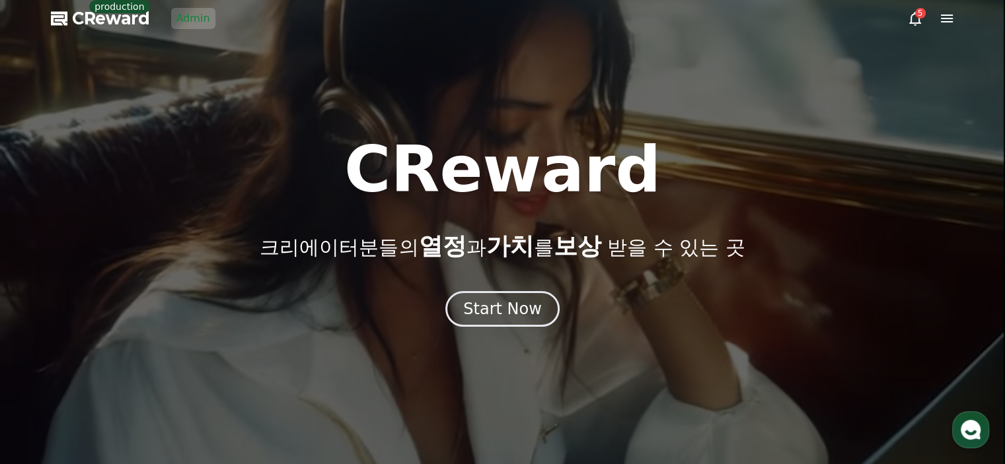
click at [209, 18] on link "Admin" at bounding box center [193, 18] width 44 height 21
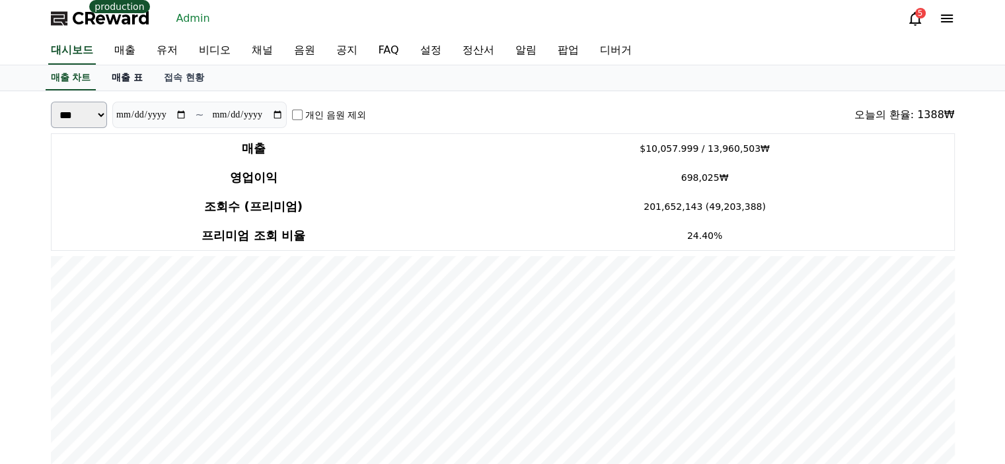
click at [126, 78] on link "매출 표" at bounding box center [127, 77] width 52 height 25
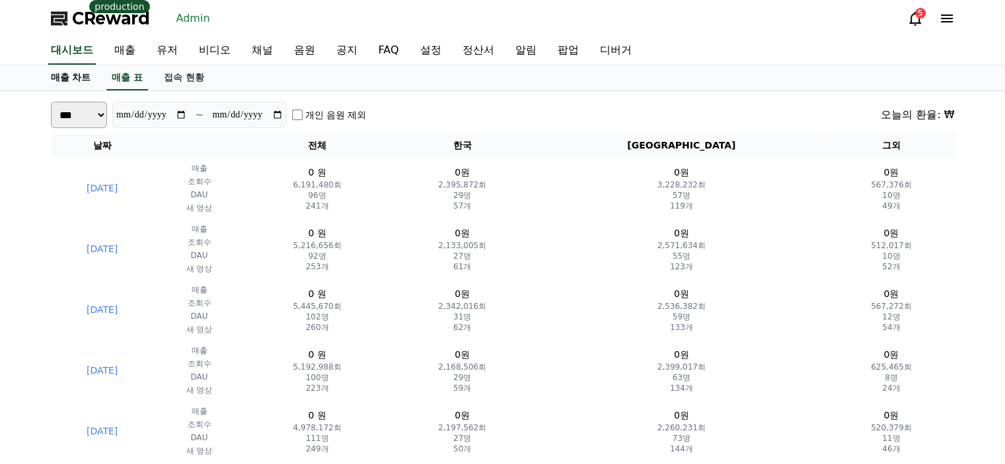
click at [73, 77] on link "매출 차트" at bounding box center [70, 77] width 61 height 25
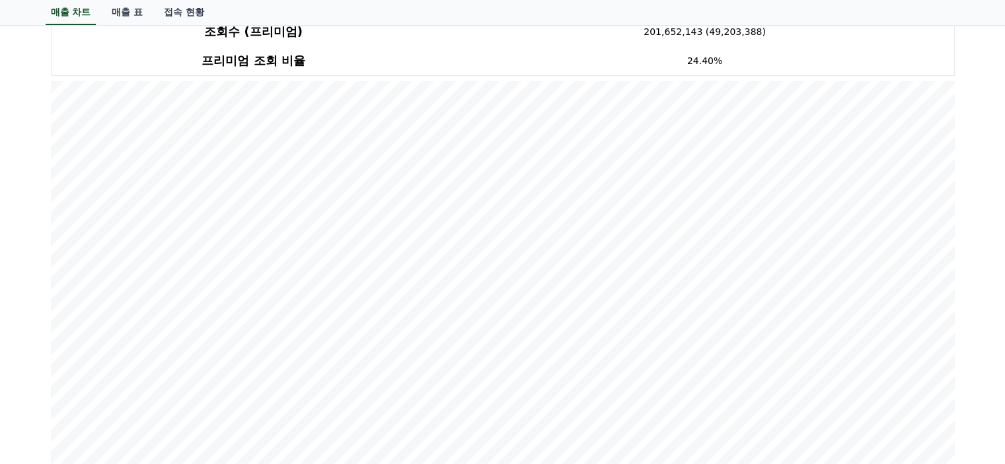
scroll to position [198, 0]
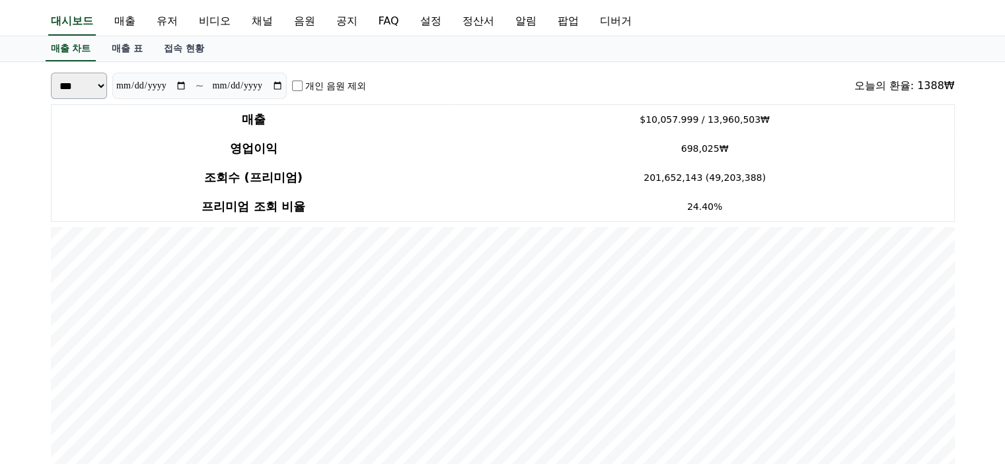
scroll to position [0, 0]
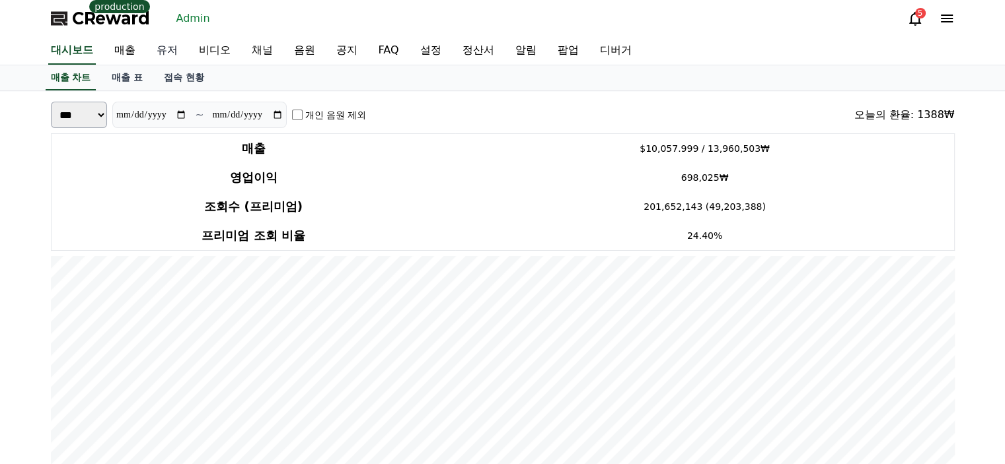
click at [182, 54] on link "유저" at bounding box center [167, 51] width 42 height 28
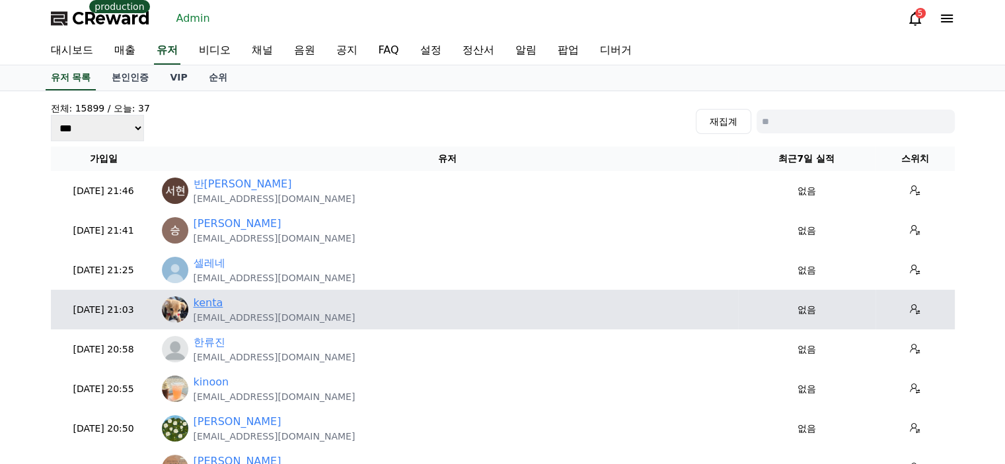
scroll to position [66, 0]
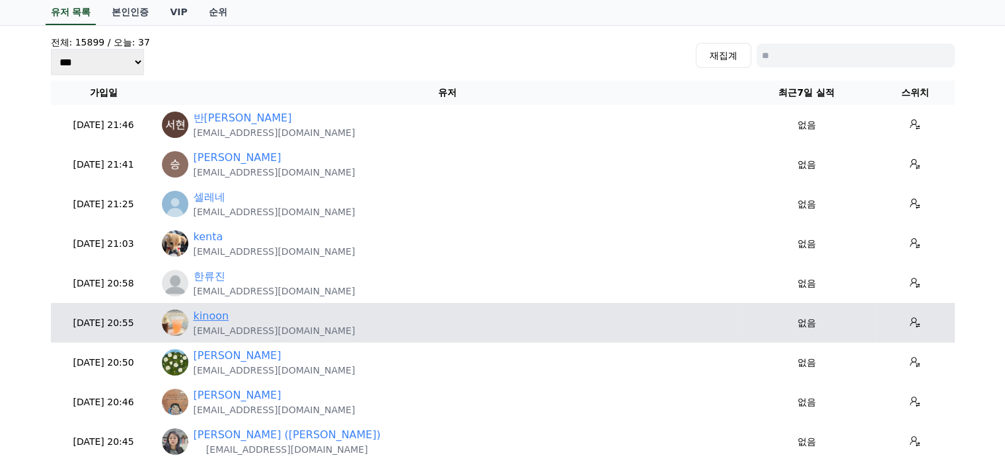
click at [215, 315] on link "kinoon" at bounding box center [212, 317] width 36 height 16
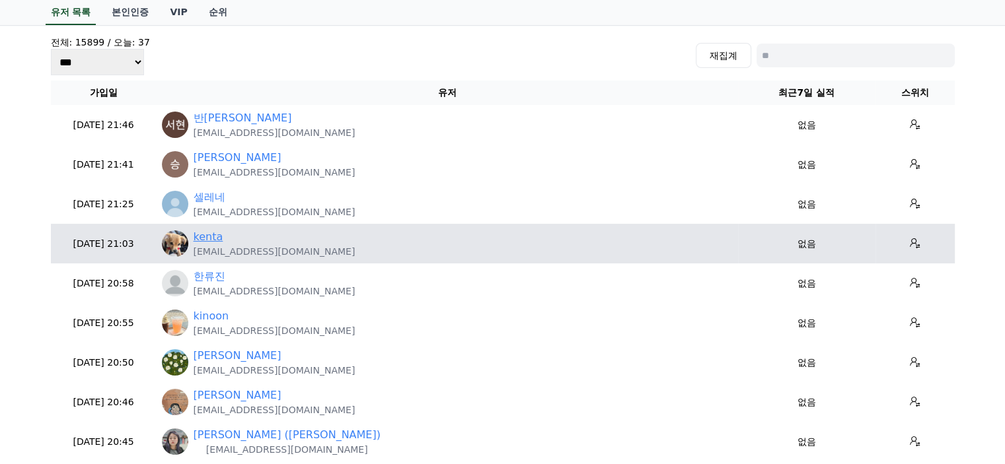
click at [200, 235] on link "kenta" at bounding box center [209, 237] width 30 height 16
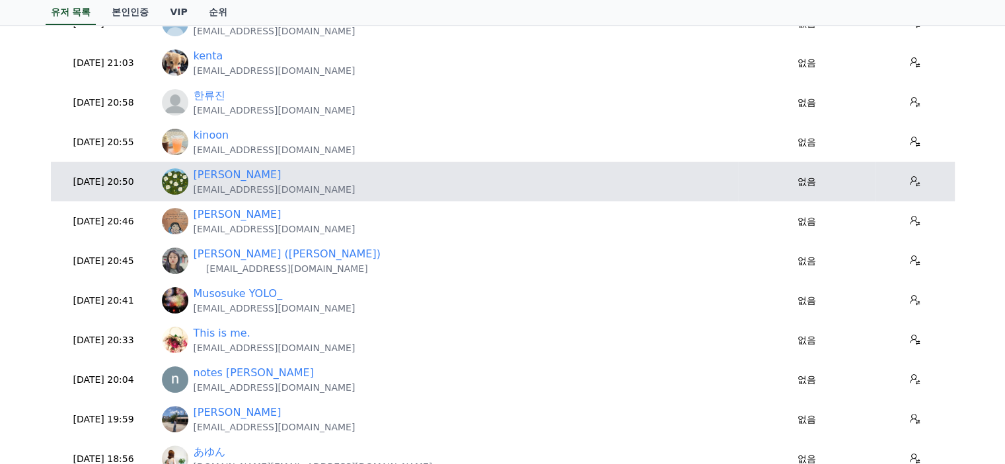
scroll to position [264, 0]
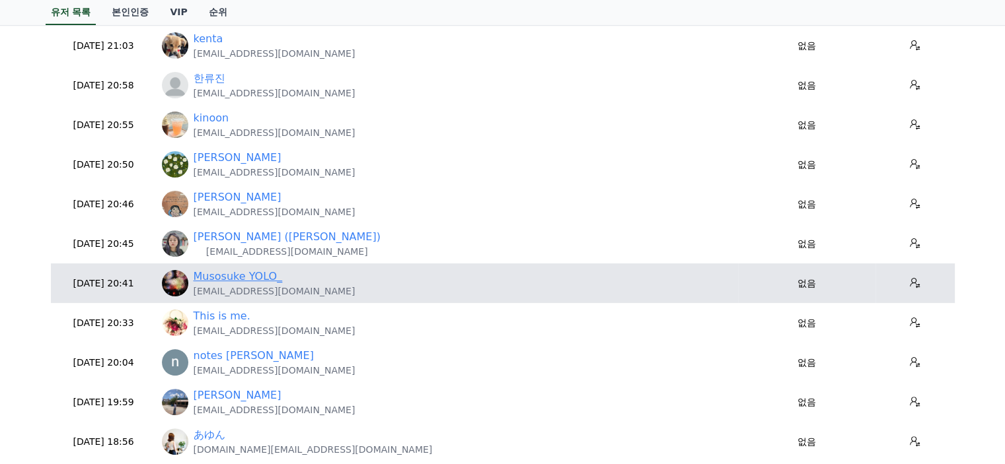
click at [265, 278] on link "Musosuke YOLO_" at bounding box center [238, 277] width 89 height 16
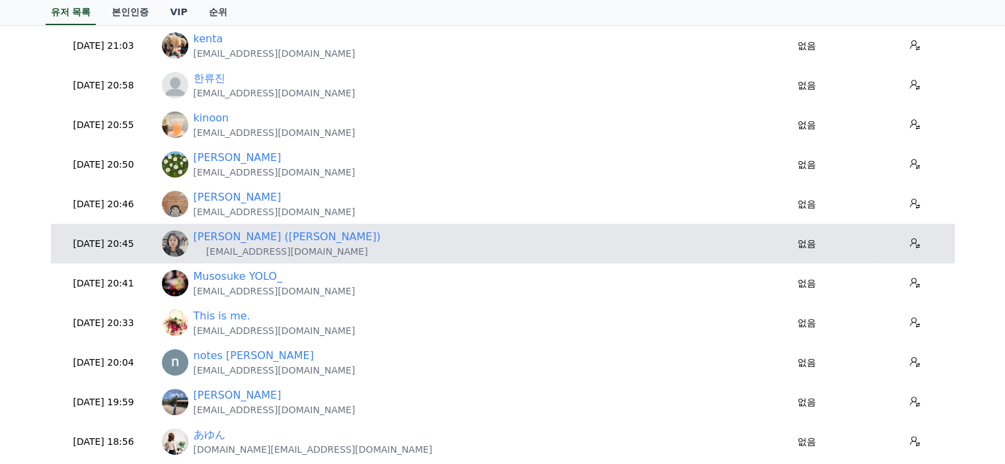
scroll to position [330, 0]
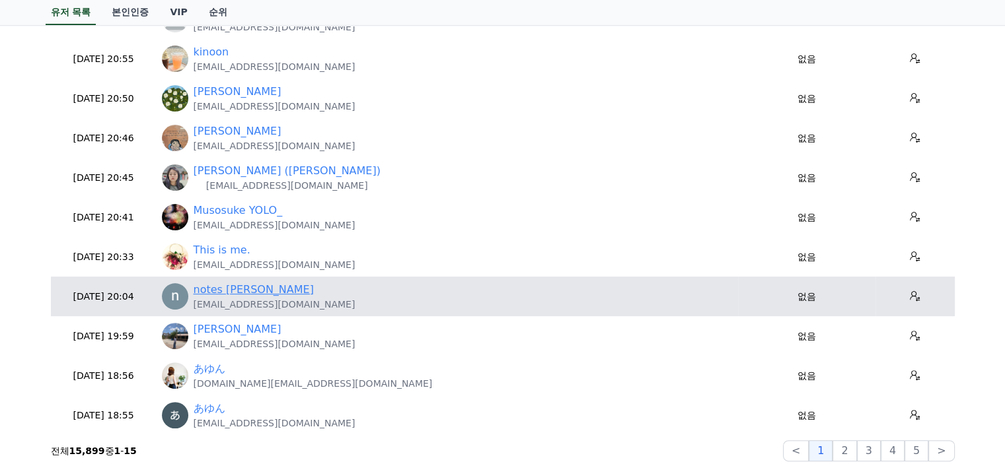
click at [237, 292] on link "notes tommy" at bounding box center [254, 290] width 120 height 16
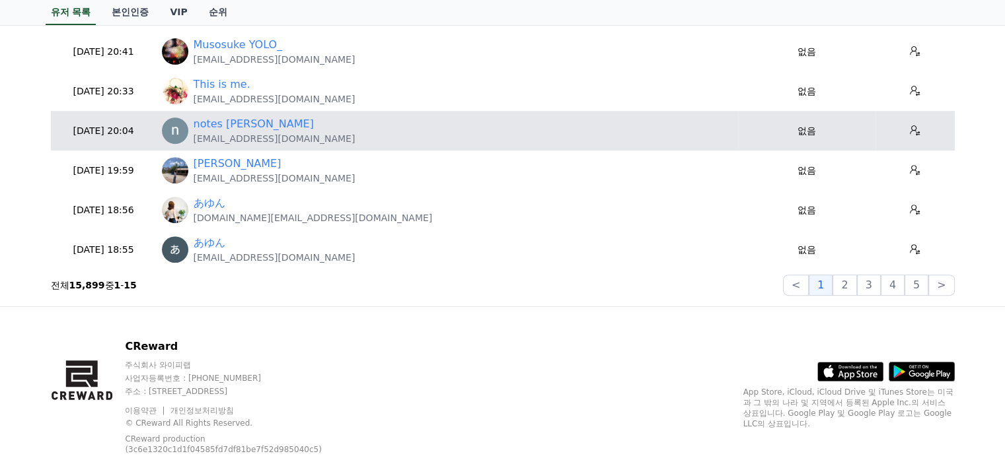
scroll to position [528, 0]
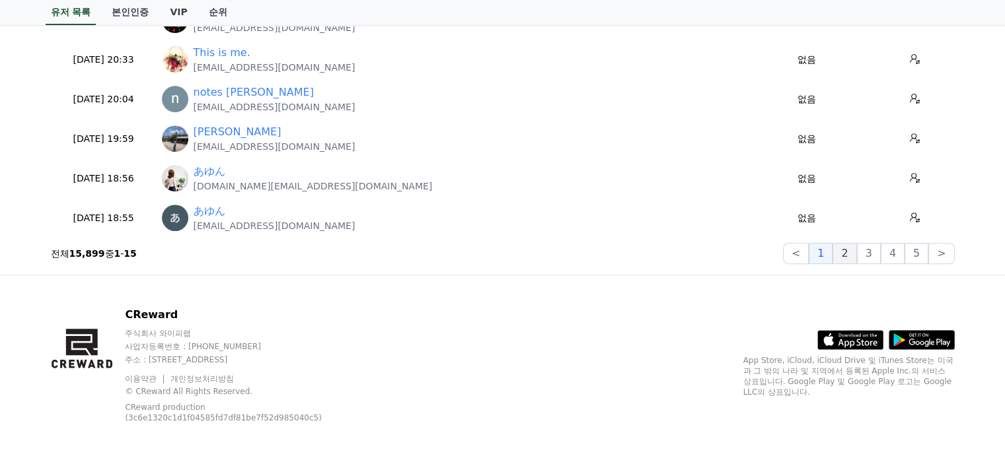
click at [857, 256] on button "2" at bounding box center [869, 253] width 24 height 21
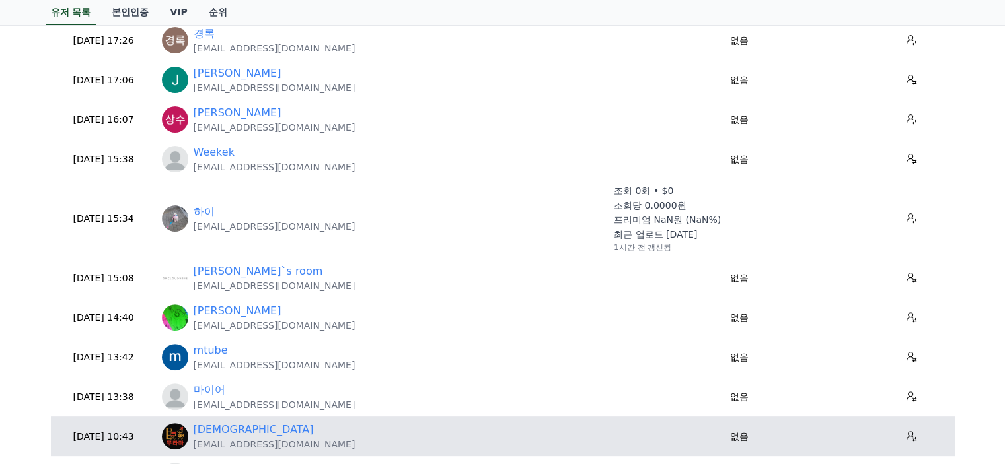
scroll to position [330, 0]
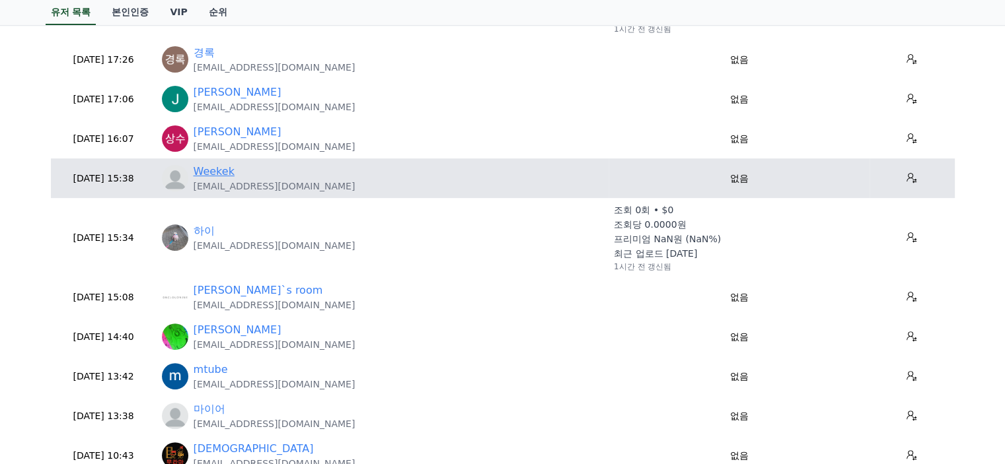
click at [215, 168] on link "Weekek" at bounding box center [214, 172] width 41 height 16
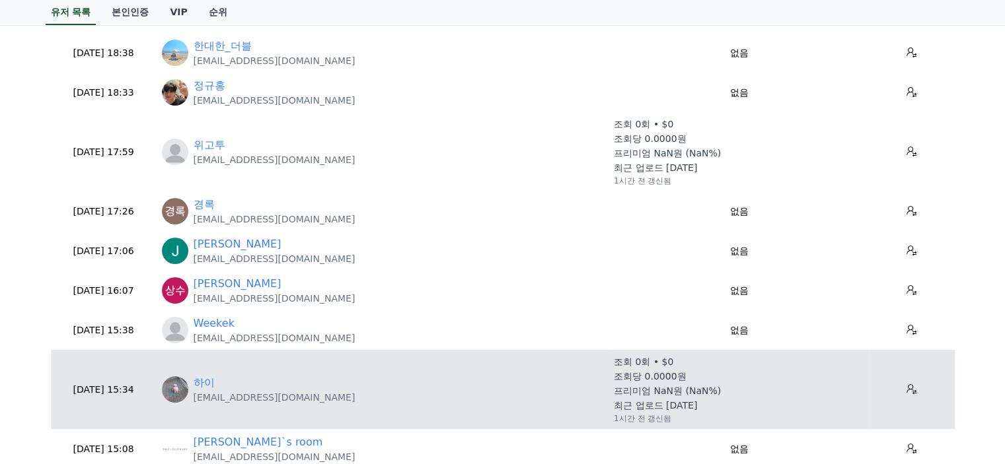
scroll to position [198, 0]
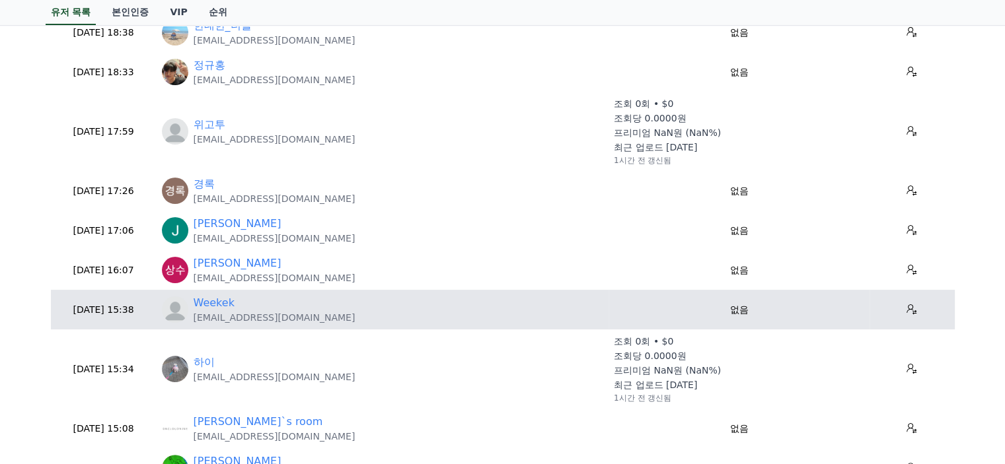
click at [218, 316] on p "jeonjunpyo565@gmail.com" at bounding box center [275, 317] width 162 height 13
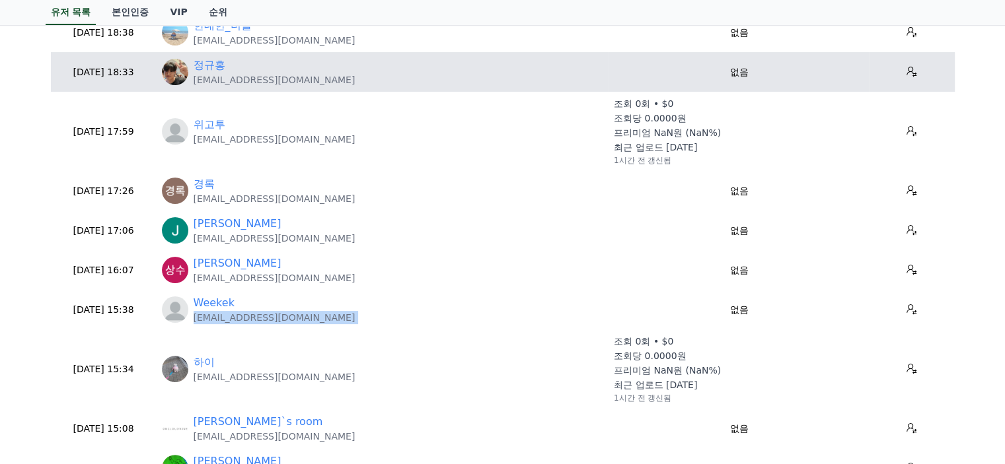
copy tr "jeonjunpyo565@gmail.com"
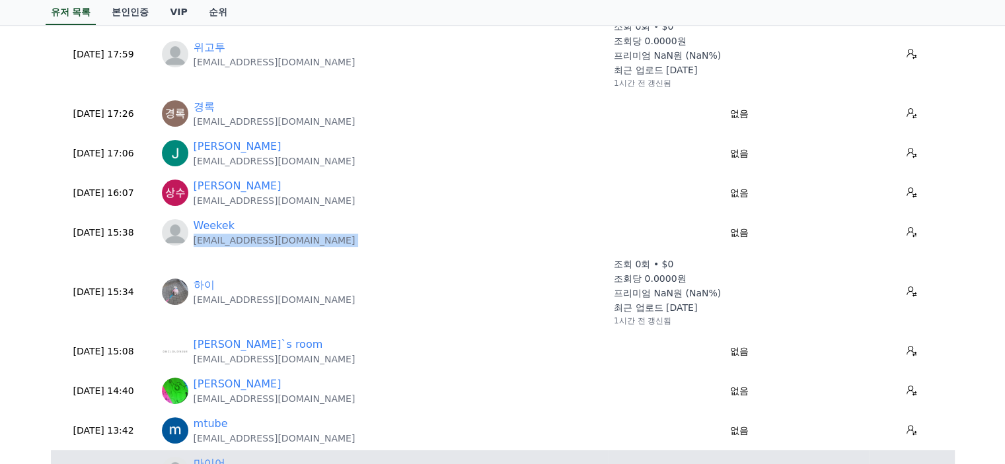
scroll to position [396, 0]
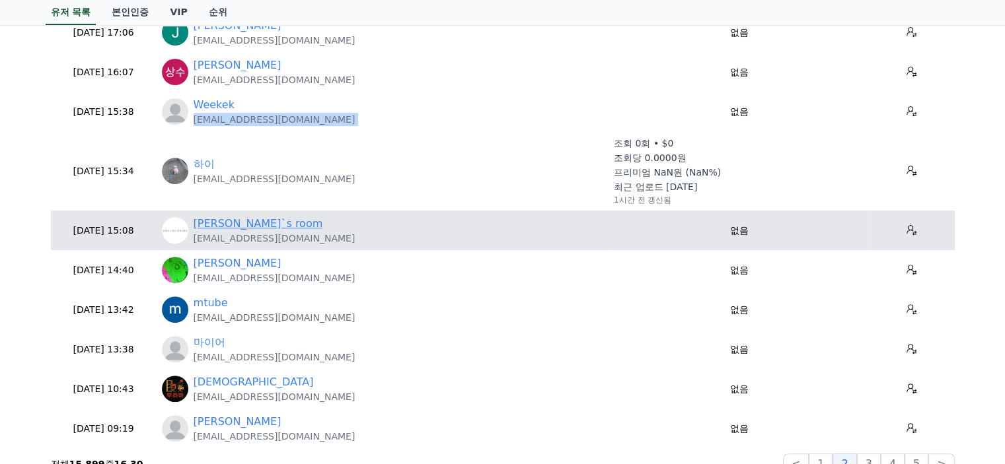
click at [238, 228] on link "hong`s room" at bounding box center [258, 224] width 129 height 16
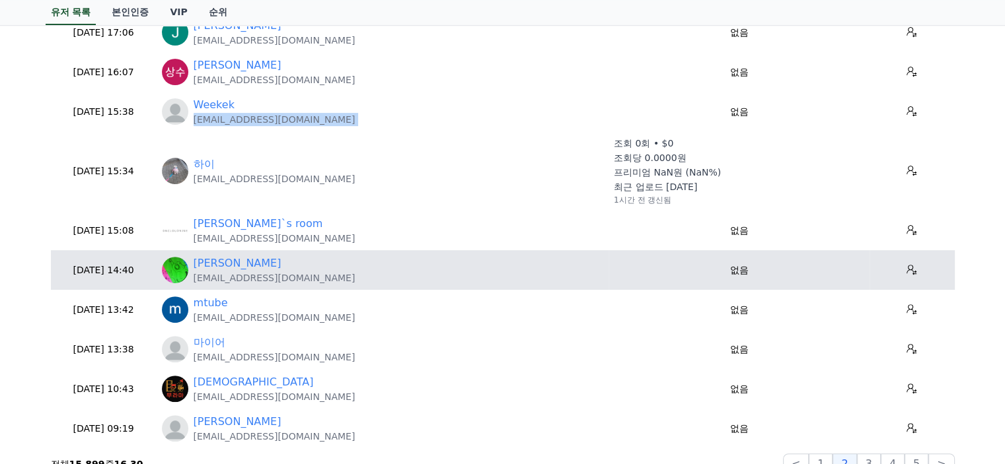
scroll to position [529, 0]
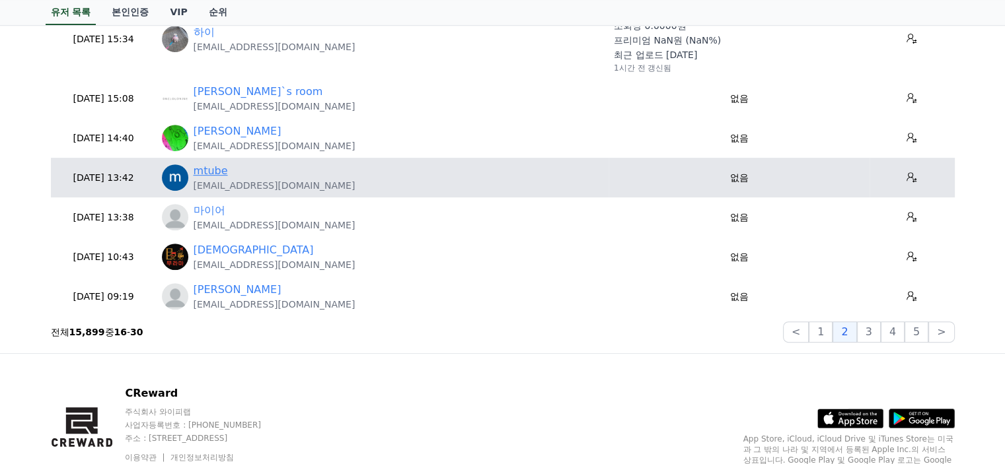
click at [198, 169] on link "mtube" at bounding box center [211, 171] width 34 height 16
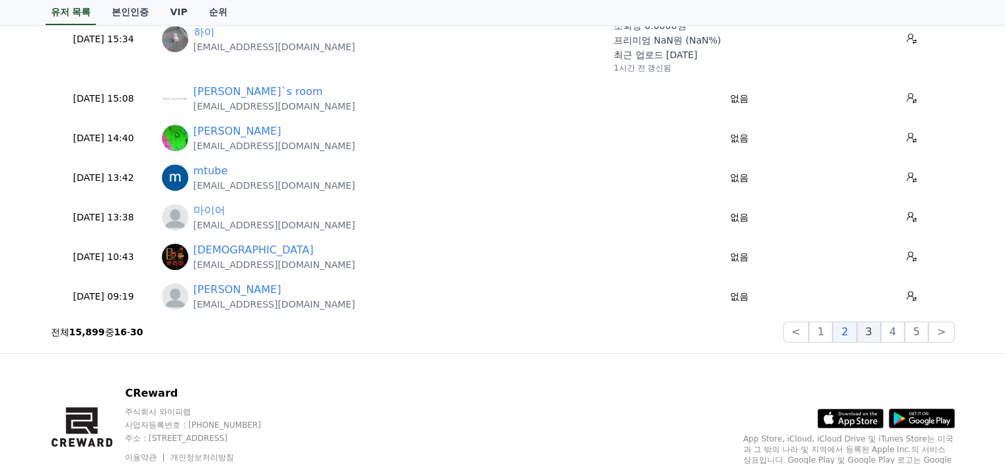
click at [905, 332] on button "3" at bounding box center [917, 332] width 24 height 21
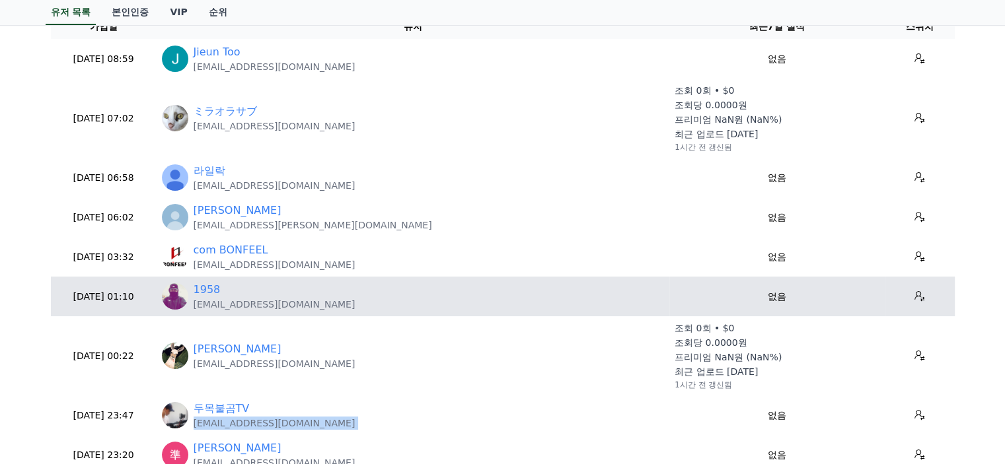
scroll to position [0, 0]
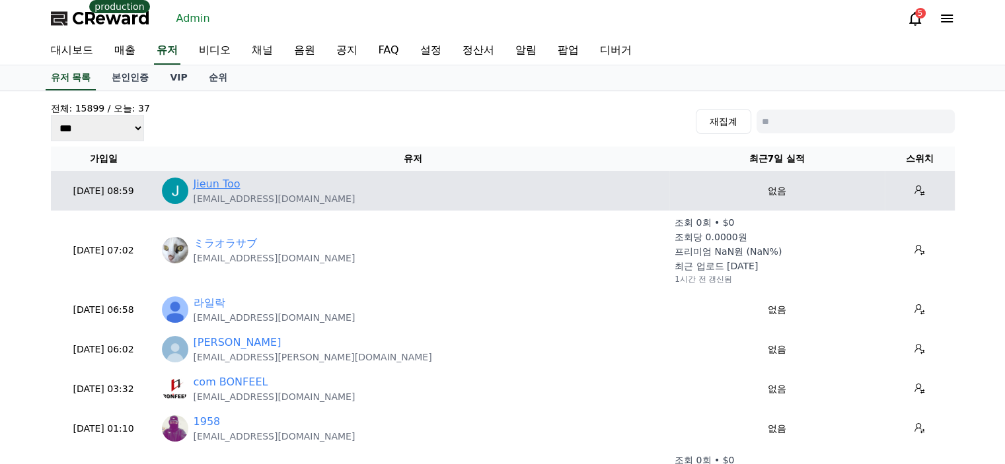
click at [222, 190] on link "Jieun Too" at bounding box center [217, 184] width 47 height 16
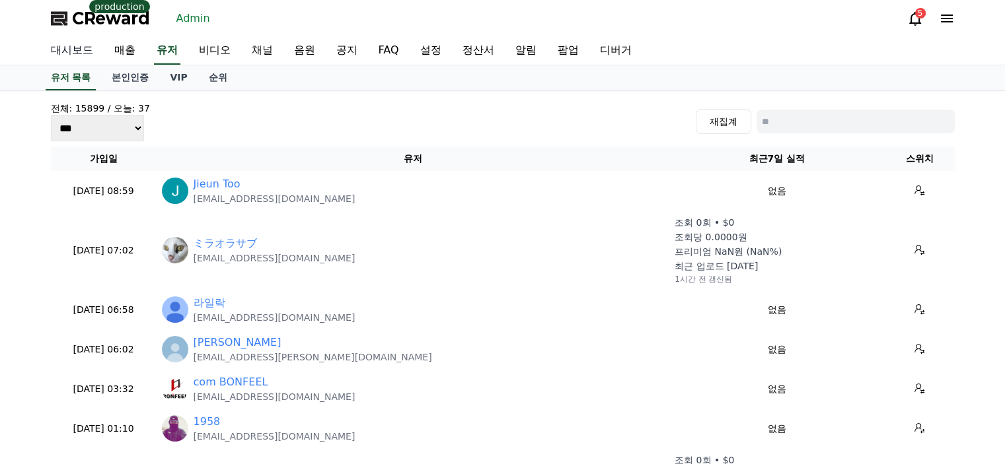
click at [82, 59] on link "대시보드" at bounding box center [71, 51] width 63 height 28
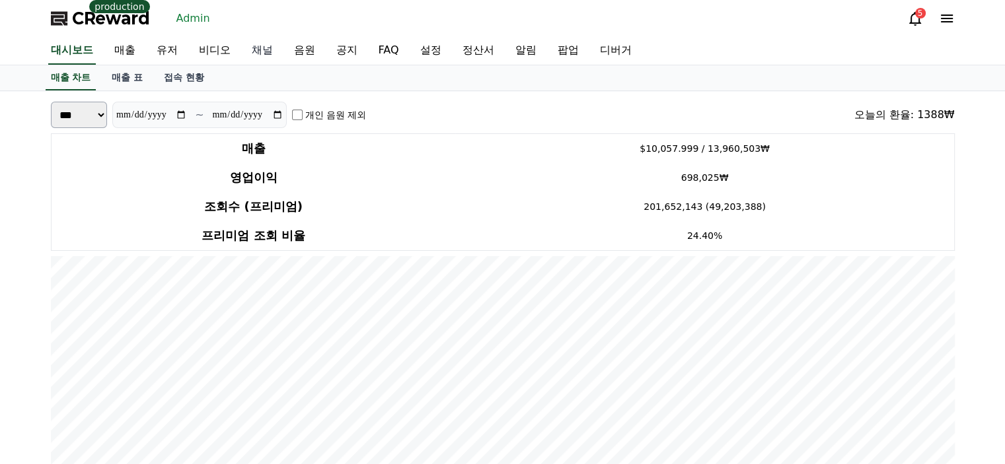
click at [266, 57] on link "채널" at bounding box center [262, 51] width 42 height 28
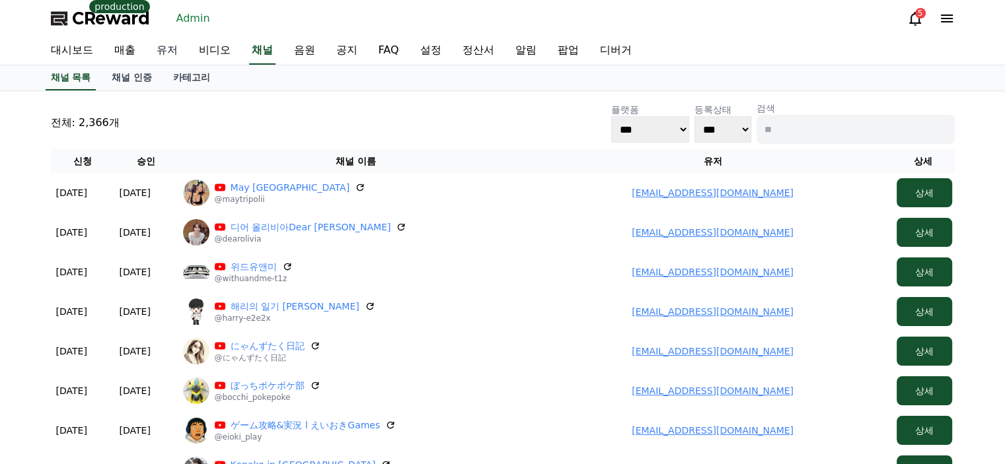
click at [165, 54] on link "유저" at bounding box center [167, 51] width 42 height 28
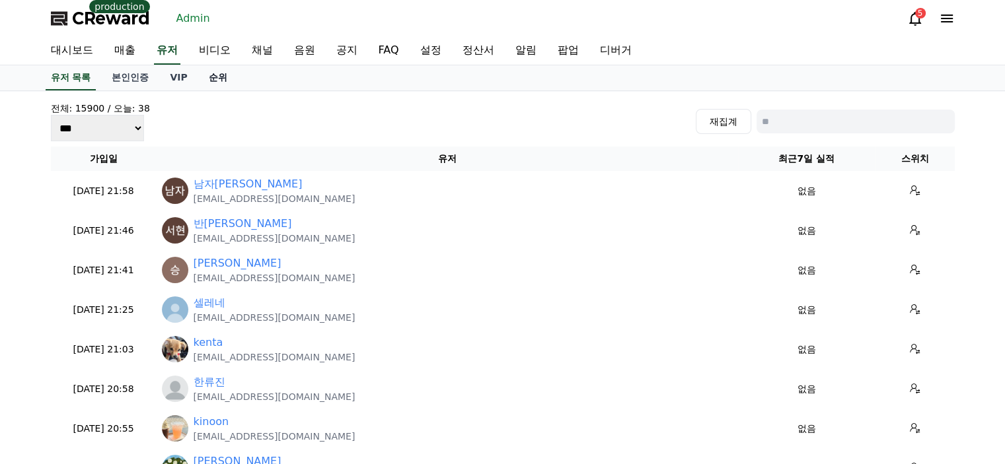
click at [206, 75] on link "순위" at bounding box center [218, 77] width 40 height 25
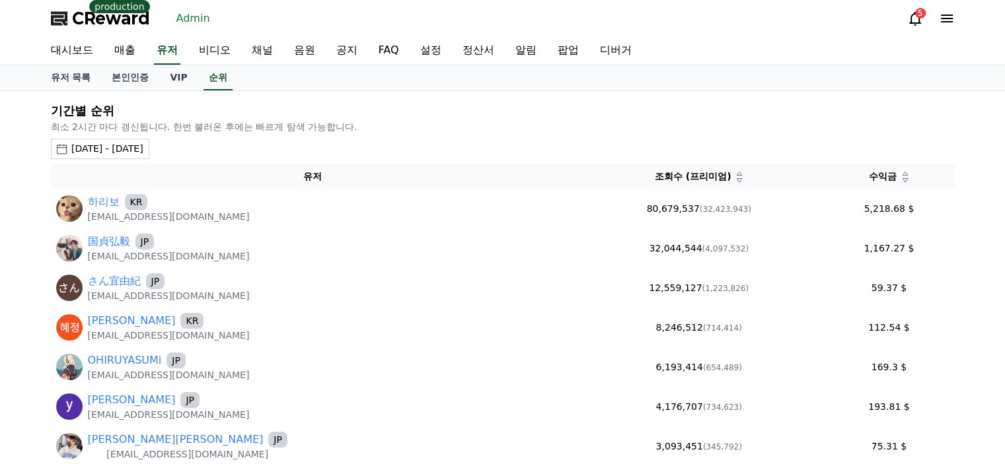
click at [143, 146] on div "2025-07-10 - 2025-08-10" at bounding box center [107, 149] width 72 height 14
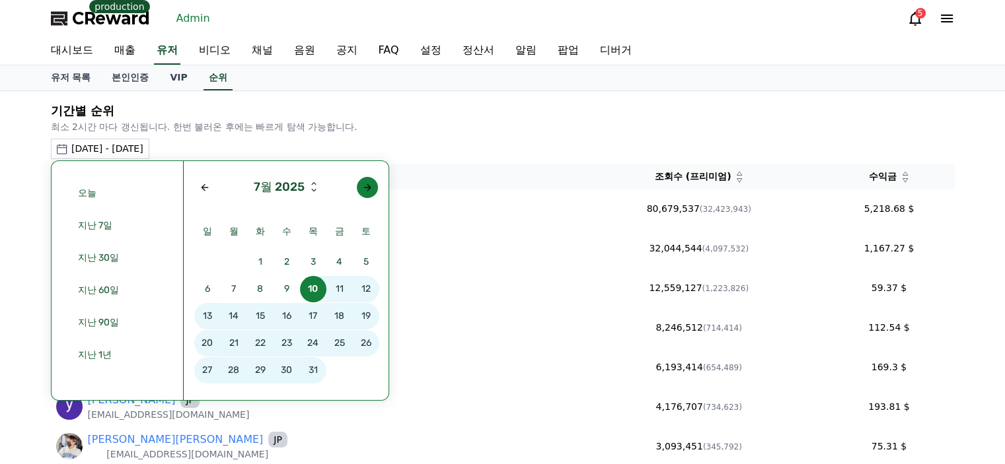
click at [367, 192] on button "button" at bounding box center [367, 187] width 21 height 21
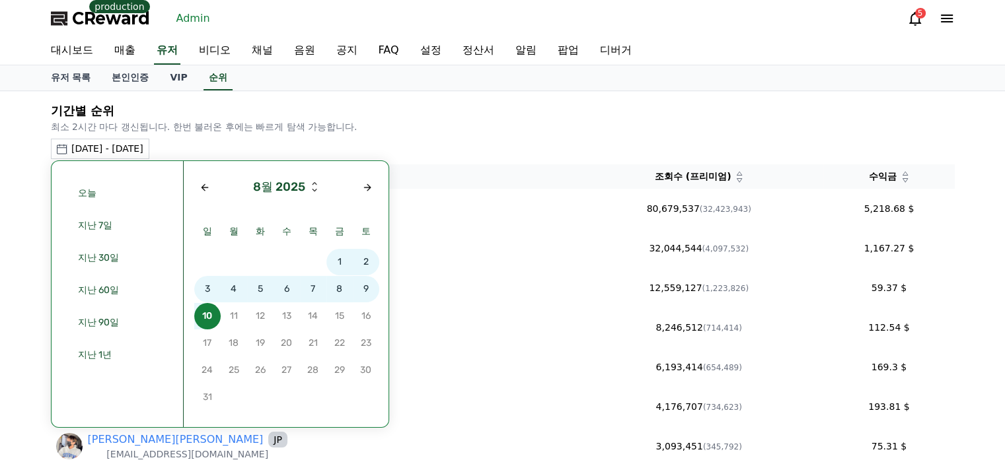
click at [335, 286] on span "8" at bounding box center [339, 289] width 26 height 26
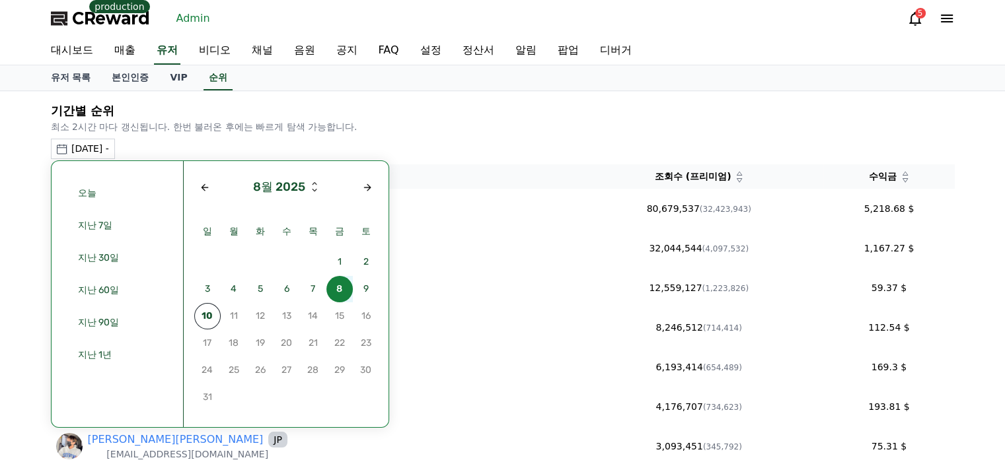
click at [335, 286] on span "8" at bounding box center [339, 289] width 26 height 26
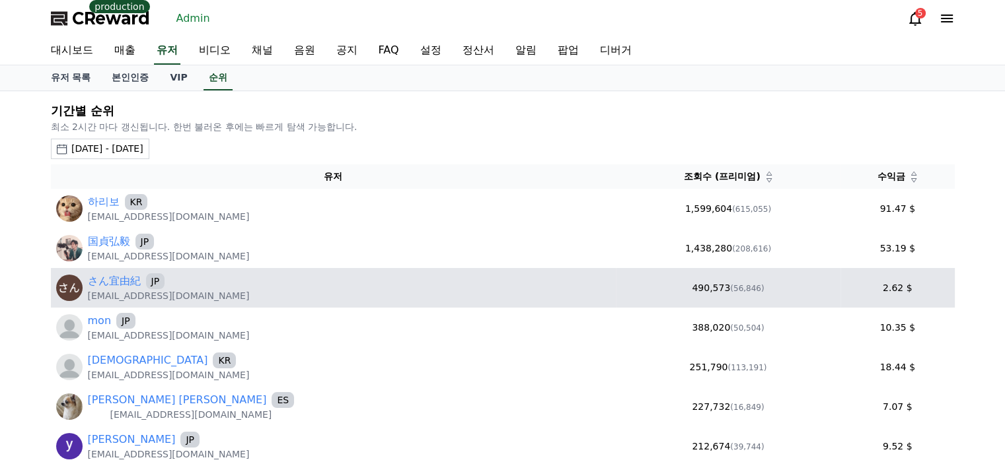
scroll to position [66, 0]
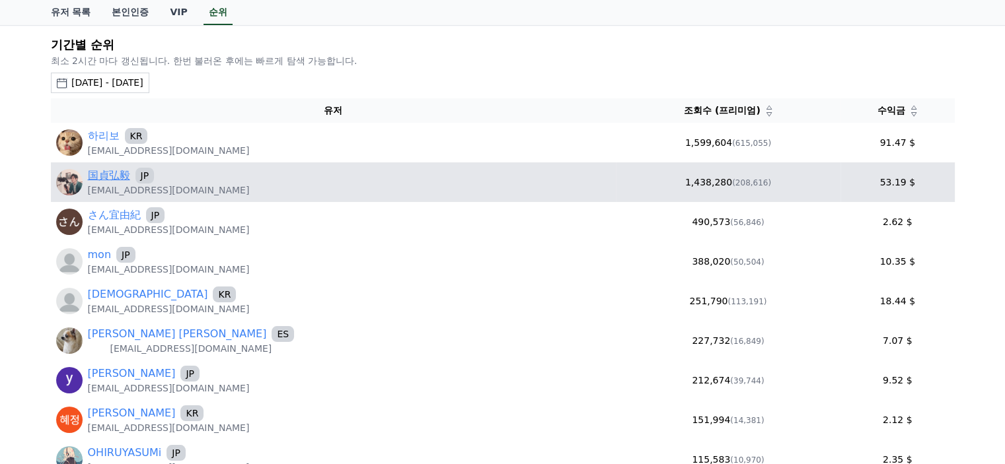
click at [111, 181] on link "国貞弘毅" at bounding box center [109, 176] width 42 height 16
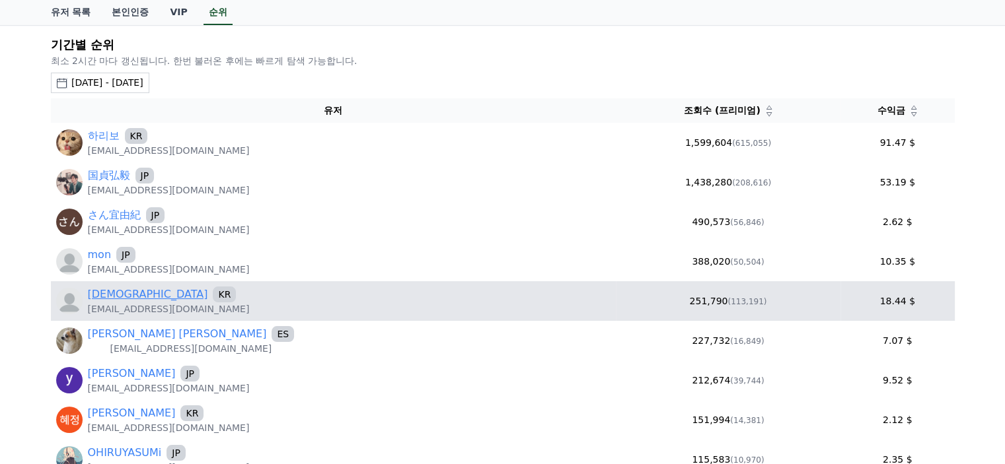
click at [102, 295] on link "에브" at bounding box center [148, 295] width 120 height 16
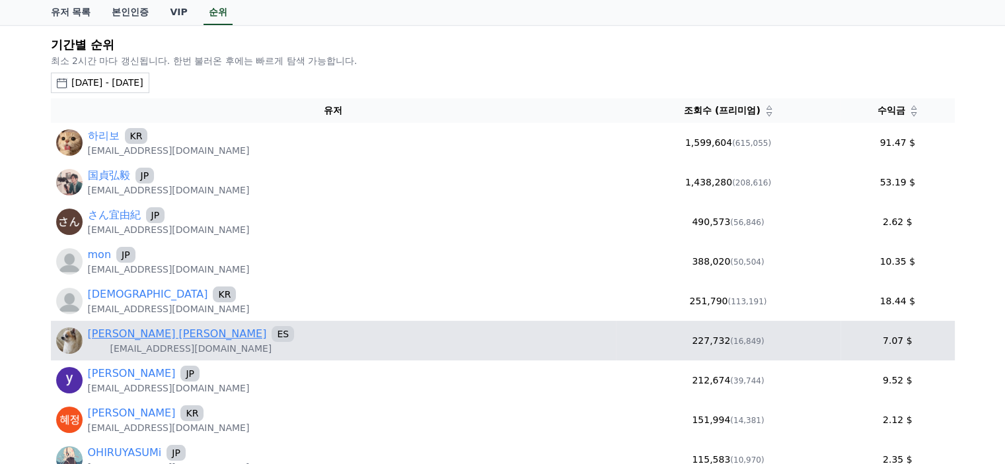
click at [188, 336] on link "Adrián Navarro Martínez" at bounding box center [177, 334] width 179 height 16
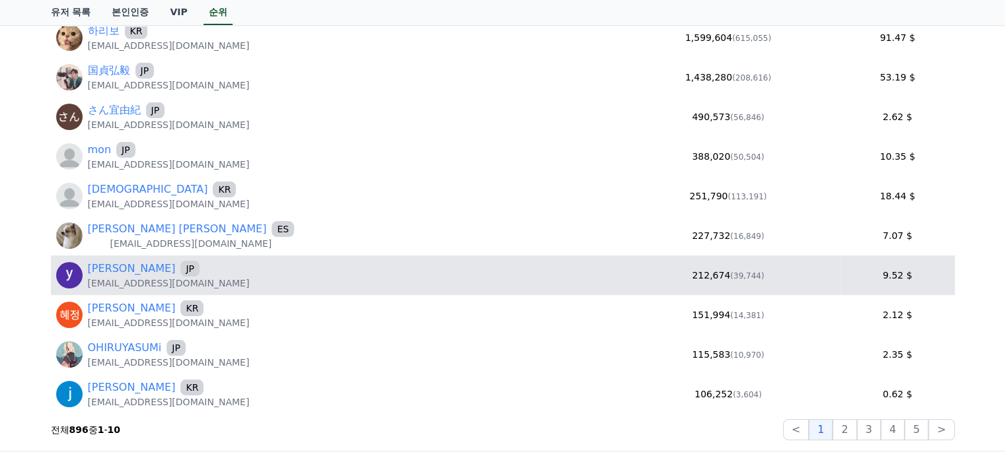
scroll to position [198, 0]
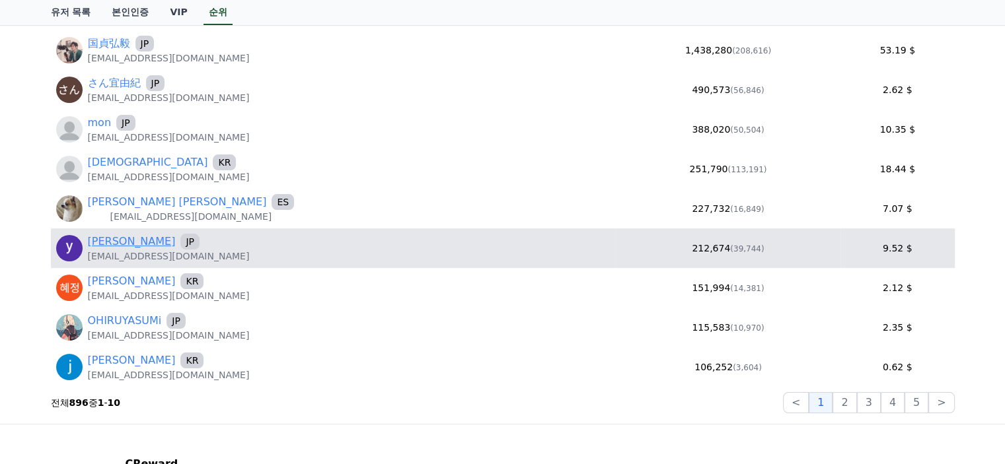
click at [103, 239] on link "yuto kinugawa" at bounding box center [132, 242] width 88 height 16
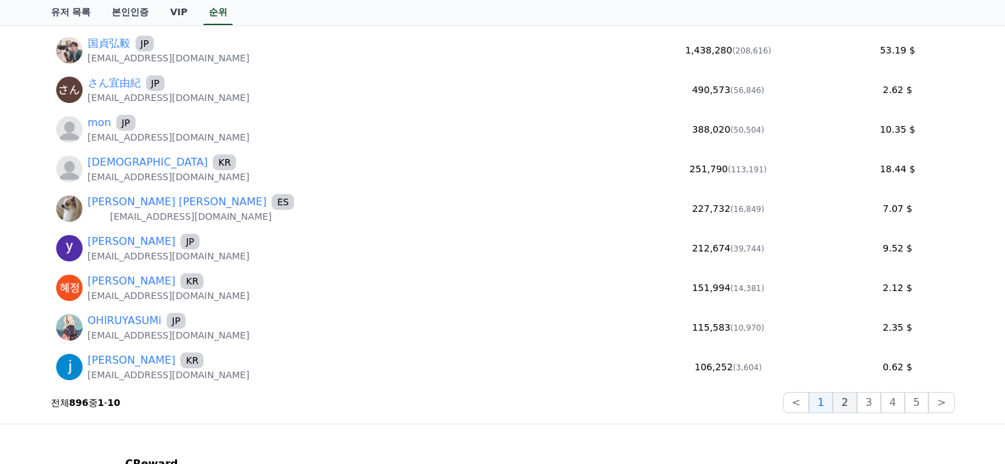
click at [857, 408] on button "2" at bounding box center [869, 402] width 24 height 21
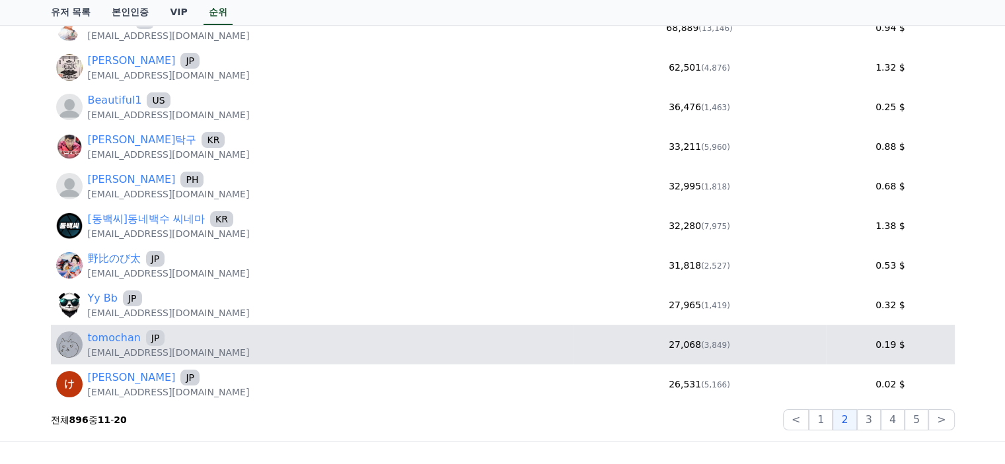
scroll to position [132, 0]
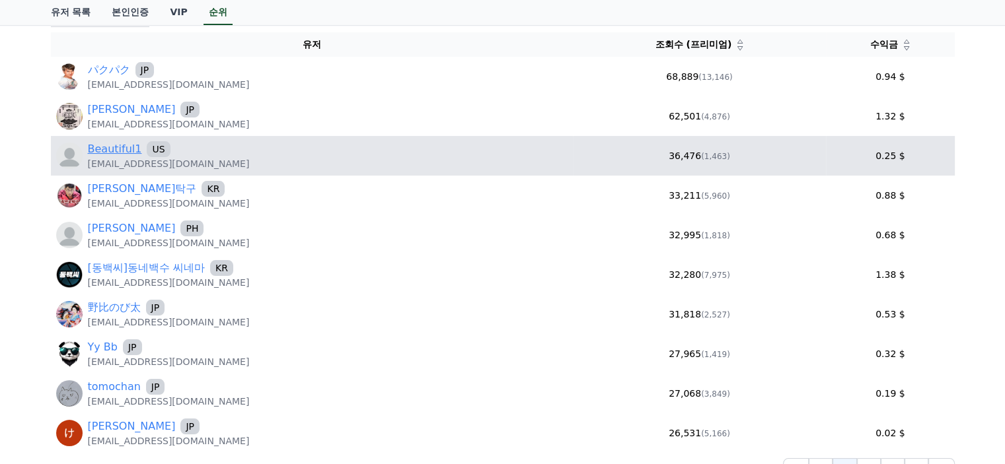
click at [109, 153] on link "Beautiful1" at bounding box center [115, 149] width 54 height 16
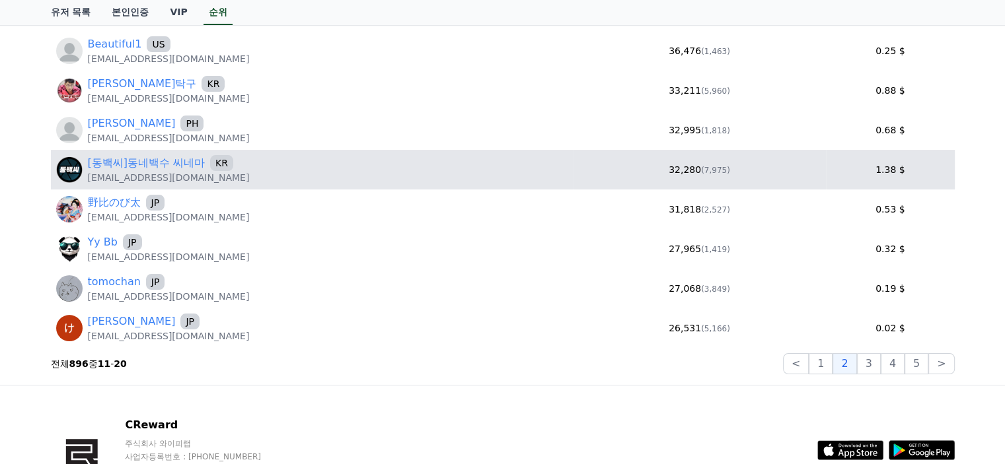
scroll to position [198, 0]
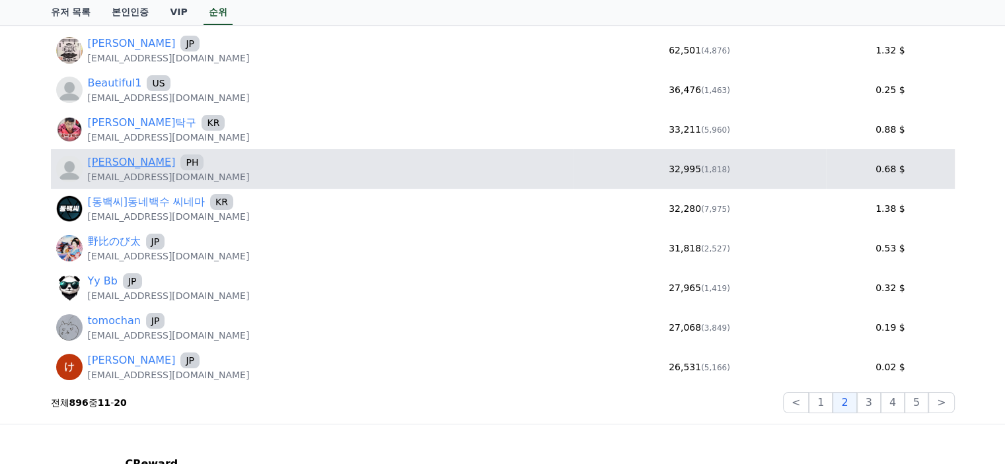
click at [103, 163] on link "[PERSON_NAME]" at bounding box center [132, 163] width 88 height 16
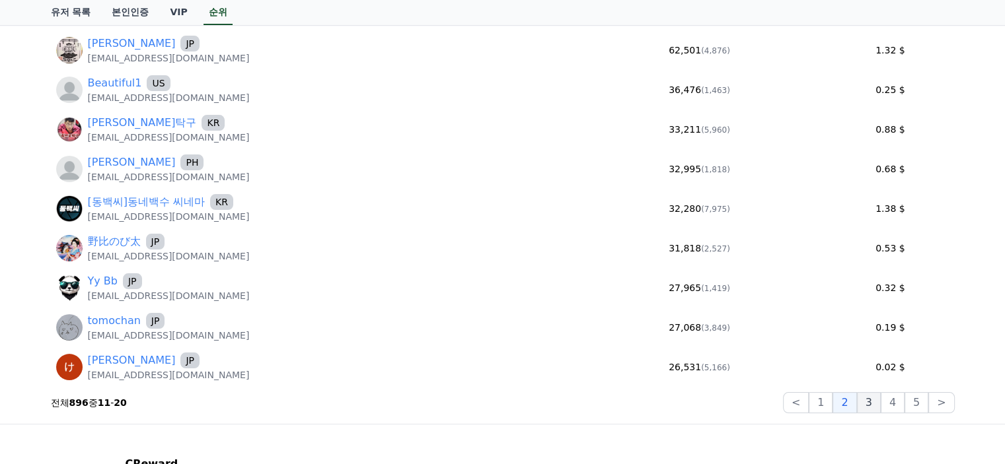
click at [905, 399] on button "3" at bounding box center [917, 402] width 24 height 21
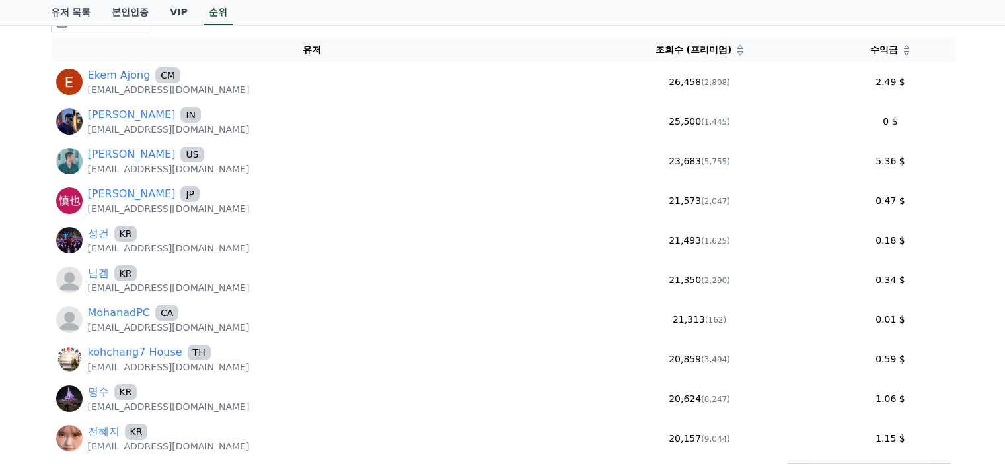
scroll to position [125, 0]
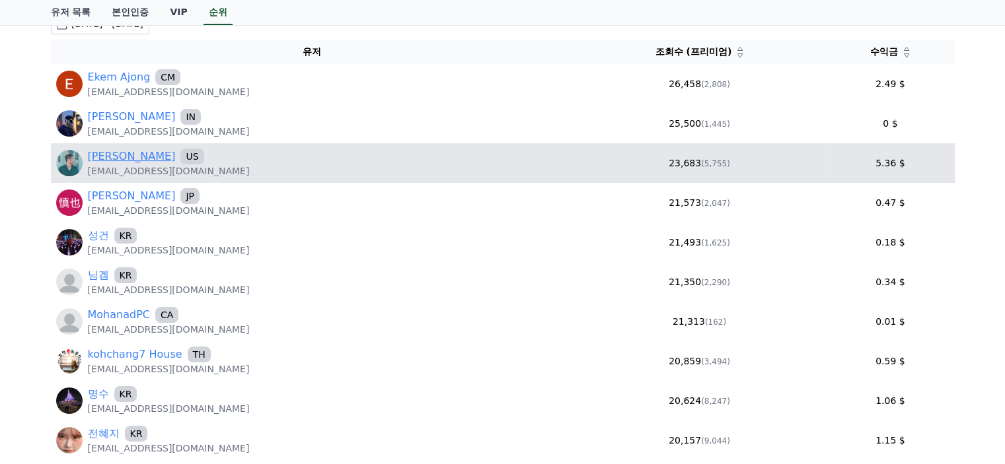
click at [108, 158] on link "Tony Yeung" at bounding box center [132, 157] width 88 height 16
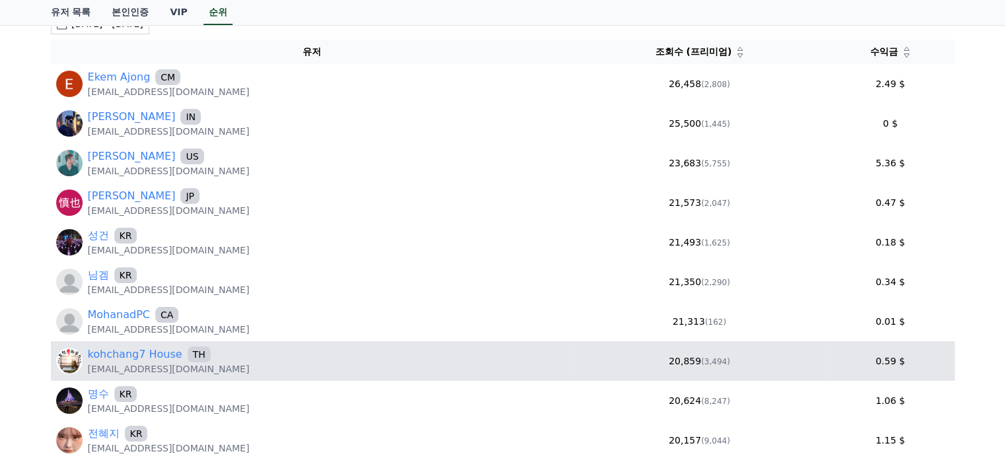
scroll to position [257, 0]
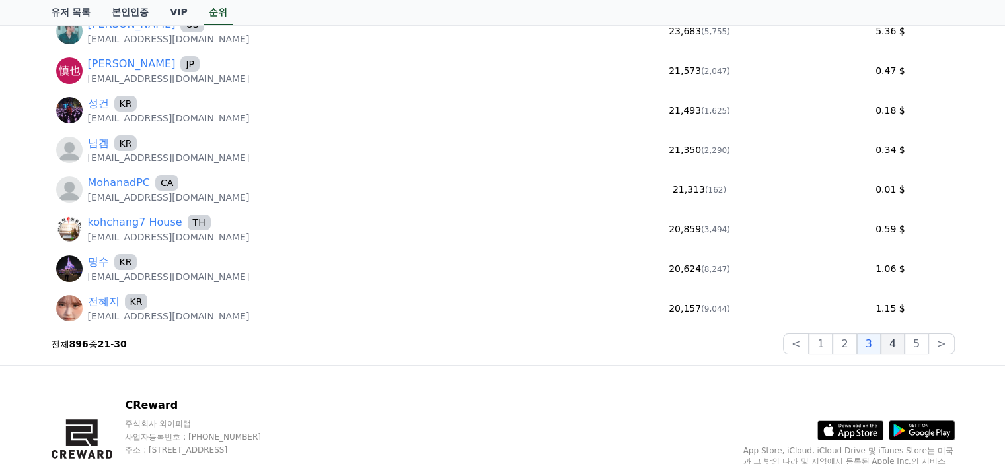
click at [887, 351] on button "4" at bounding box center [893, 344] width 24 height 21
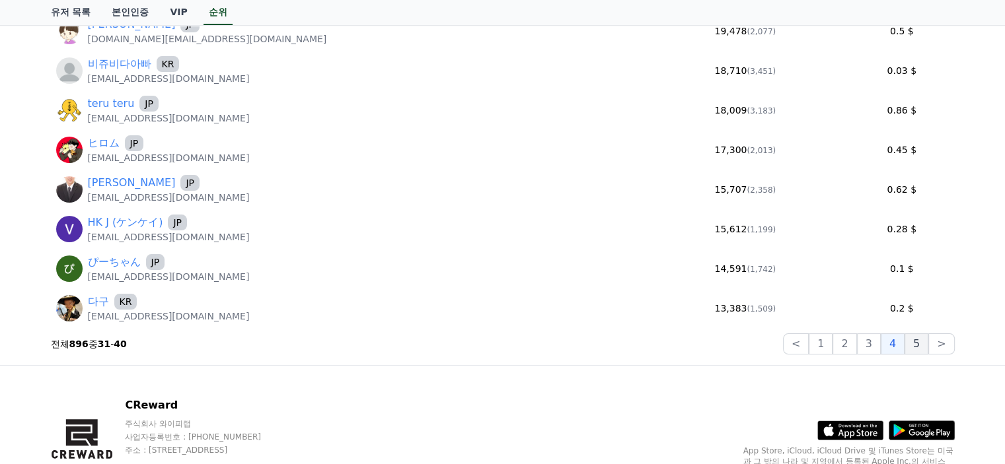
click at [918, 348] on button "5" at bounding box center [917, 344] width 24 height 21
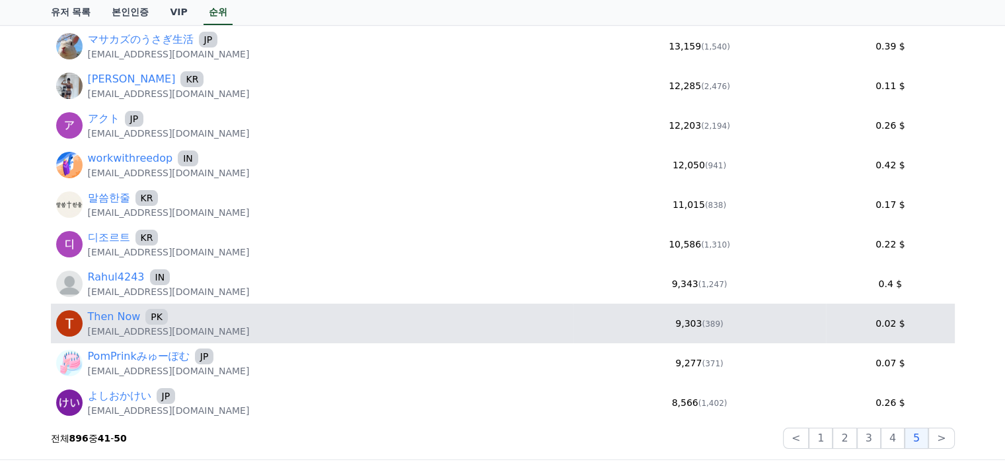
scroll to position [191, 0]
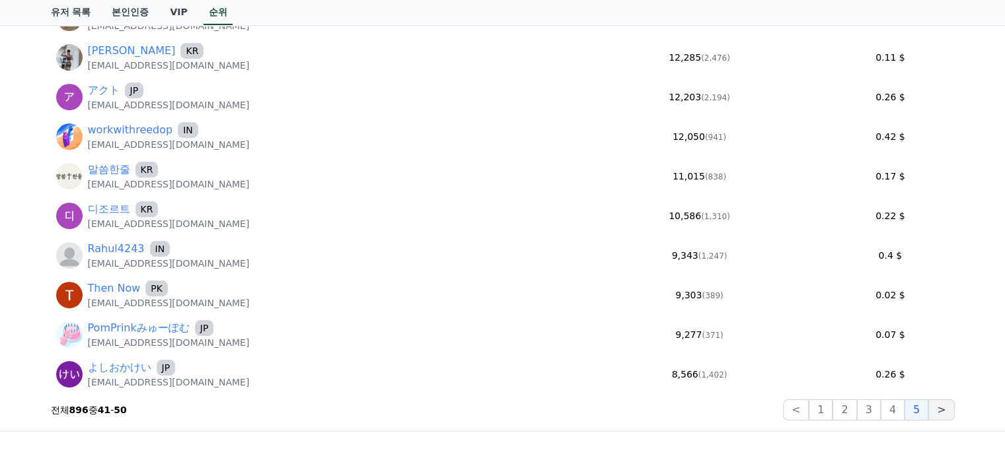
click at [947, 414] on button ">" at bounding box center [941, 410] width 26 height 21
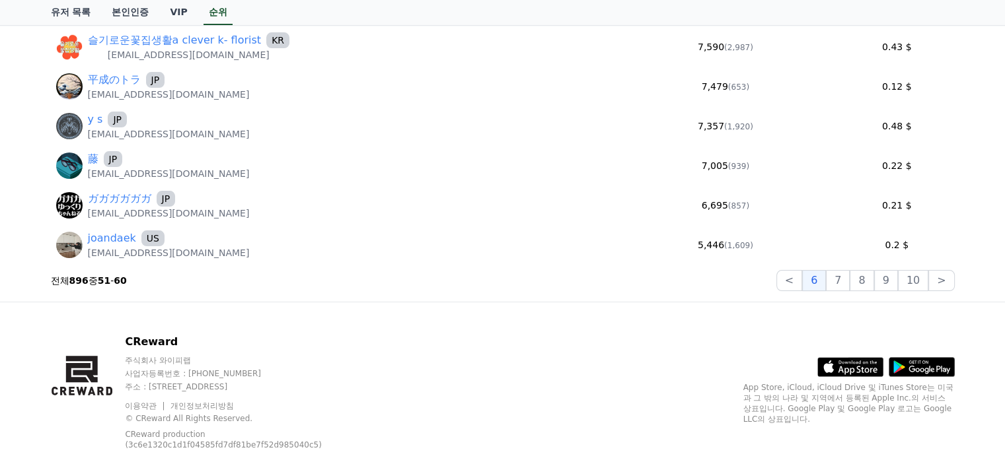
scroll to position [323, 0]
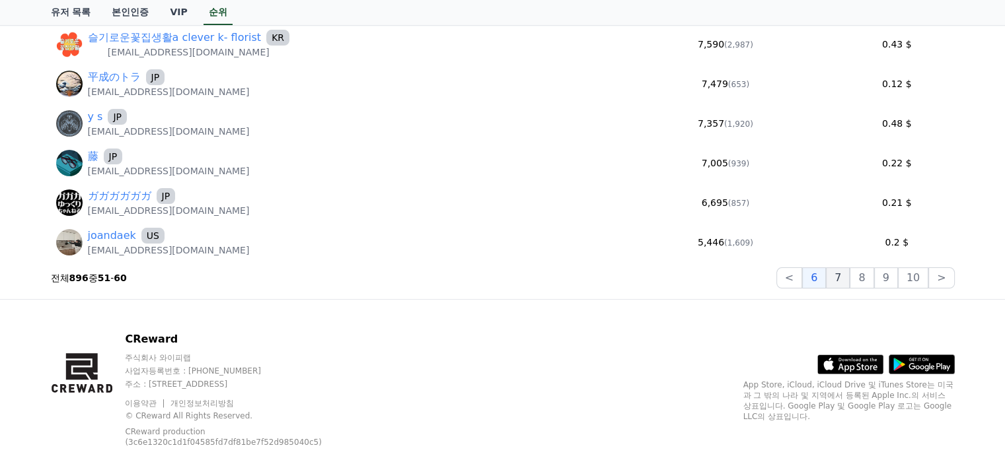
click at [850, 274] on button "7" at bounding box center [862, 278] width 24 height 21
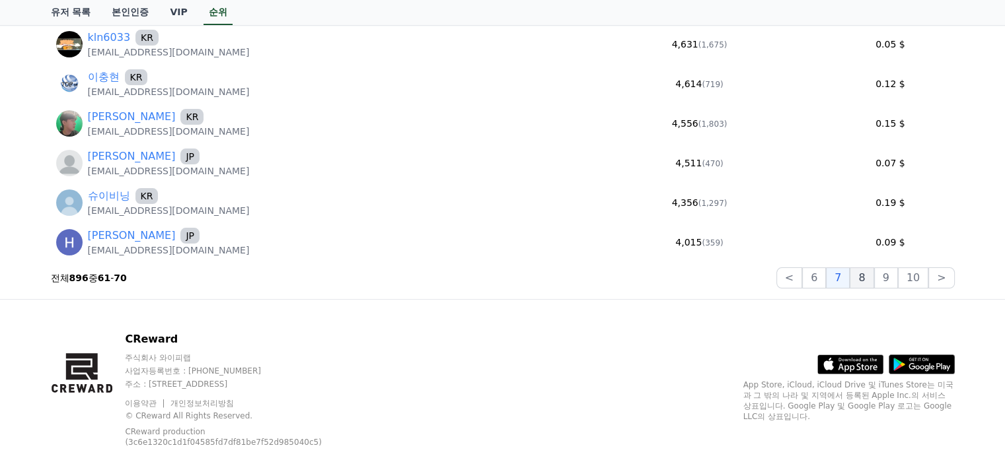
click at [898, 273] on button "8" at bounding box center [913, 278] width 30 height 21
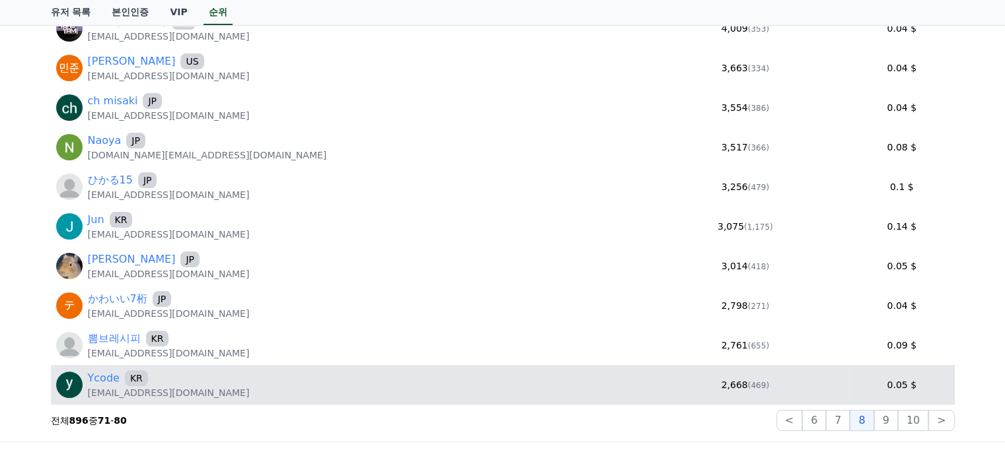
scroll to position [257, 0]
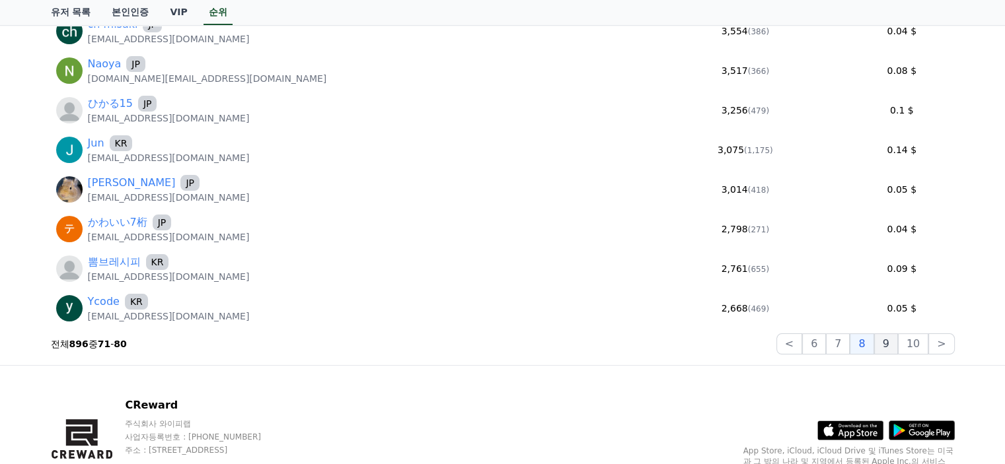
click at [893, 345] on button "9" at bounding box center [886, 344] width 24 height 21
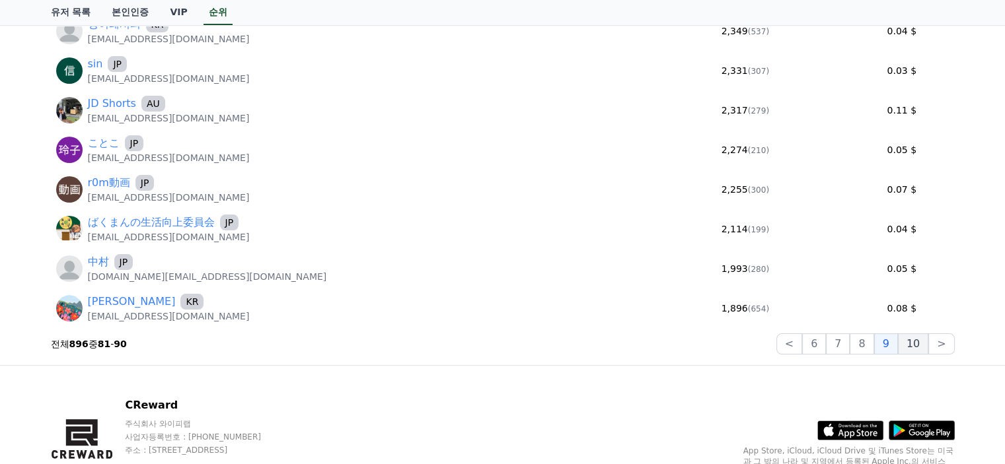
click at [914, 343] on button "10" at bounding box center [913, 344] width 30 height 21
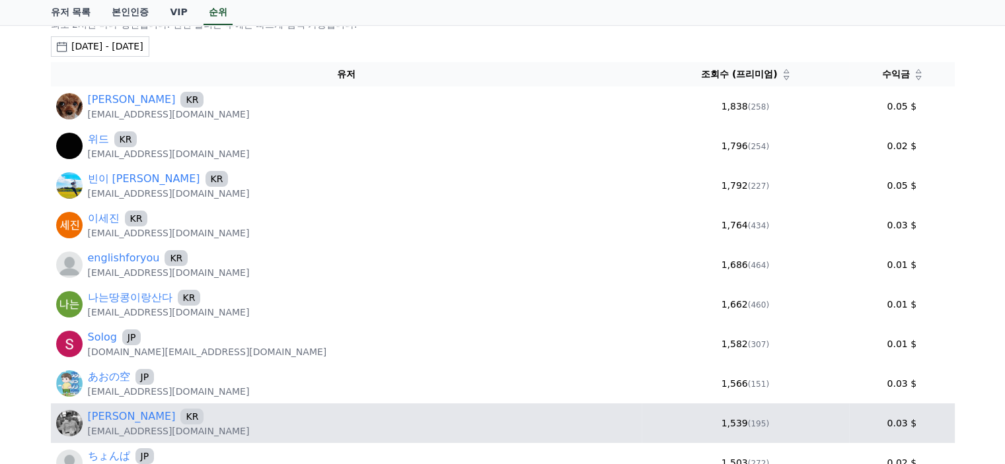
scroll to position [191, 0]
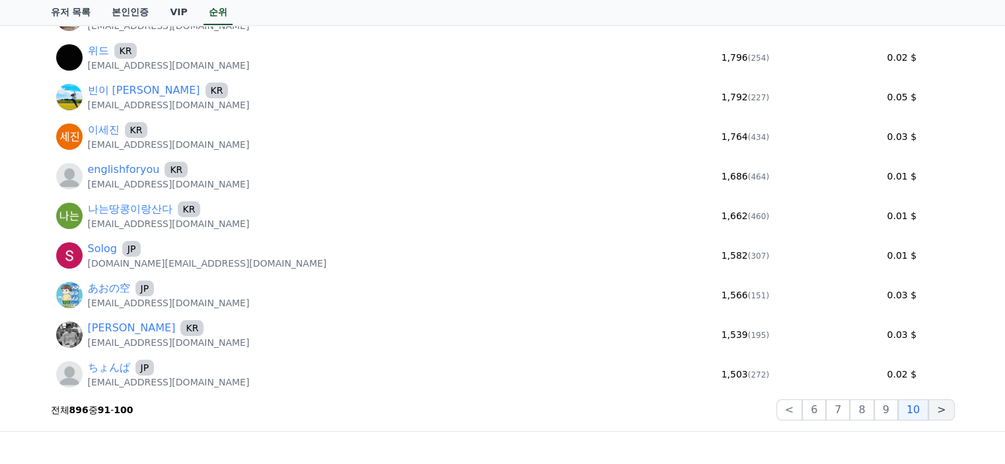
click at [949, 417] on button ">" at bounding box center [941, 410] width 26 height 21
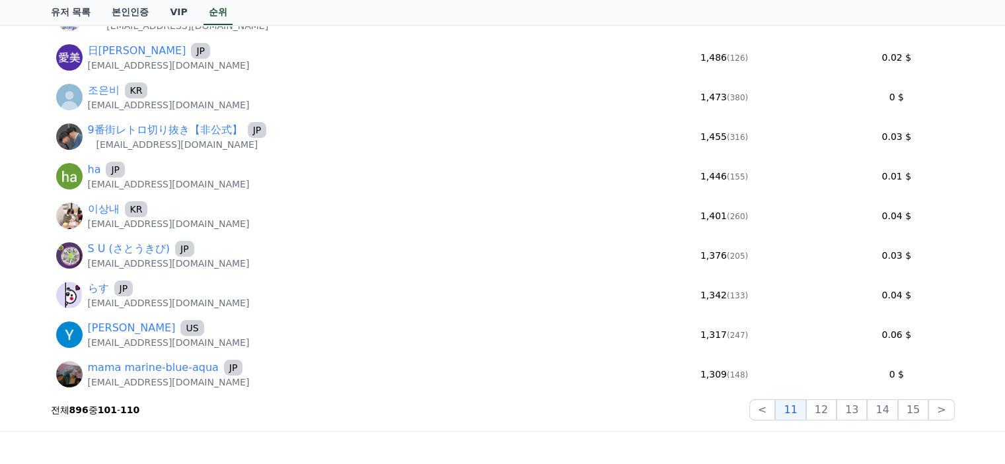
click at [833, 420] on div "기간별 순위 최소 2시간 마다 갱신됩니다. 한번 불러온 후에는 빠르게 탐색 가능합니다. 2025-08-08 - 2025-08-08 오늘 지난 …" at bounding box center [503, 166] width 914 height 521
click at [836, 414] on button "12" at bounding box center [851, 410] width 30 height 21
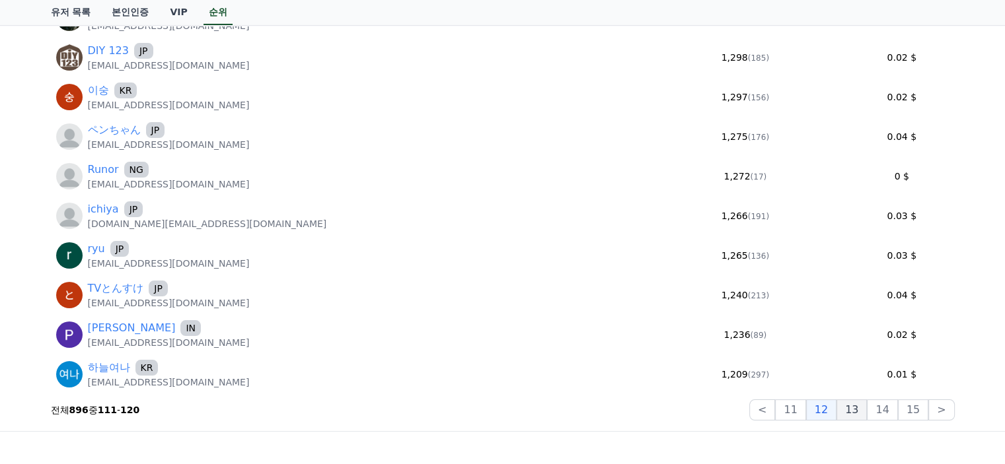
click at [898, 416] on button "13" at bounding box center [913, 410] width 30 height 21
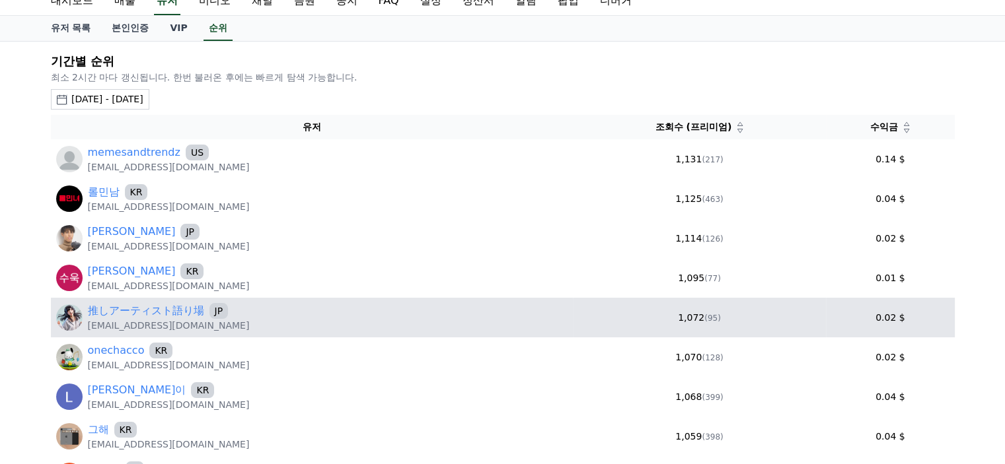
scroll to position [0, 0]
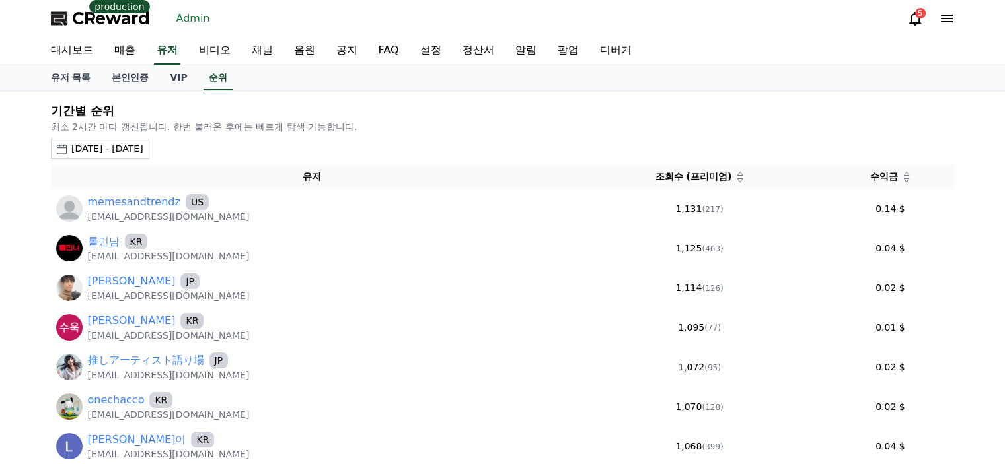
click at [903, 182] on icon at bounding box center [906, 180] width 7 height 7
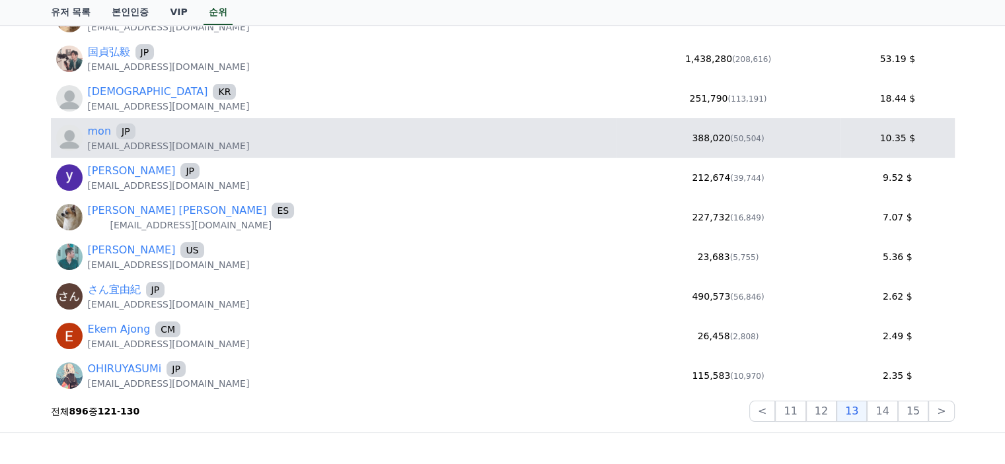
scroll to position [198, 0]
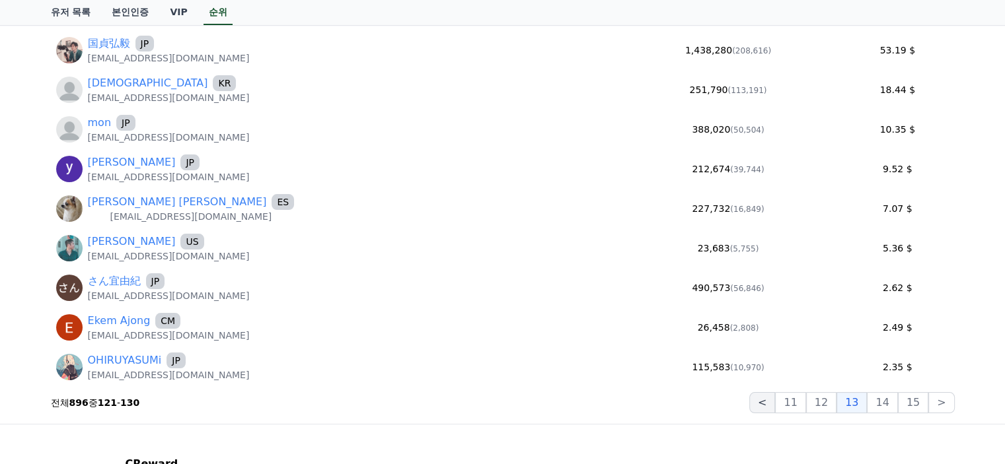
click at [774, 406] on button "<" at bounding box center [762, 402] width 26 height 21
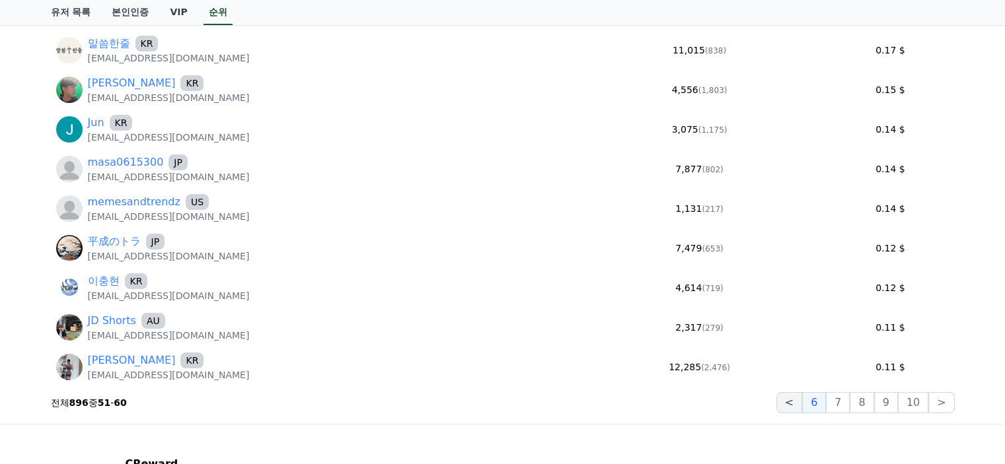
click at [796, 406] on button "<" at bounding box center [789, 402] width 26 height 21
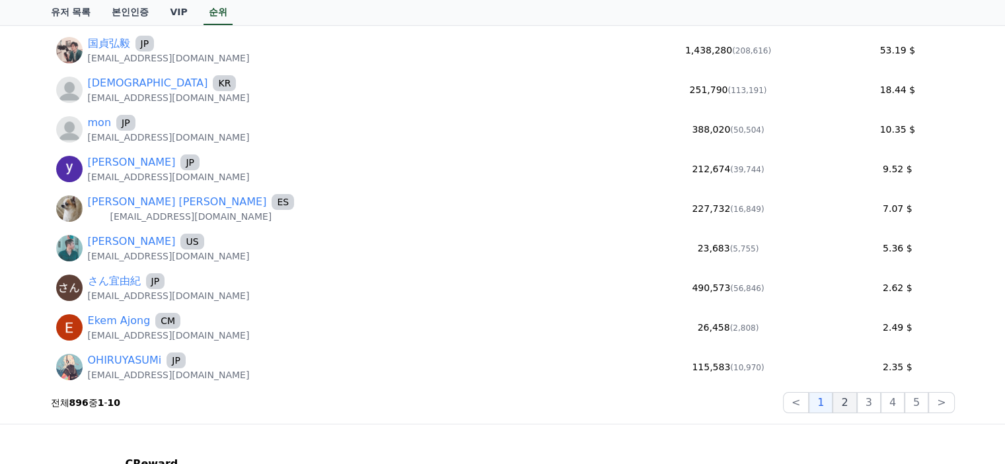
click at [857, 408] on button "2" at bounding box center [869, 402] width 24 height 21
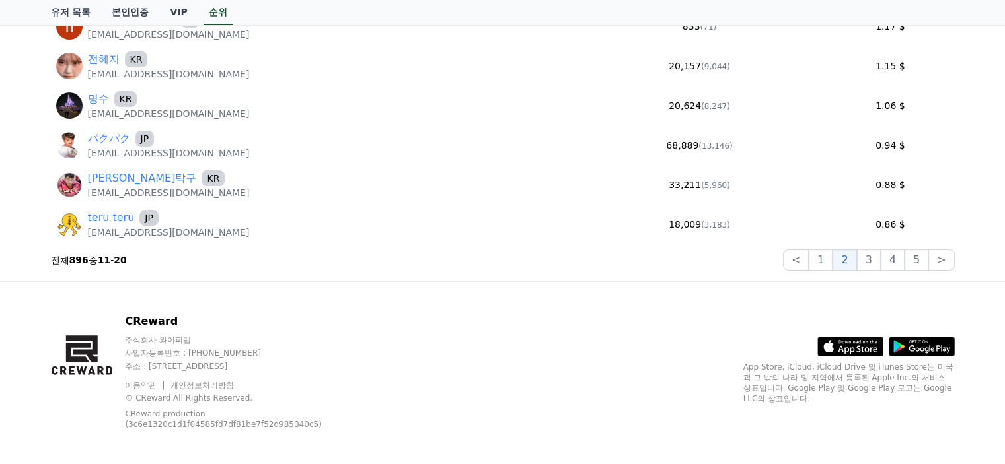
scroll to position [348, 0]
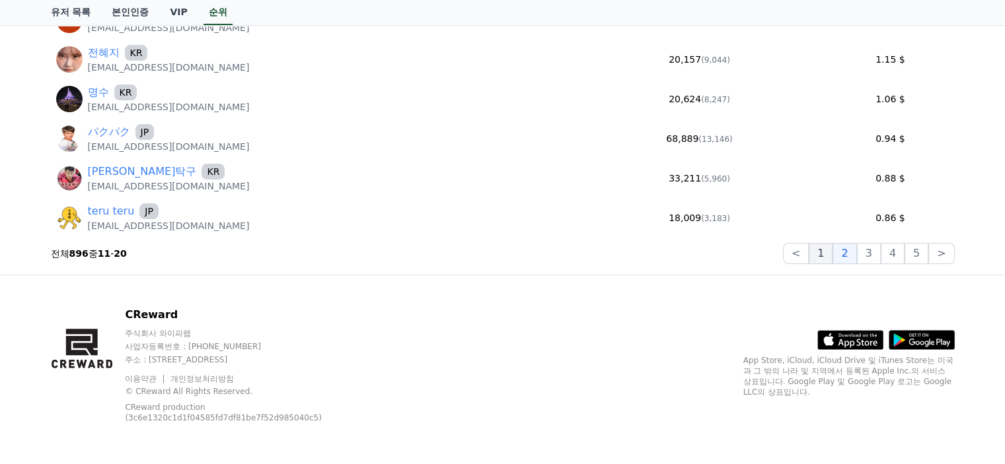
click at [817, 252] on button "1" at bounding box center [821, 253] width 24 height 21
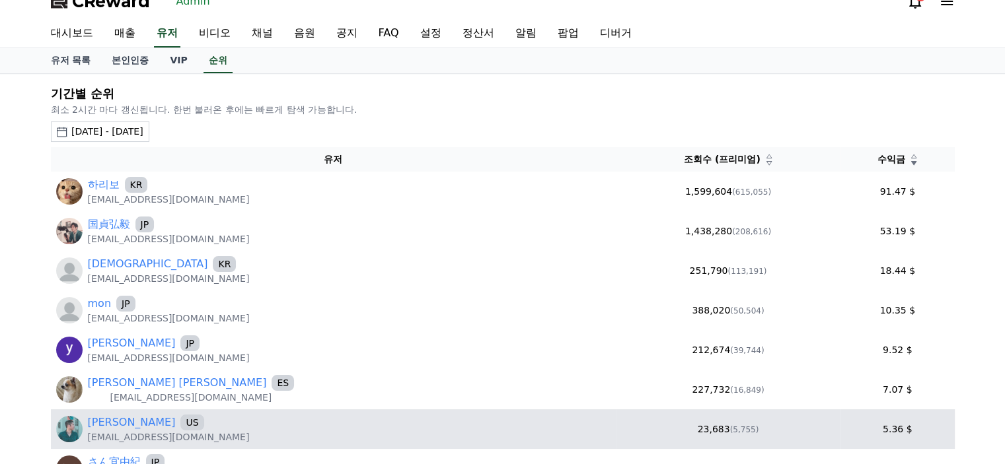
scroll to position [215, 0]
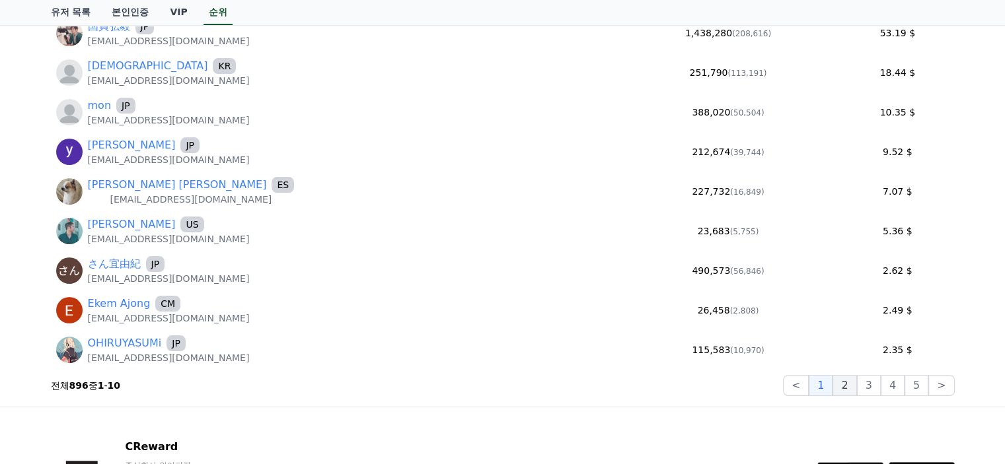
click at [857, 388] on button "2" at bounding box center [869, 385] width 24 height 21
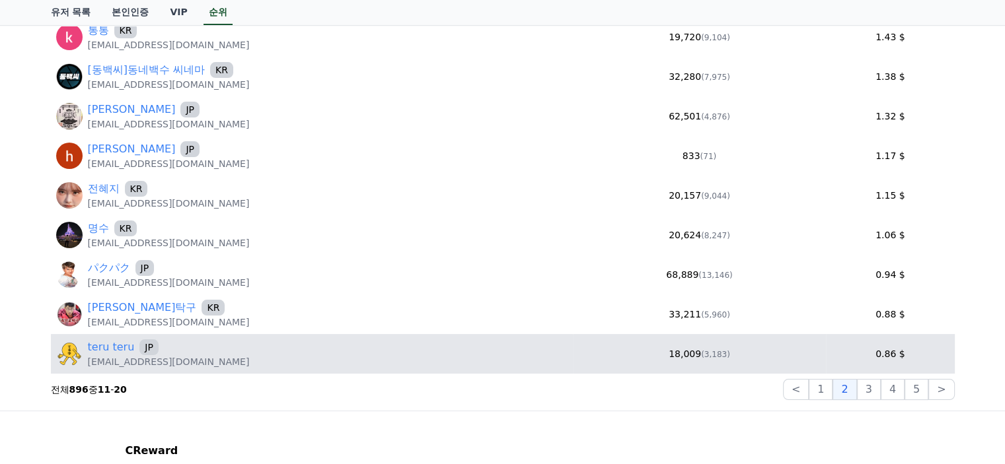
scroll to position [281, 0]
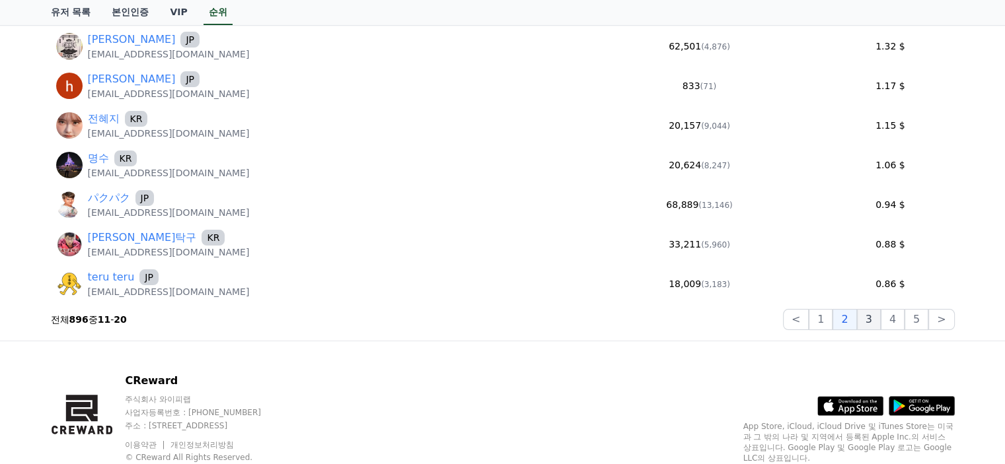
click at [905, 317] on button "3" at bounding box center [917, 319] width 24 height 21
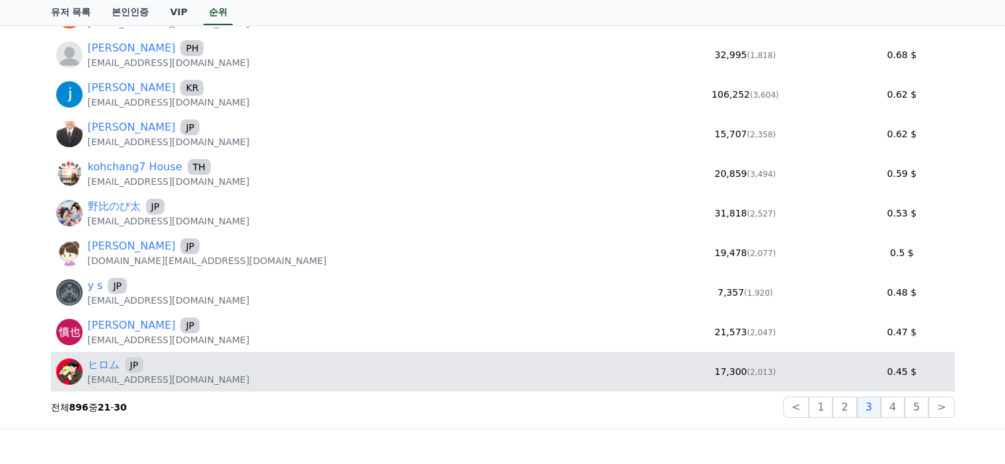
scroll to position [215, 0]
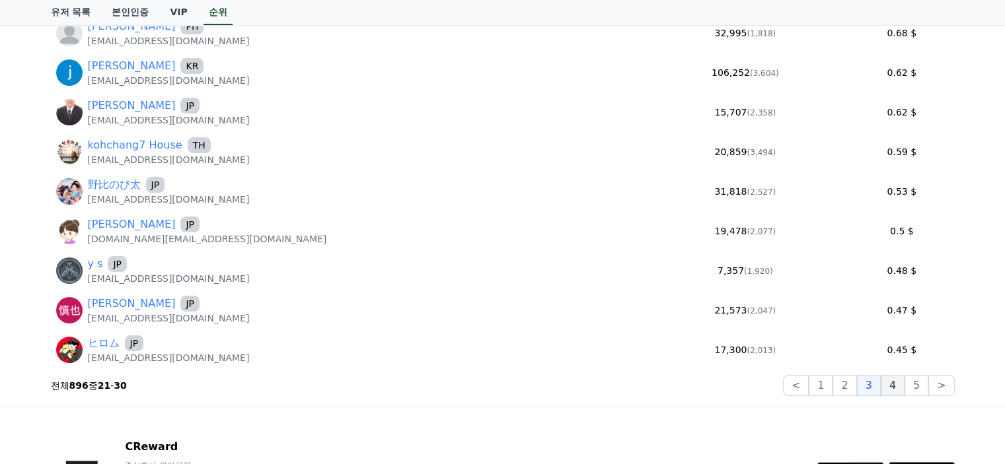
click at [893, 385] on button "4" at bounding box center [893, 385] width 24 height 21
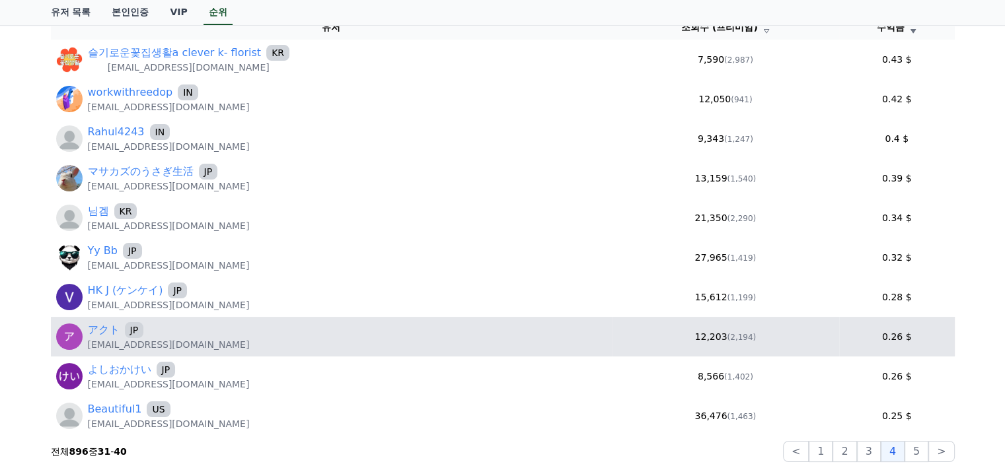
scroll to position [281, 0]
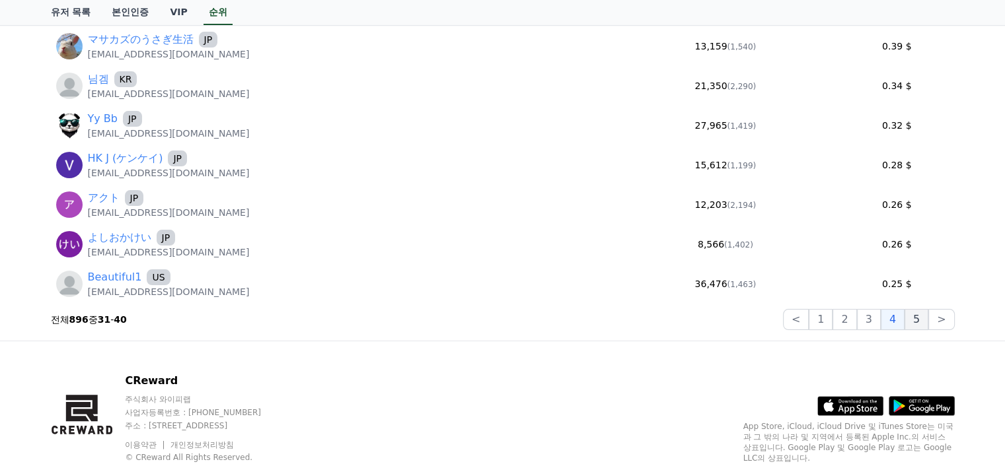
click at [916, 311] on button "5" at bounding box center [917, 319] width 24 height 21
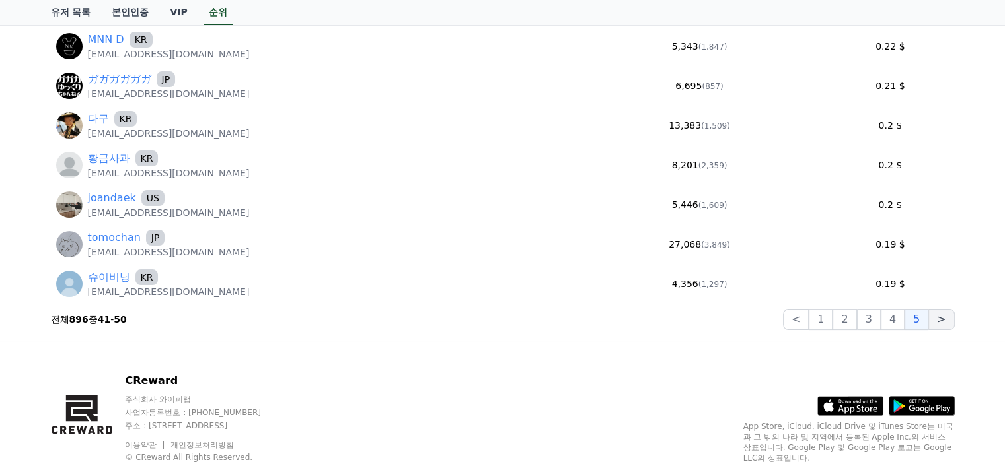
click at [948, 318] on button ">" at bounding box center [941, 319] width 26 height 21
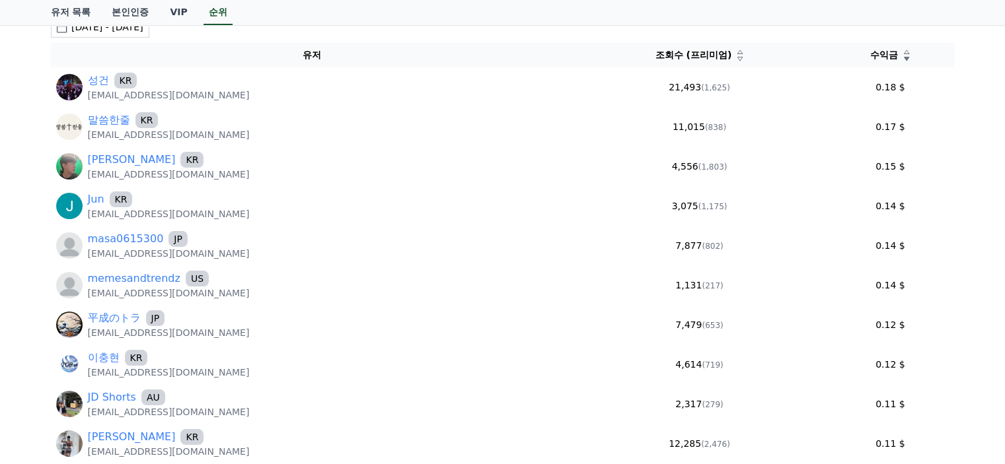
scroll to position [83, 0]
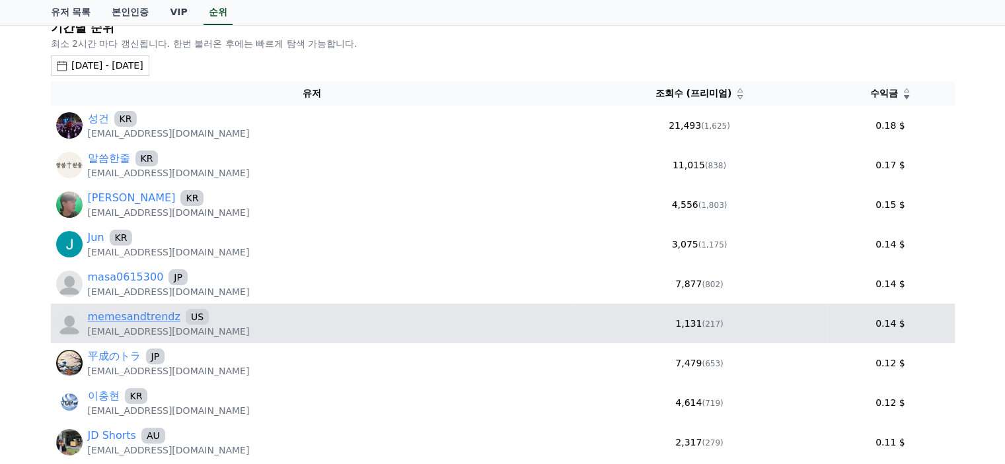
click at [158, 320] on link "memesandtrendz" at bounding box center [134, 317] width 92 height 16
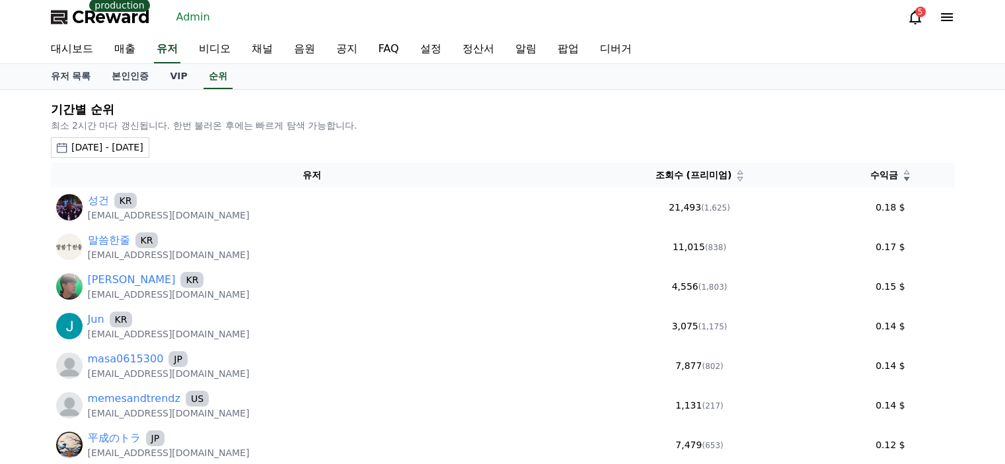
scroll to position [0, 0]
click at [160, 55] on link "유저" at bounding box center [167, 51] width 26 height 28
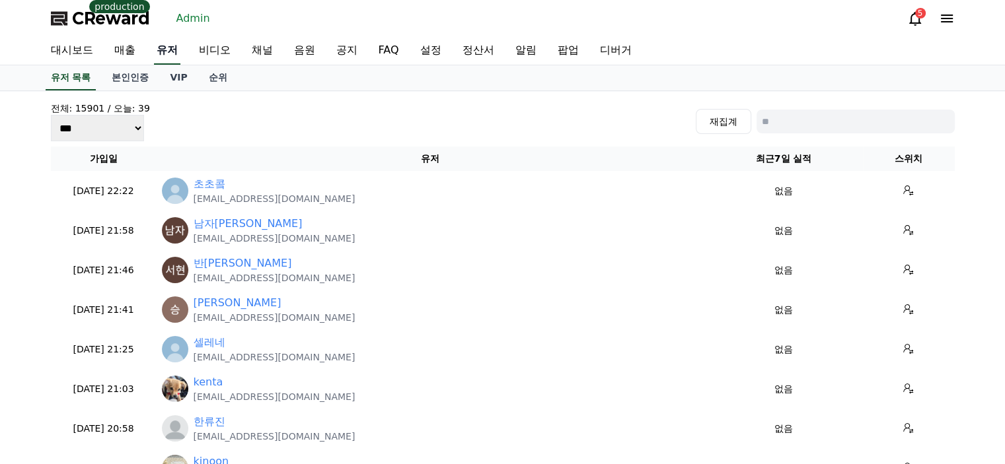
click at [159, 59] on link "유저" at bounding box center [167, 51] width 26 height 28
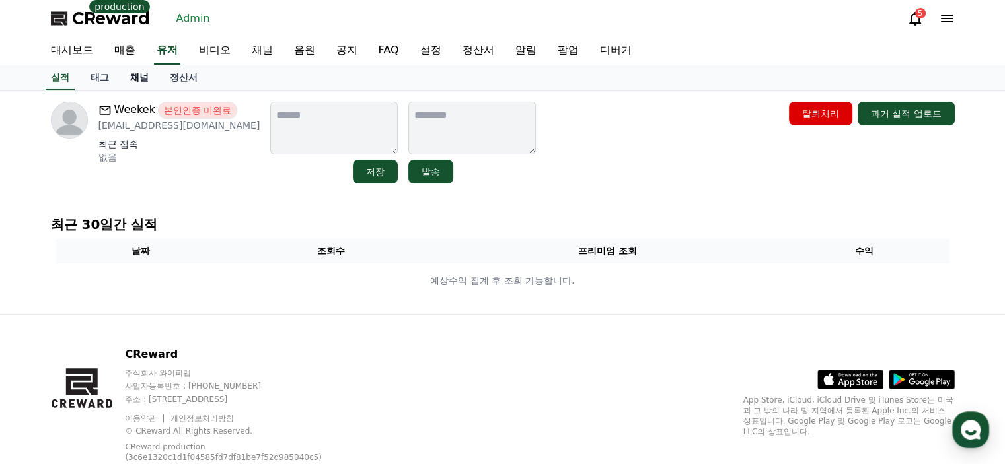
click at [141, 76] on link "채널" at bounding box center [140, 77] width 40 height 25
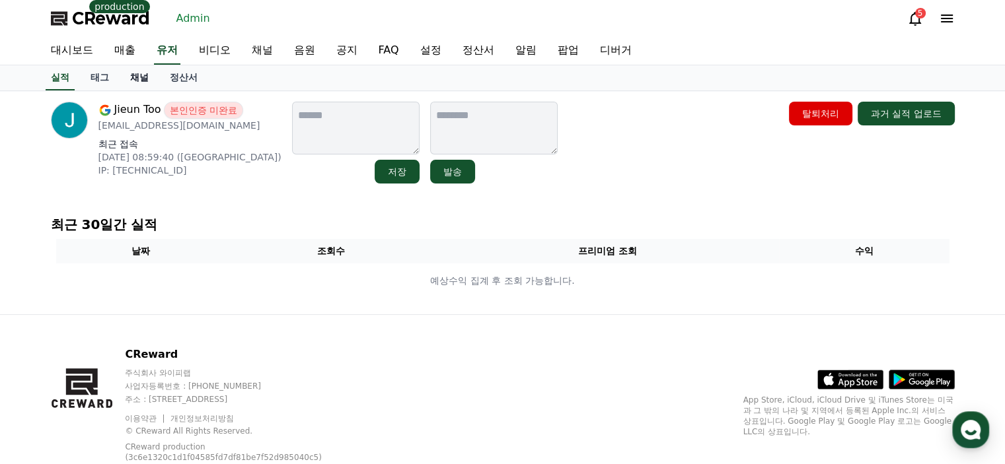
click at [133, 85] on link "채널" at bounding box center [140, 77] width 40 height 25
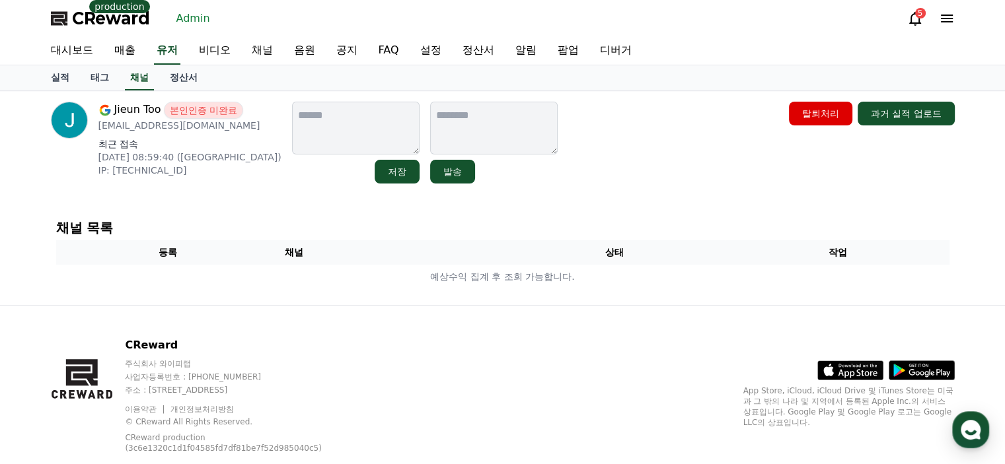
click at [141, 124] on p "sj15300@naver.com" at bounding box center [189, 125] width 183 height 13
copy div "sj15300@naver.com"
click at [264, 52] on link "채널" at bounding box center [262, 51] width 42 height 28
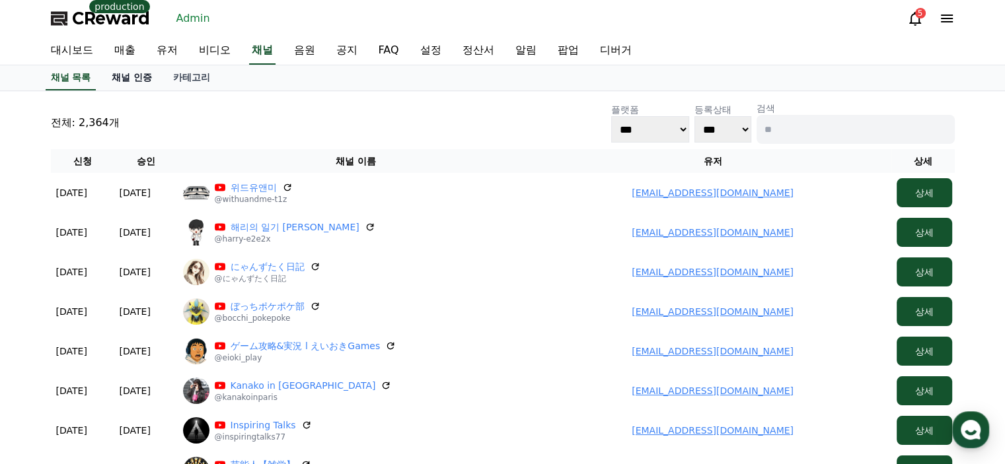
click at [148, 80] on link "채널 인증" at bounding box center [131, 77] width 61 height 25
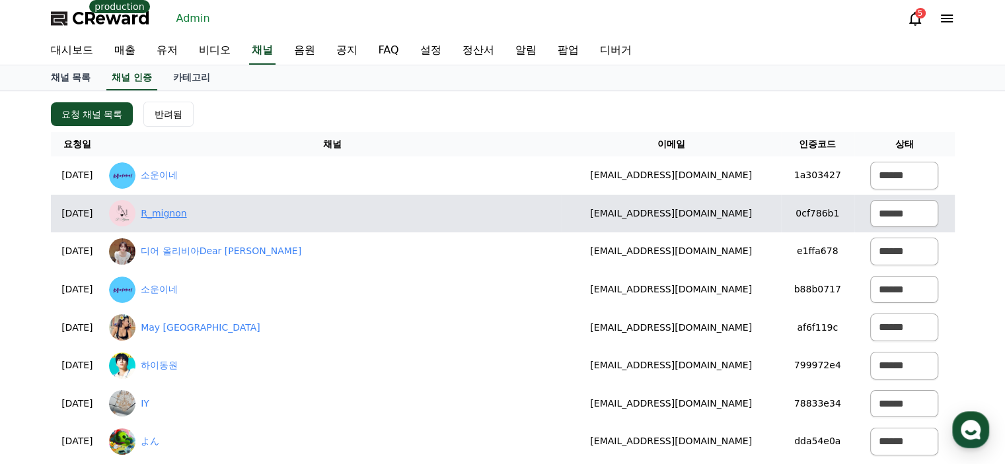
click at [186, 214] on link "R_mignon" at bounding box center [164, 214] width 46 height 14
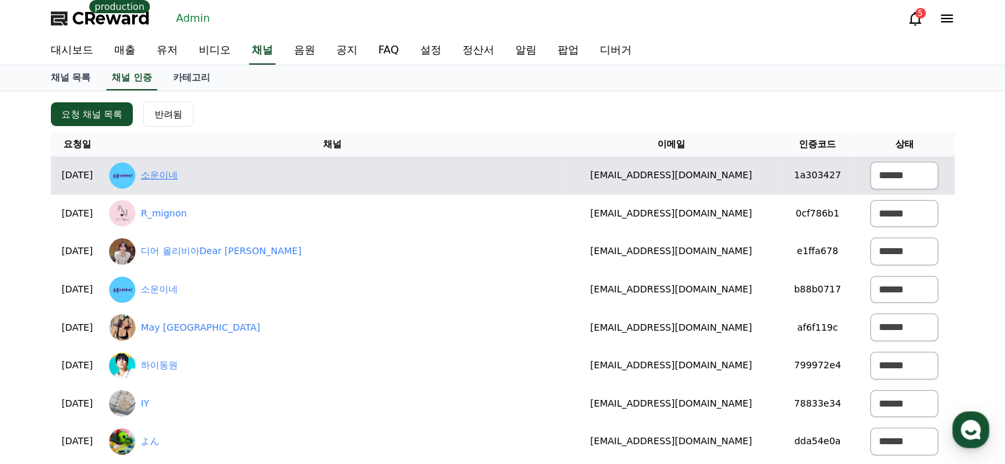
click at [178, 174] on link "소운이네" at bounding box center [159, 175] width 37 height 14
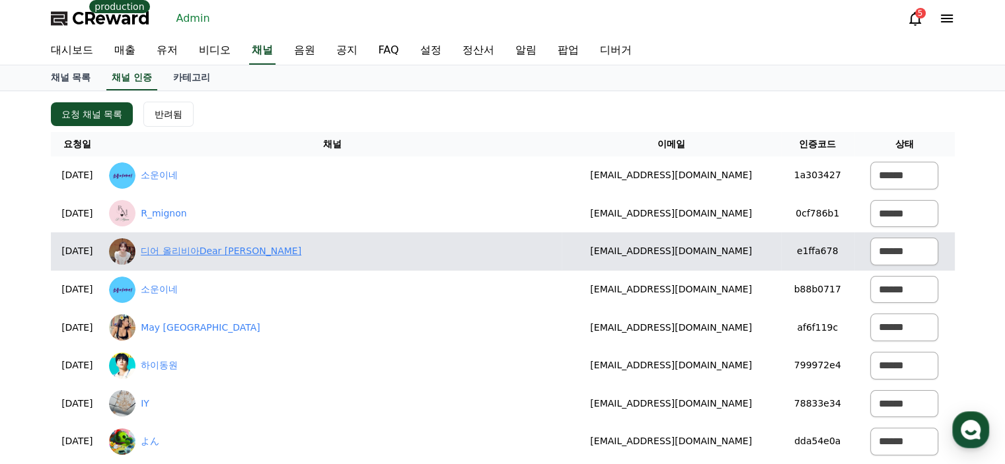
click at [212, 250] on link "디어 올리비아Dear Olivia" at bounding box center [221, 251] width 161 height 14
click at [889, 246] on select "****** *** ***" at bounding box center [904, 252] width 68 height 28
select select "********"
click at [870, 238] on select "****** *** ***" at bounding box center [904, 252] width 68 height 28
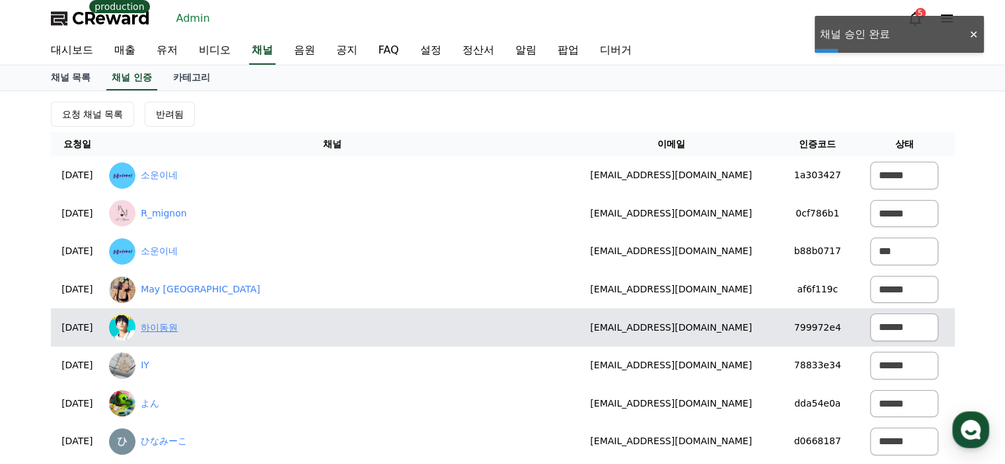
click at [178, 328] on link "하이동원" at bounding box center [159, 328] width 37 height 14
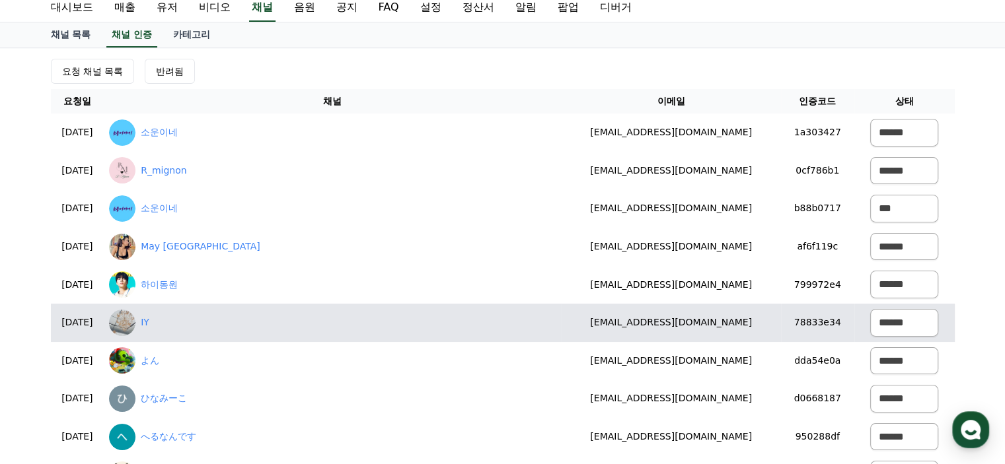
scroll to position [66, 0]
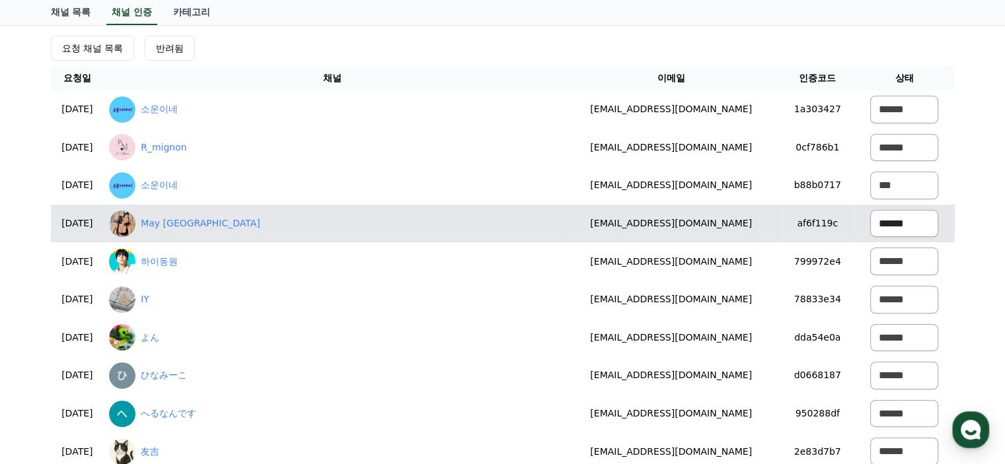
click at [901, 219] on select "****** *** ***" at bounding box center [904, 224] width 68 height 28
select select "********"
click at [870, 210] on select "****** *** ***" at bounding box center [904, 224] width 68 height 28
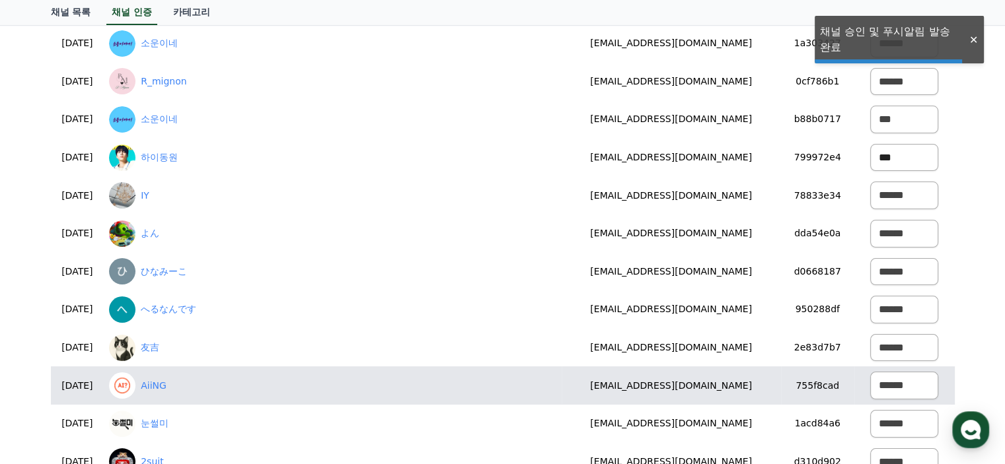
scroll to position [0, 0]
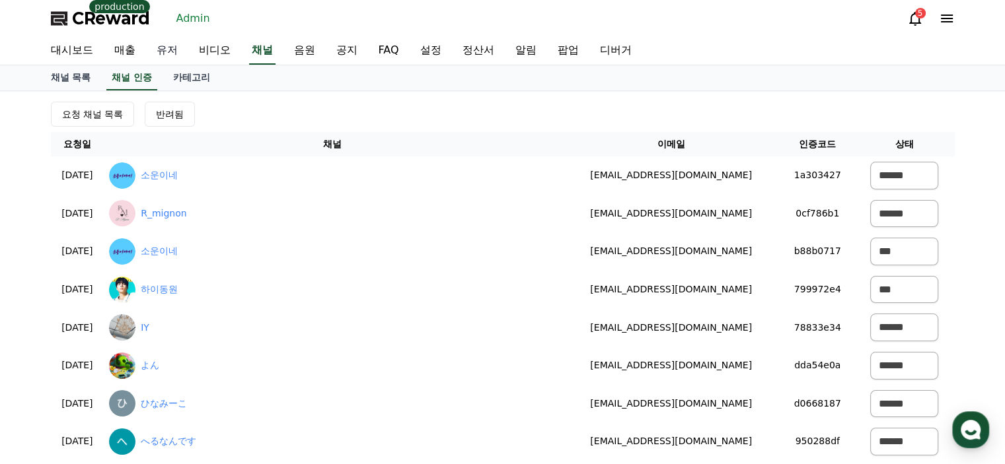
click at [161, 57] on link "유저" at bounding box center [167, 51] width 42 height 28
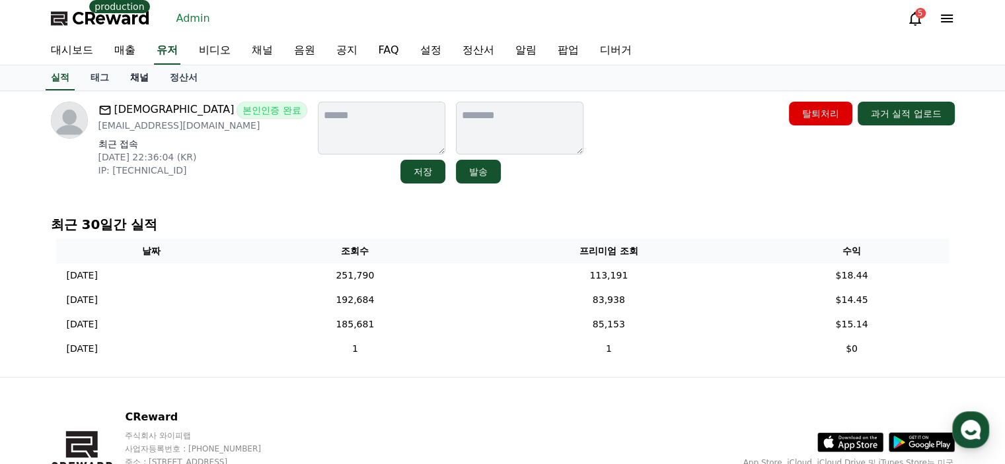
click at [129, 73] on link "채널" at bounding box center [140, 77] width 40 height 25
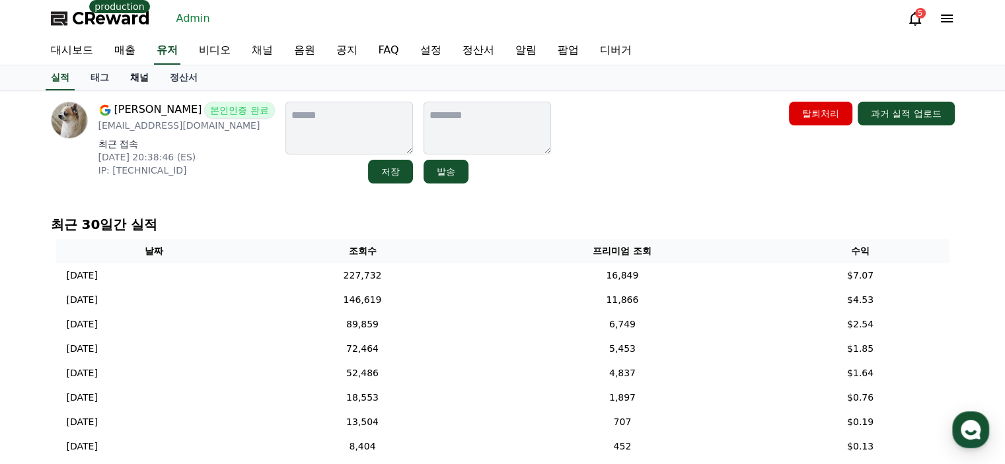
click at [140, 78] on link "채널" at bounding box center [140, 77] width 40 height 25
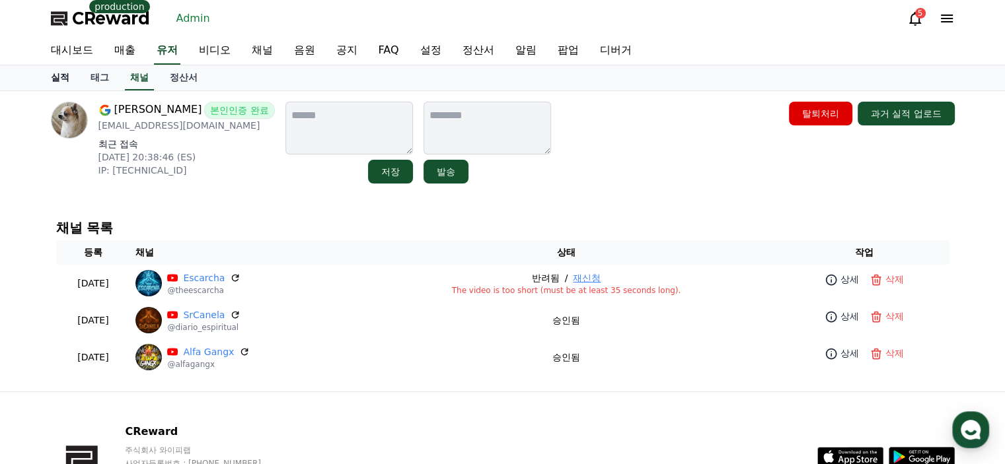
click at [67, 77] on link "실적" at bounding box center [60, 77] width 40 height 25
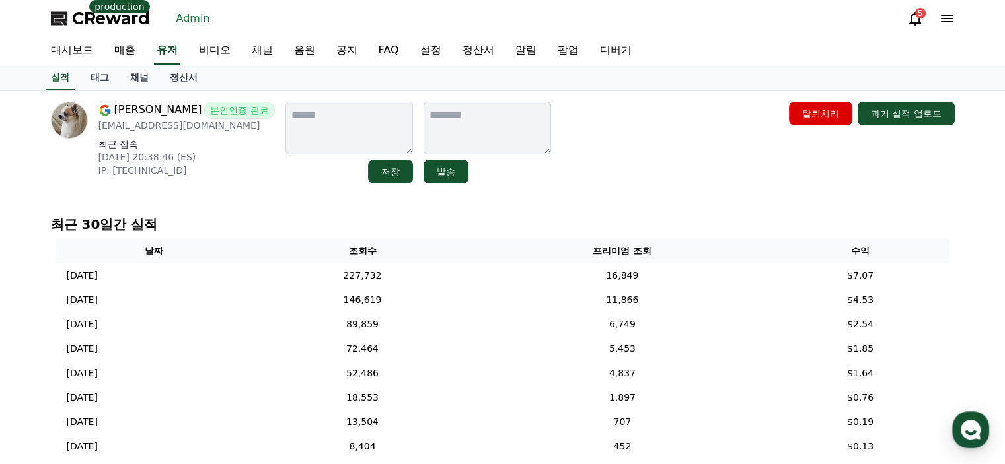
click at [221, 171] on p "IP: 84.120.219.253" at bounding box center [186, 170] width 176 height 13
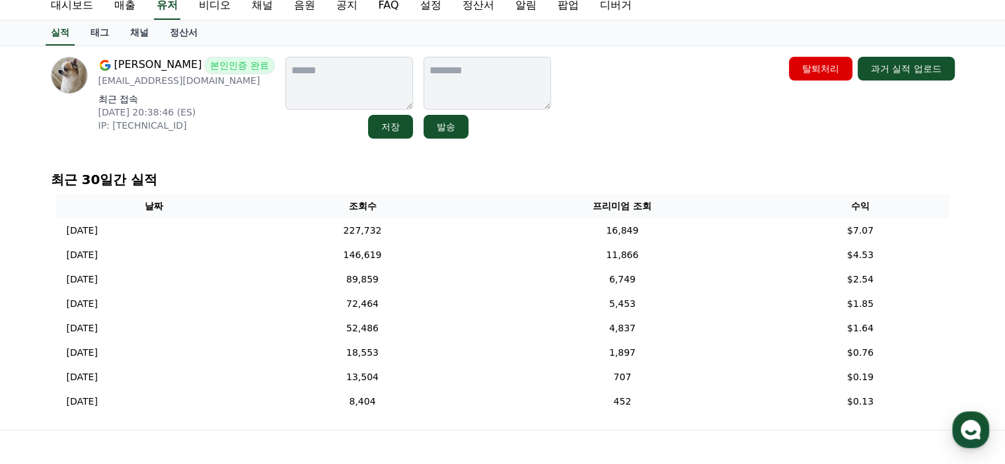
scroll to position [66, 0]
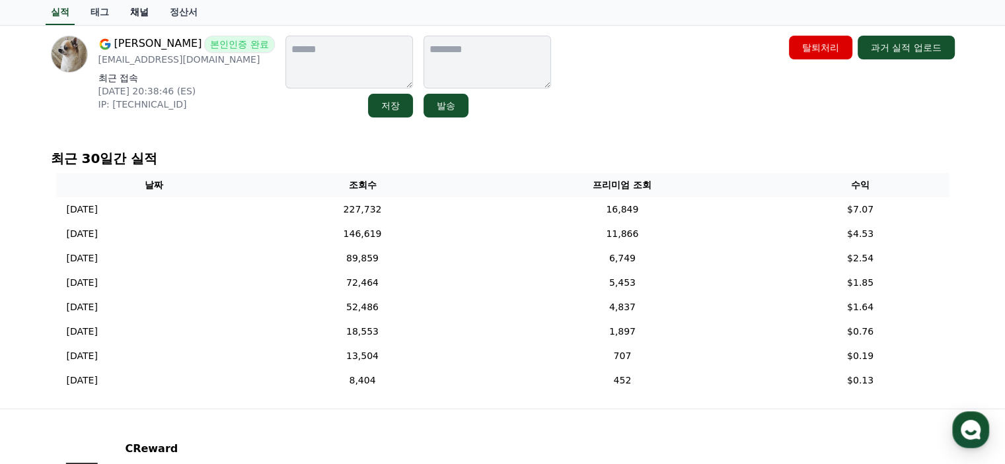
click at [142, 11] on link "채널" at bounding box center [140, 12] width 40 height 25
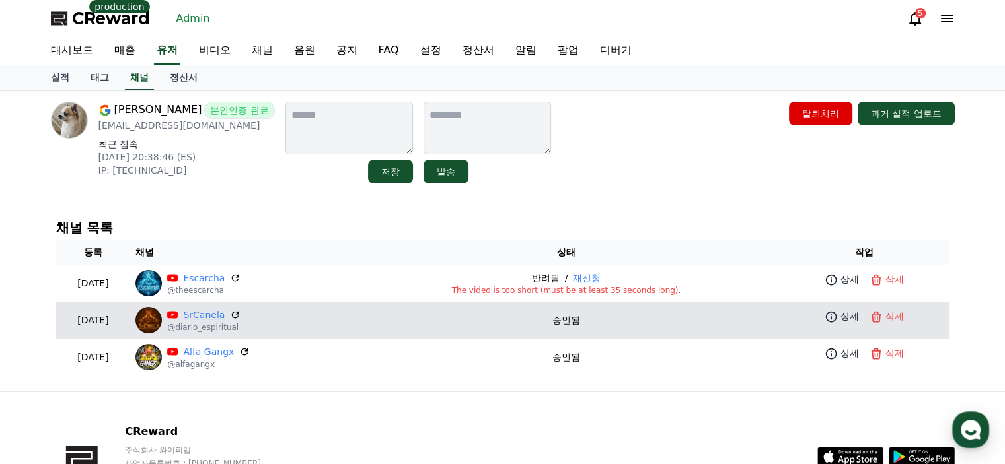
click at [225, 311] on link "SrCanela" at bounding box center [204, 316] width 42 height 14
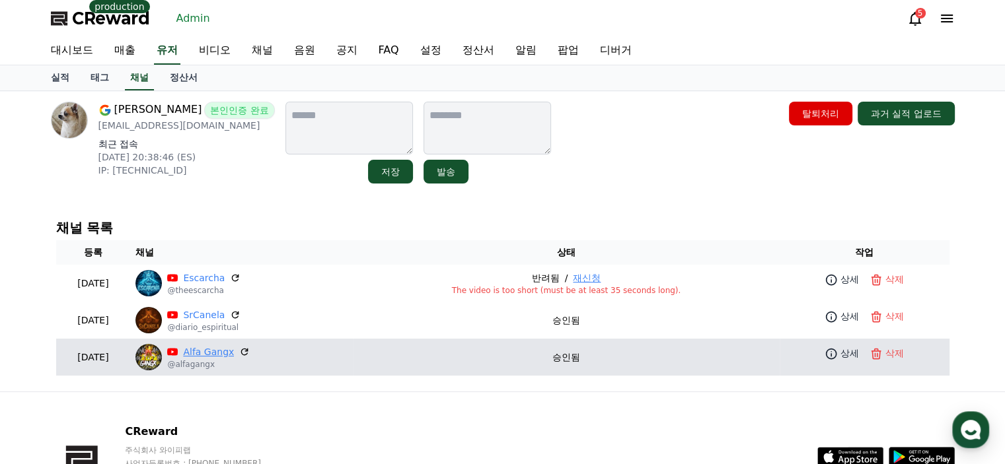
click at [234, 354] on link "Alfa Gangx" at bounding box center [208, 353] width 51 height 14
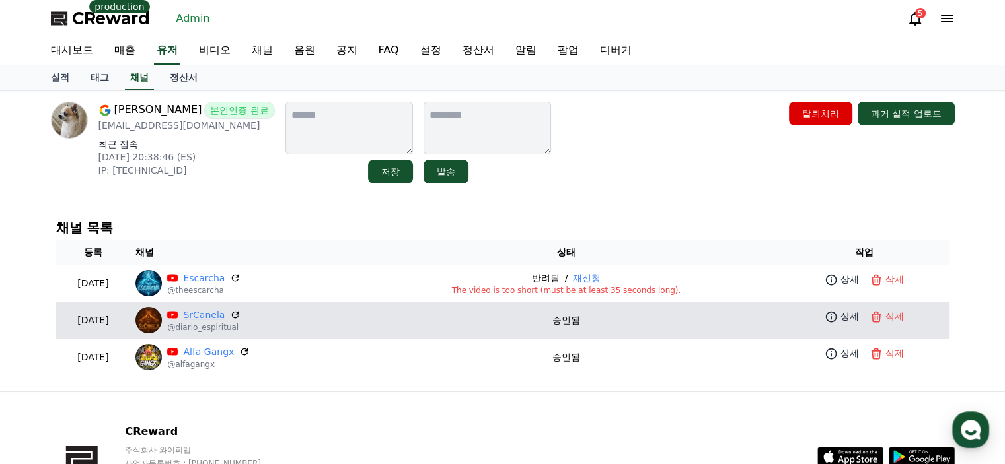
click at [225, 317] on link "SrCanela" at bounding box center [204, 316] width 42 height 14
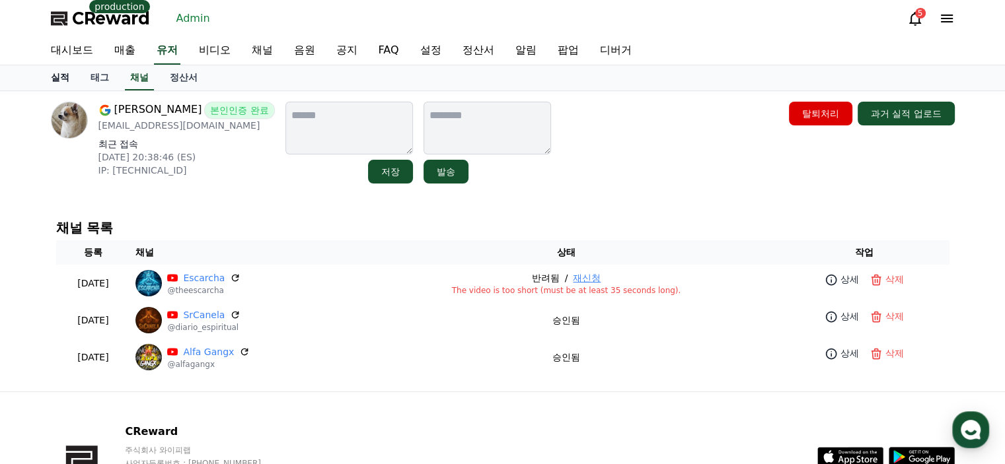
click at [67, 79] on link "실적" at bounding box center [60, 77] width 40 height 25
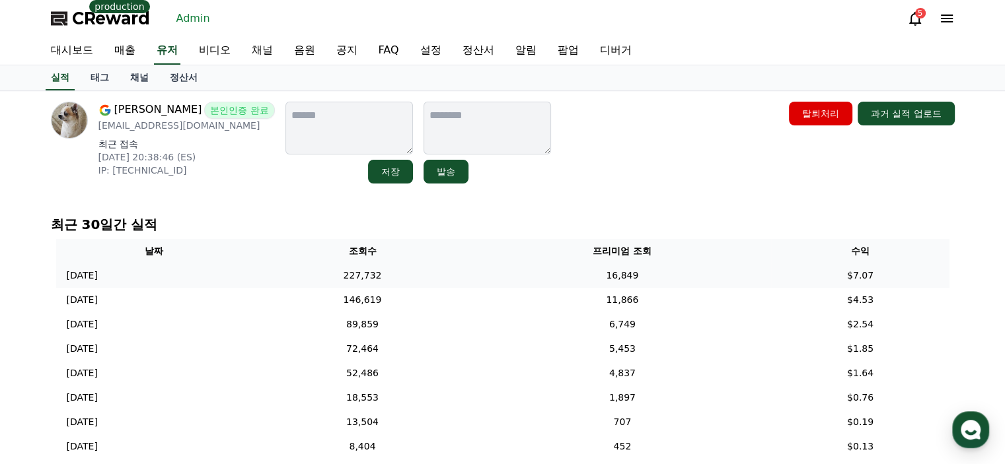
click at [474, 275] on td "227,732" at bounding box center [363, 276] width 222 height 24
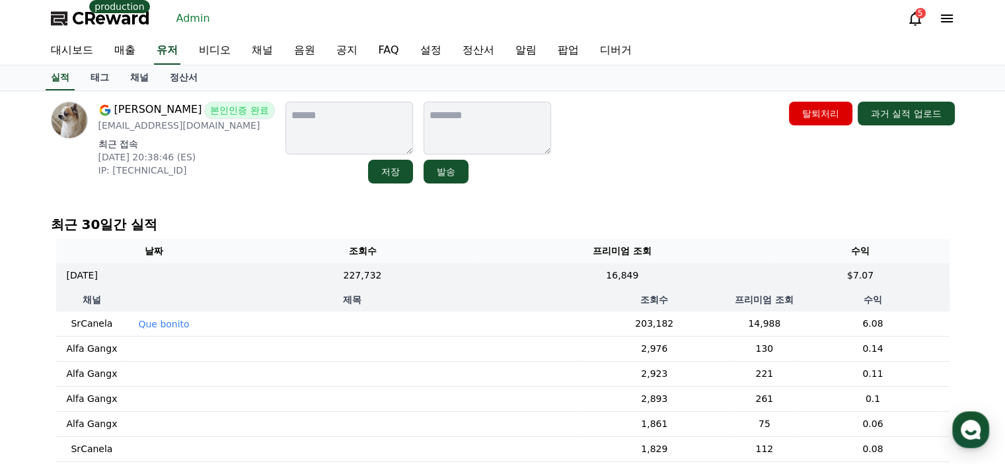
click at [162, 329] on p "Que bonito" at bounding box center [163, 324] width 51 height 13
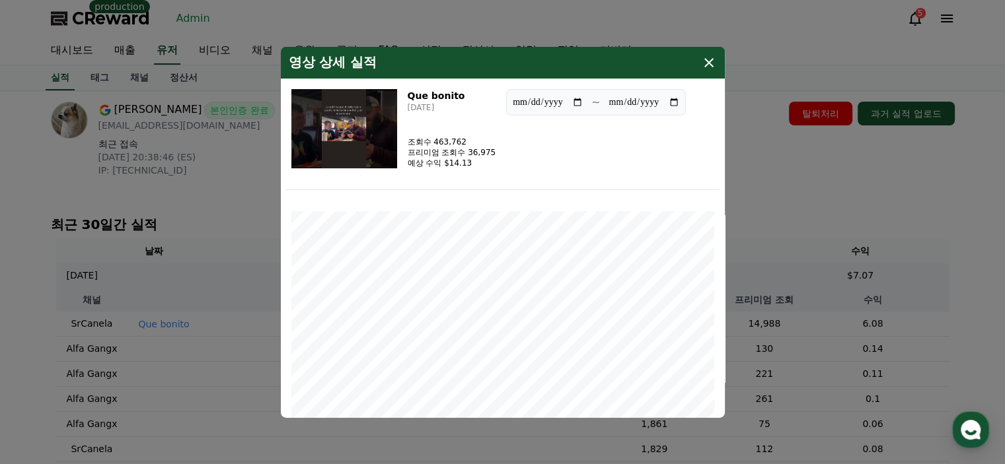
click at [709, 63] on icon "modal" at bounding box center [708, 61] width 9 height 9
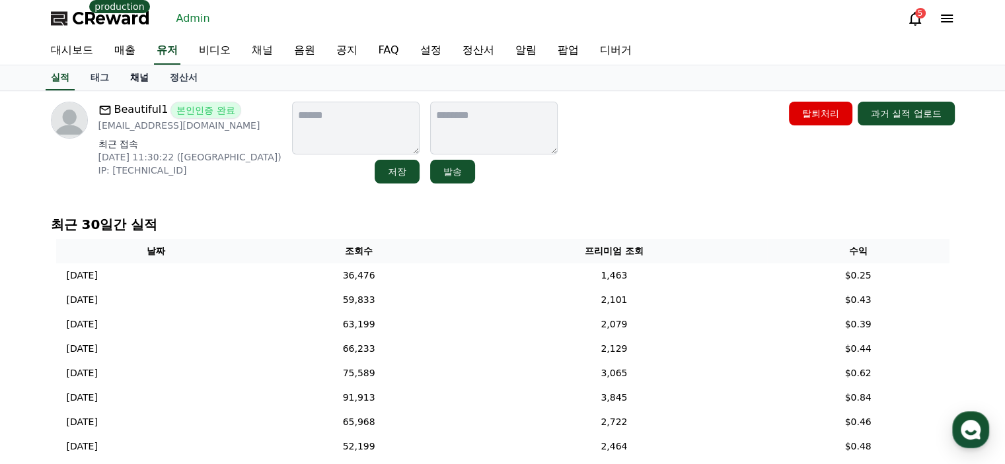
click at [137, 83] on link "채널" at bounding box center [140, 77] width 40 height 25
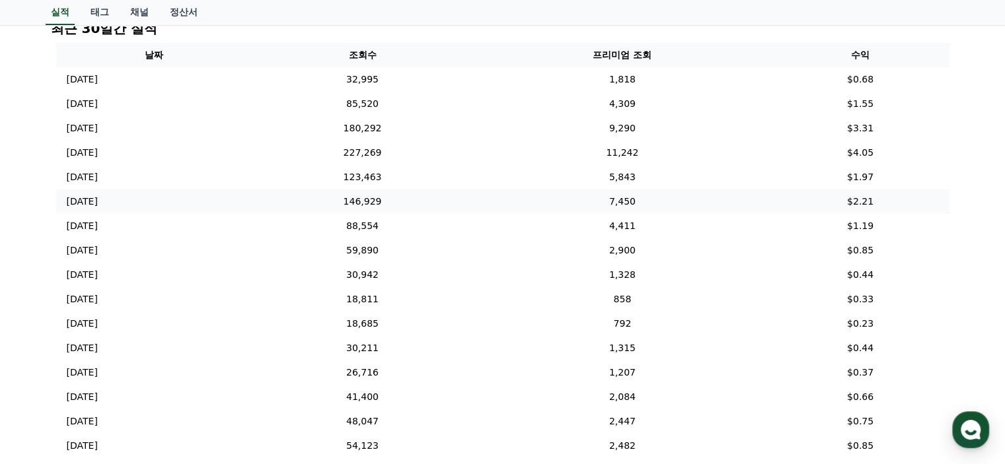
scroll to position [198, 0]
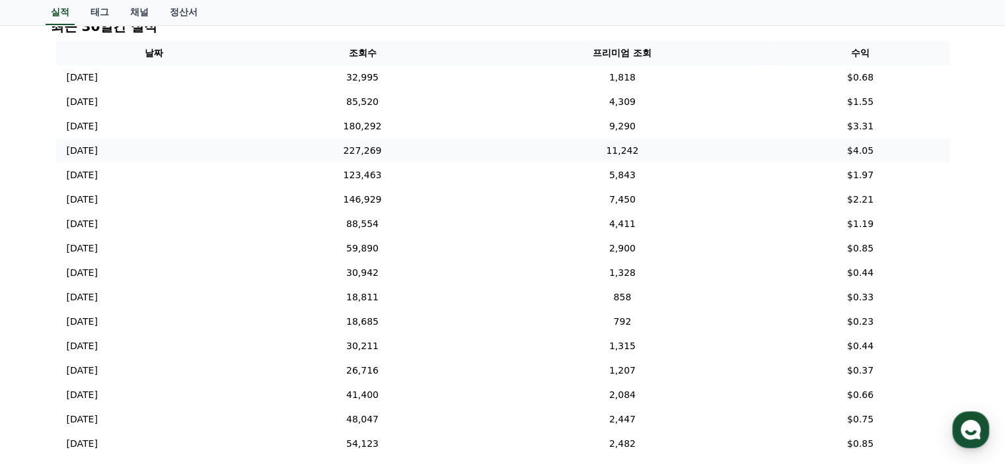
click at [449, 139] on td "227,269" at bounding box center [363, 151] width 222 height 24
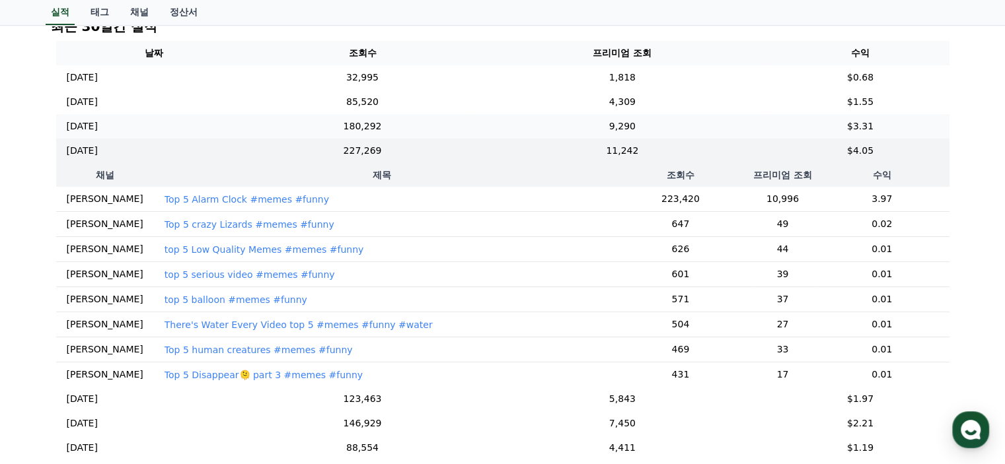
click at [454, 131] on td "180,292" at bounding box center [363, 126] width 222 height 24
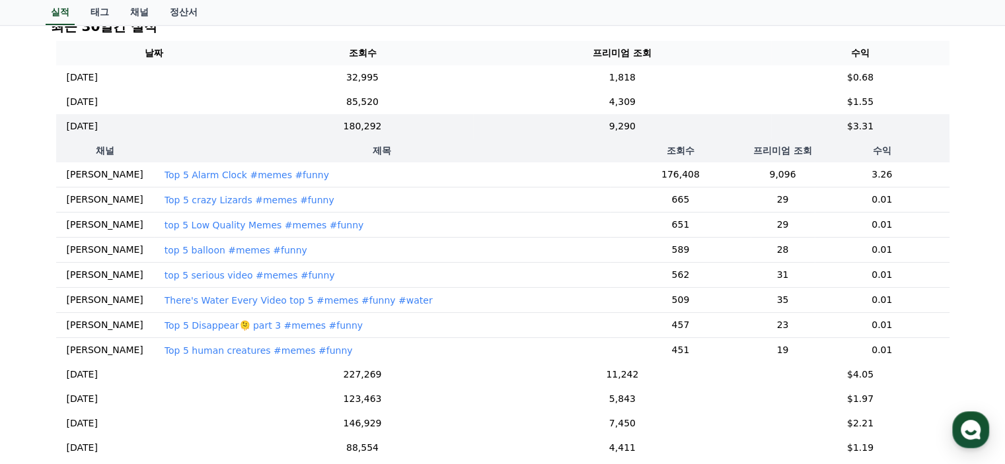
click at [202, 176] on p "Top 5 Alarm Clock #memes #funny" at bounding box center [247, 174] width 165 height 13
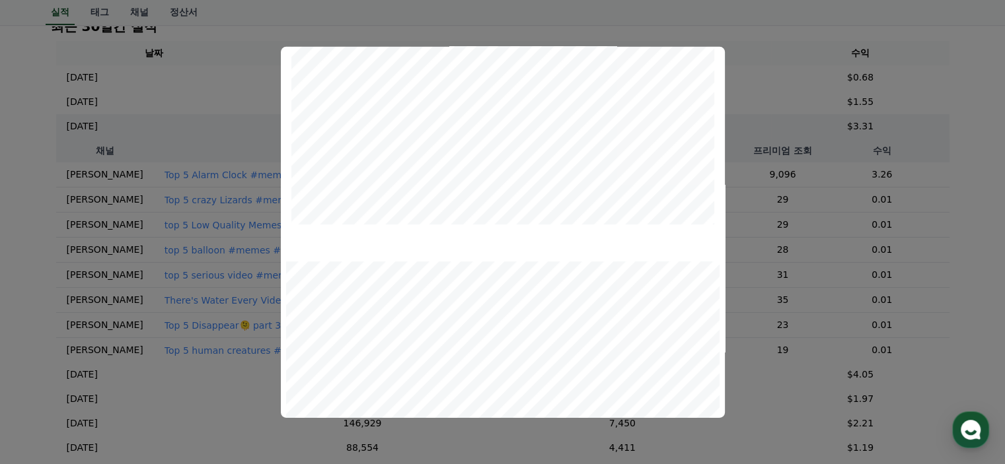
scroll to position [0, 0]
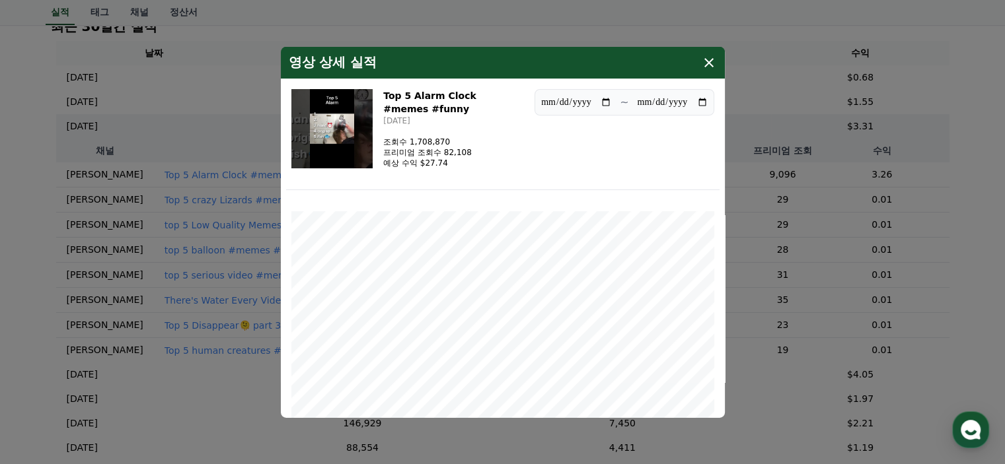
click at [716, 60] on icon "modal" at bounding box center [709, 62] width 16 height 16
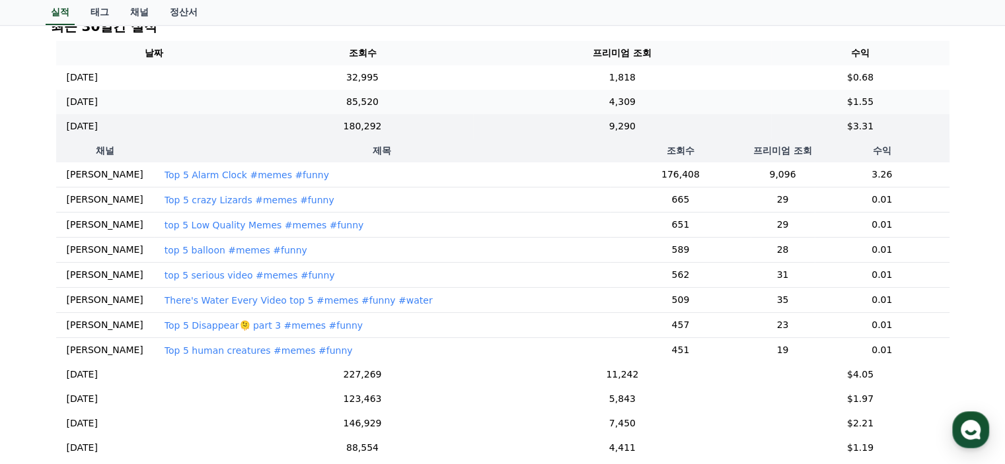
click at [418, 105] on td "85,520" at bounding box center [363, 102] width 222 height 24
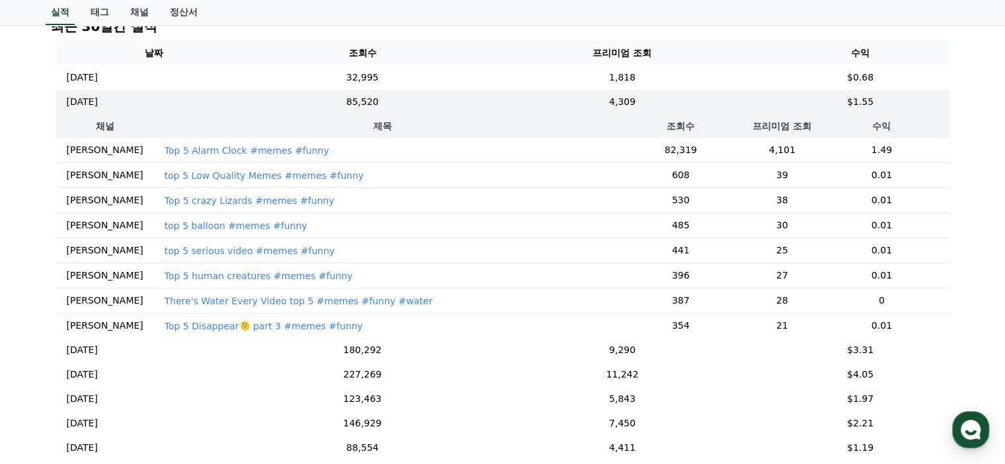
click at [224, 150] on p "Top 5 Alarm Clock #memes #funny" at bounding box center [247, 150] width 165 height 13
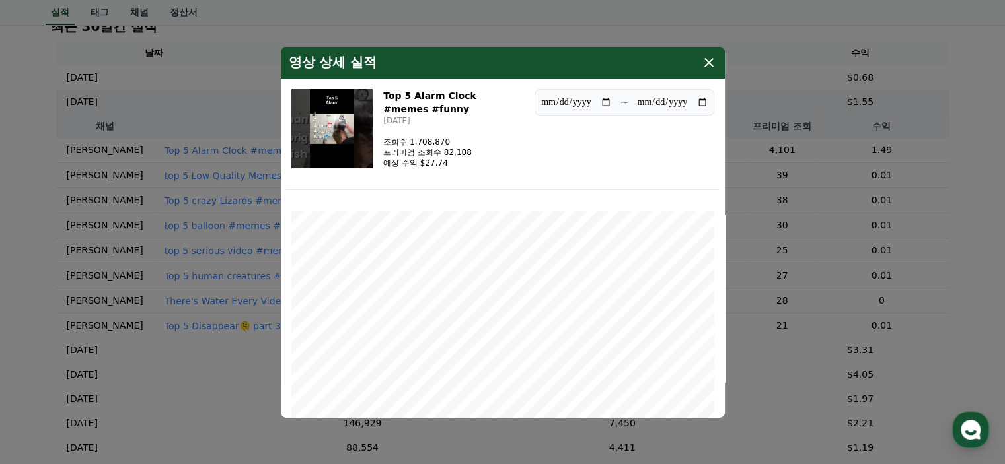
click at [715, 60] on icon "modal" at bounding box center [709, 62] width 16 height 16
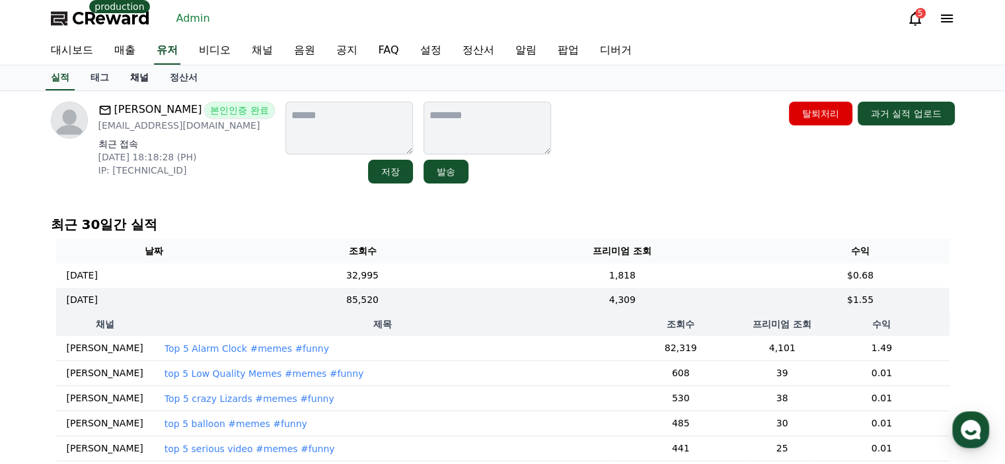
click at [138, 81] on link "채널" at bounding box center [140, 77] width 40 height 25
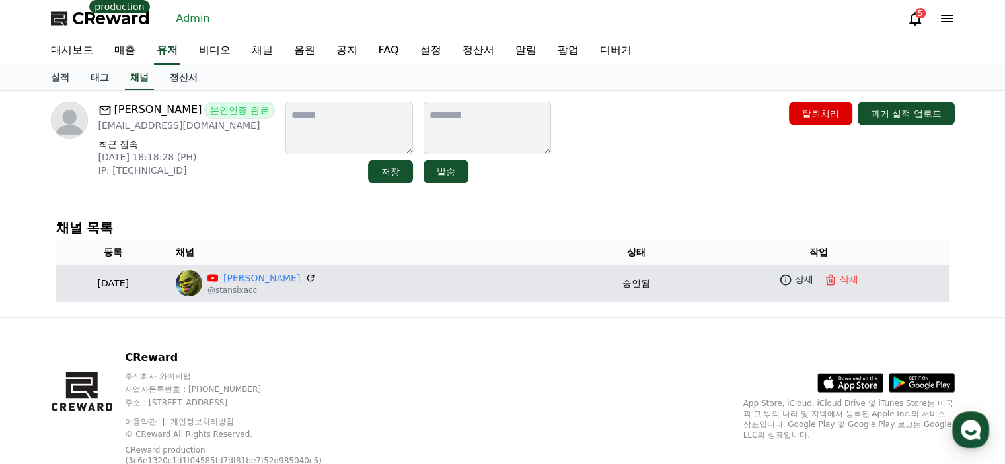
click at [300, 274] on link "Stan" at bounding box center [261, 279] width 77 height 14
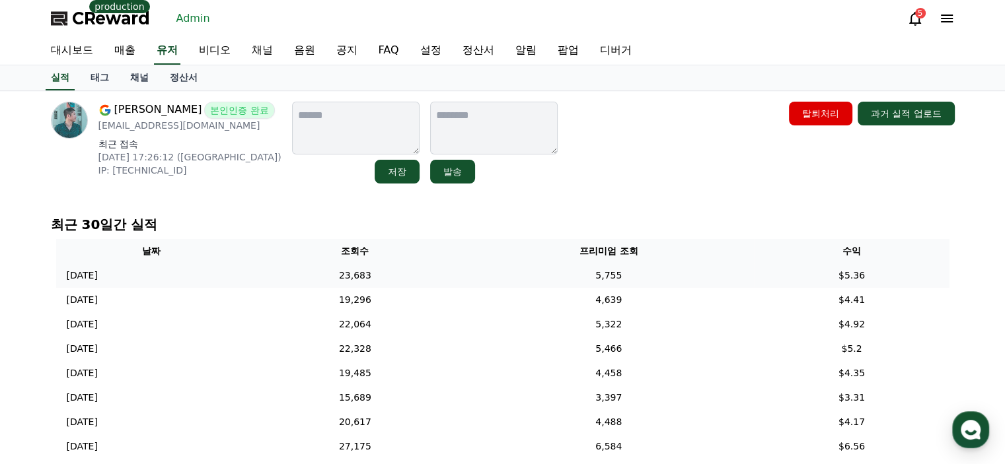
click at [170, 270] on td "[DATE] 08/08" at bounding box center [151, 276] width 191 height 24
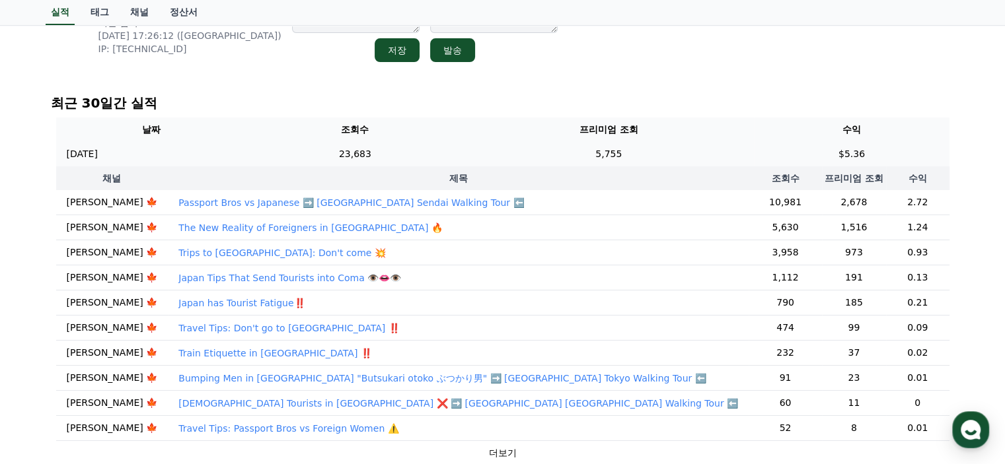
scroll to position [124, 0]
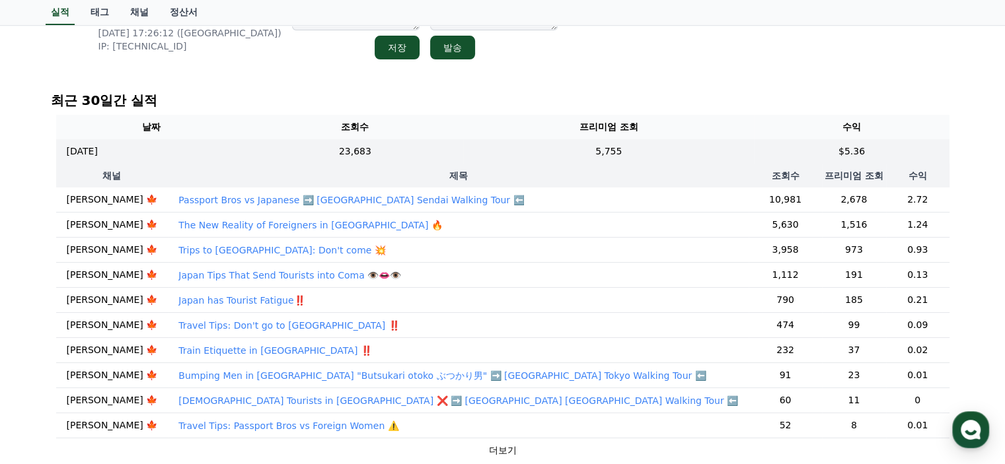
click at [178, 202] on p "Passport Bros vs Japanese ➡️ [GEOGRAPHIC_DATA] Sendai Walking Tour ⬅️" at bounding box center [351, 200] width 346 height 13
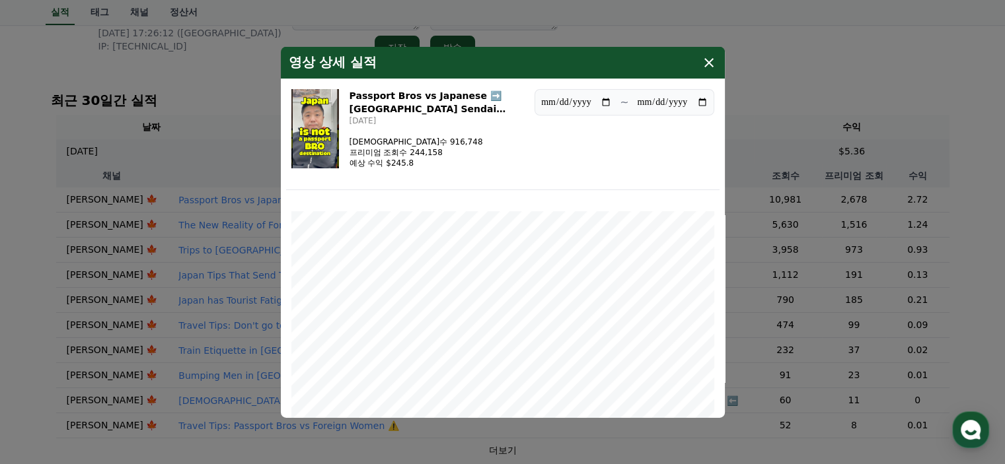
click at [392, 96] on h3 "Passport Bros vs Japanese ➡️ [GEOGRAPHIC_DATA] Sendai Walking Tour ⬅️" at bounding box center [437, 102] width 174 height 26
click at [395, 96] on h3 "Passport Bros vs Japanese ➡️ [GEOGRAPHIC_DATA] Sendai Walking Tour ⬅️" at bounding box center [437, 102] width 174 height 26
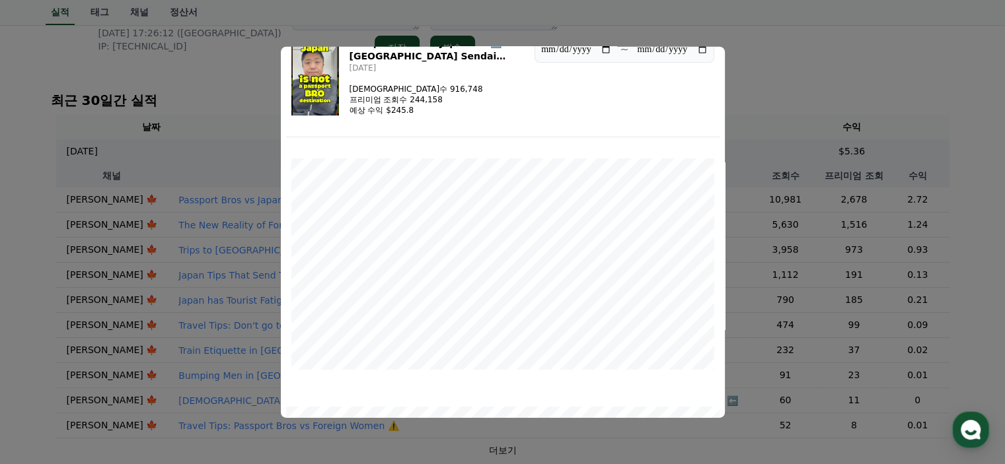
scroll to position [0, 0]
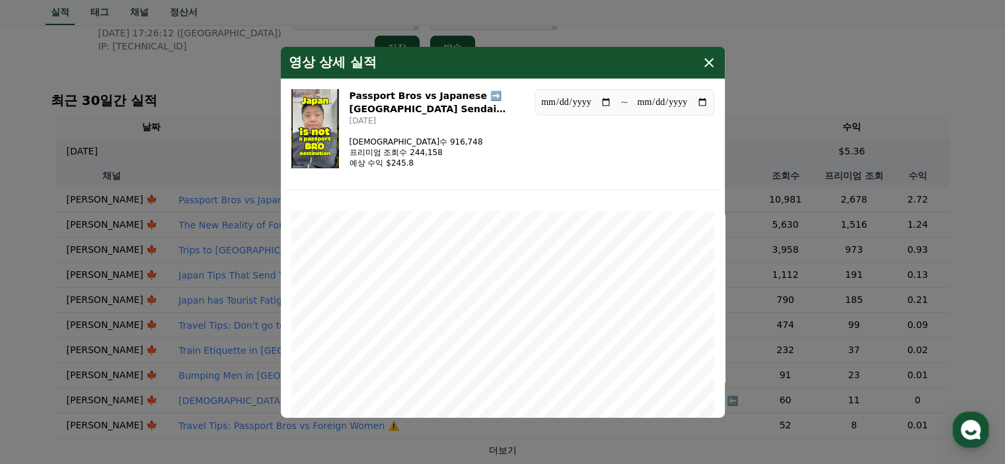
click at [712, 50] on div "영상 상세 실적" at bounding box center [503, 62] width 444 height 32
click at [708, 61] on icon "modal" at bounding box center [708, 61] width 9 height 9
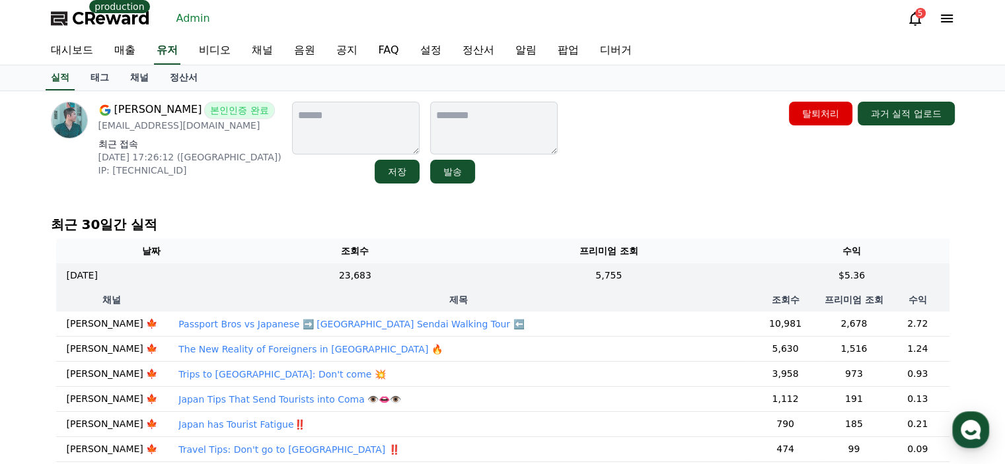
click at [178, 348] on p "The New Reality of Foreigners in [GEOGRAPHIC_DATA] 🔥" at bounding box center [310, 349] width 264 height 13
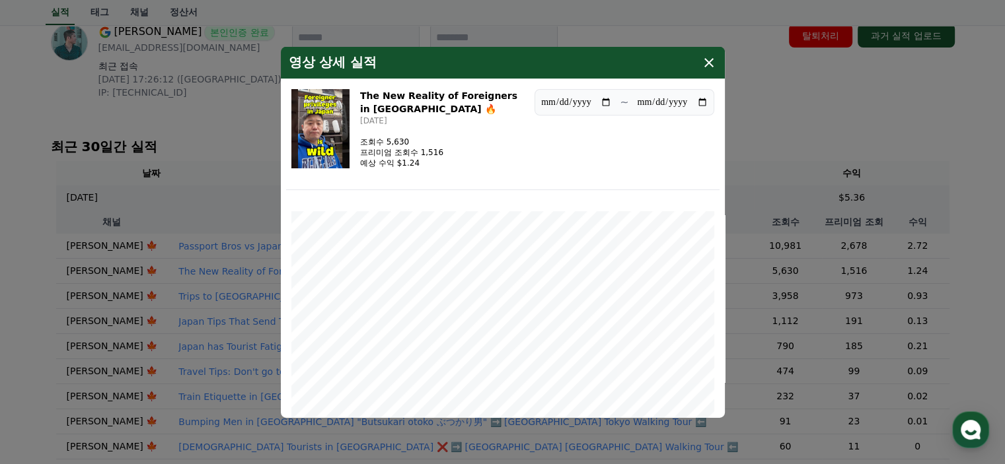
scroll to position [81, 0]
click at [186, 283] on button "close modal" at bounding box center [502, 232] width 1005 height 464
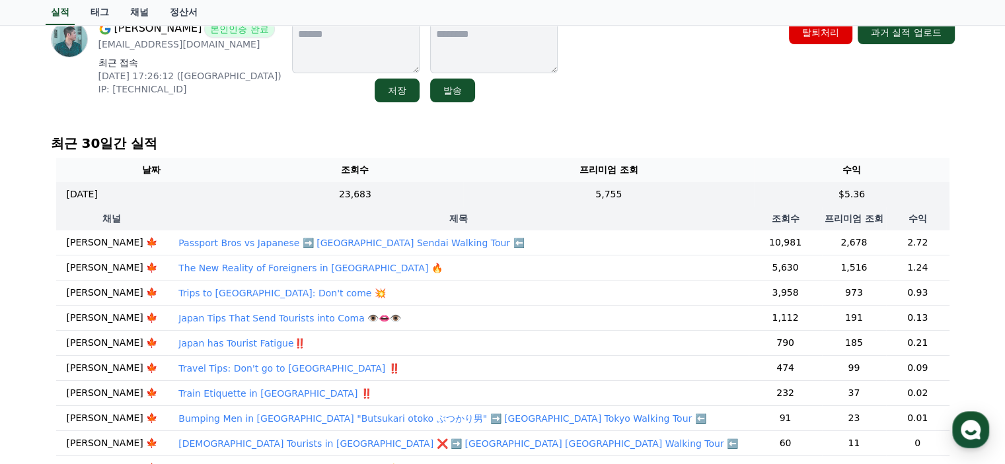
click at [178, 296] on p "Trips to [GEOGRAPHIC_DATA]: Don't come 💥" at bounding box center [281, 293] width 207 height 13
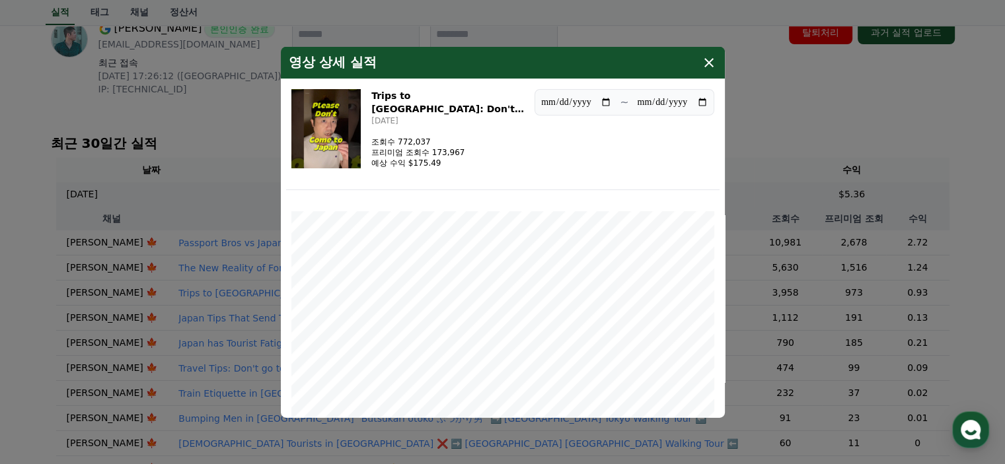
click at [64, 161] on button "close modal" at bounding box center [502, 232] width 1005 height 464
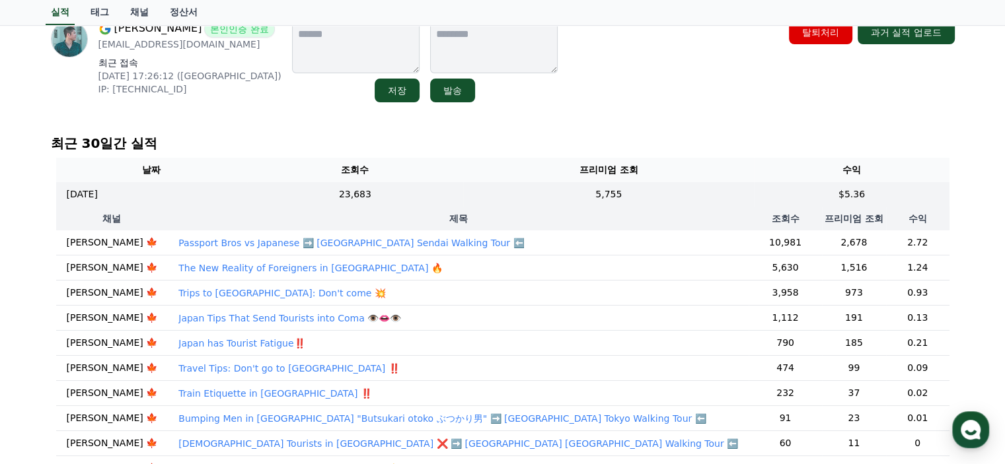
click at [178, 316] on p "Japan Tips That Send Tourists into Coma 👁️👄👁️" at bounding box center [289, 318] width 223 height 13
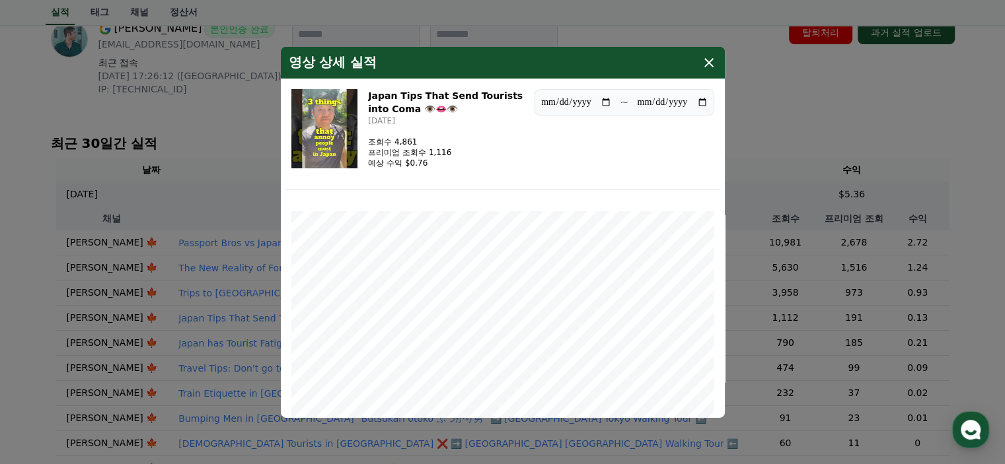
click at [6, 317] on button "close modal" at bounding box center [502, 232] width 1005 height 464
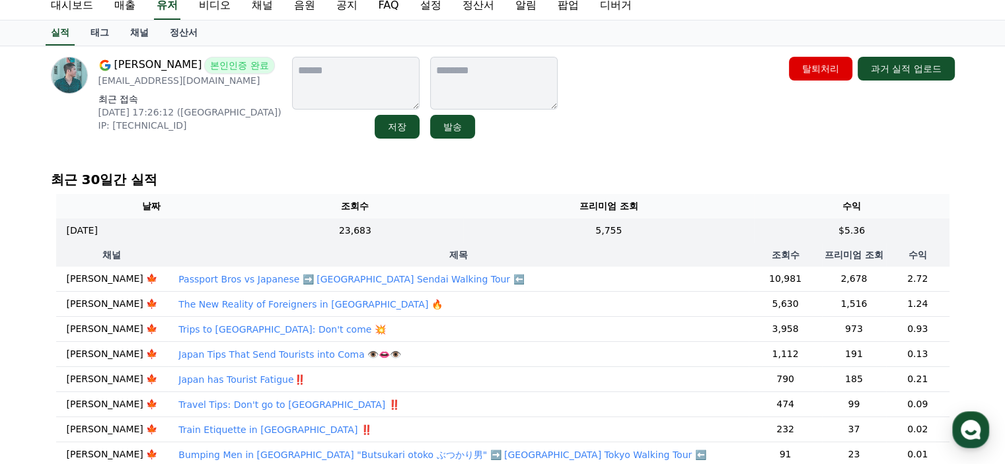
scroll to position [34, 0]
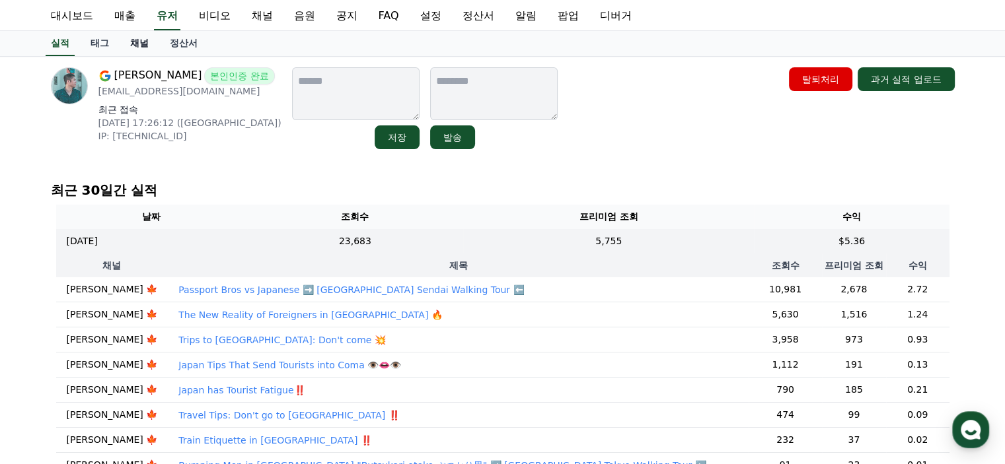
click at [145, 49] on link "채널" at bounding box center [140, 43] width 40 height 25
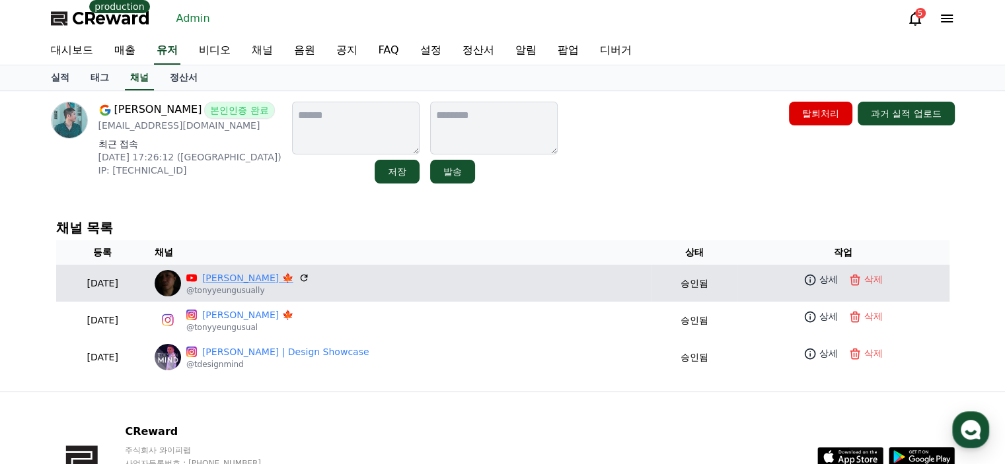
click at [267, 274] on link "[PERSON_NAME] 🍁" at bounding box center [247, 279] width 91 height 14
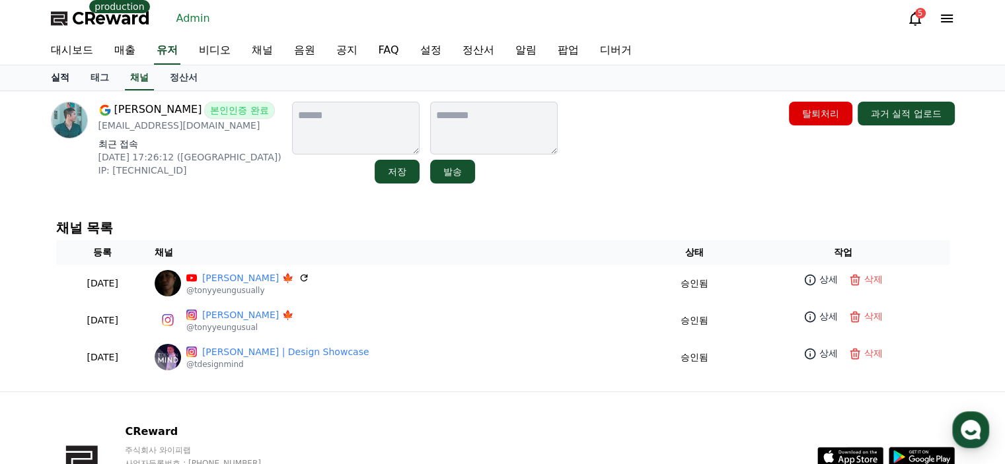
click at [46, 86] on link "실적" at bounding box center [60, 77] width 40 height 25
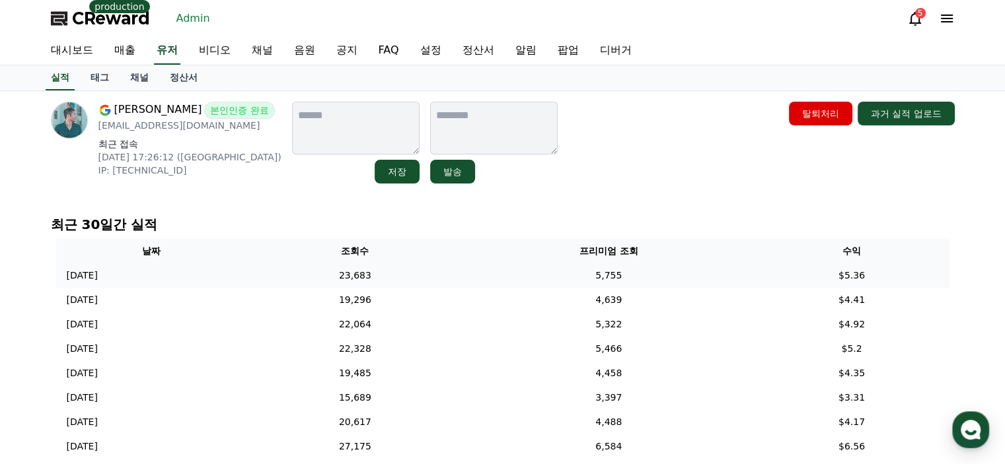
click at [464, 277] on td "23,683" at bounding box center [355, 276] width 217 height 24
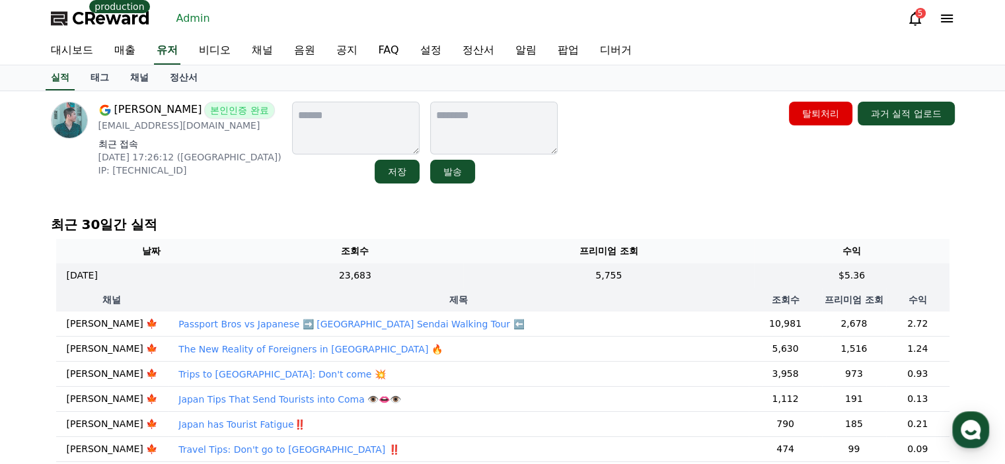
click at [307, 322] on p "Passport Bros vs Japanese ➡️ Japan Sendai Walking Tour ⬅️" at bounding box center [351, 324] width 346 height 13
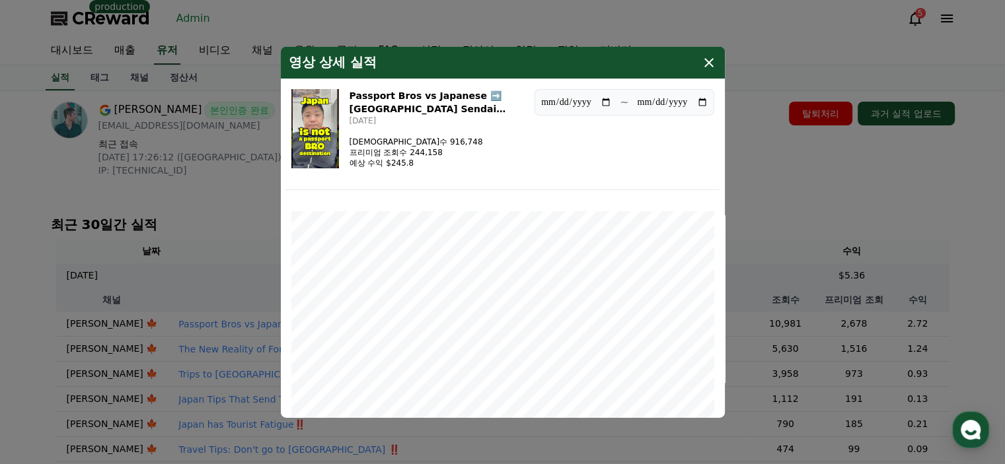
click at [711, 53] on div "영상 상세 실적" at bounding box center [503, 62] width 444 height 32
click at [713, 59] on icon "modal" at bounding box center [709, 62] width 16 height 16
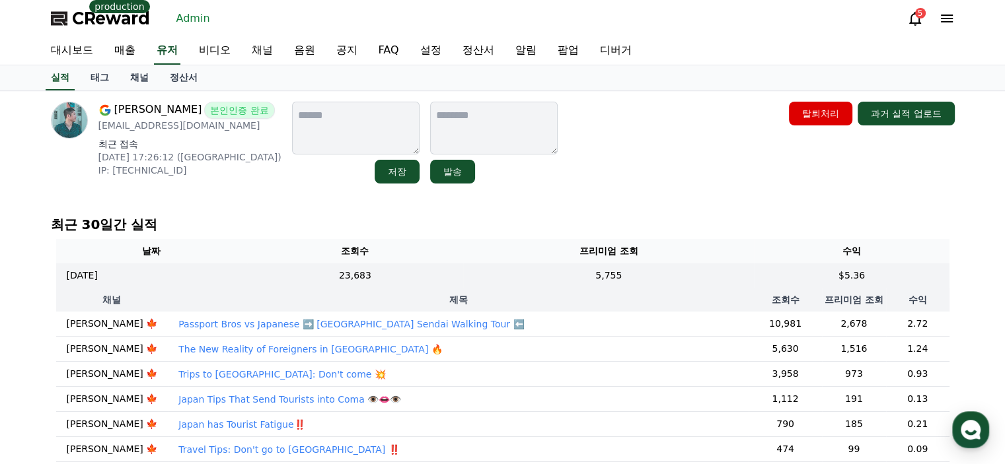
click at [234, 369] on p "Trips to Japan: Don't come 💥" at bounding box center [281, 374] width 207 height 13
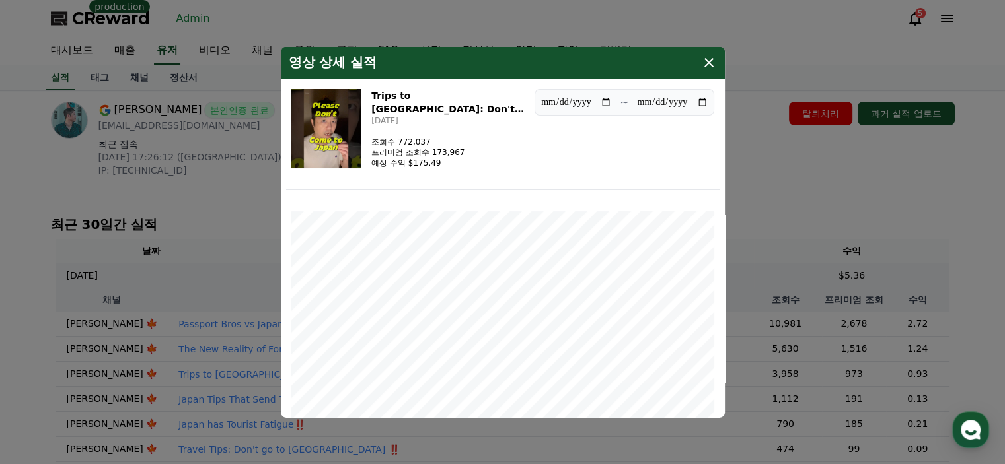
click at [603, 105] on input "**********" at bounding box center [575, 101] width 71 height 15
click at [556, 173] on div "**********" at bounding box center [502, 136] width 433 height 106
click at [603, 100] on input "**********" at bounding box center [575, 101] width 71 height 15
type input "**********"
click at [590, 171] on div "**********" at bounding box center [502, 136] width 433 height 106
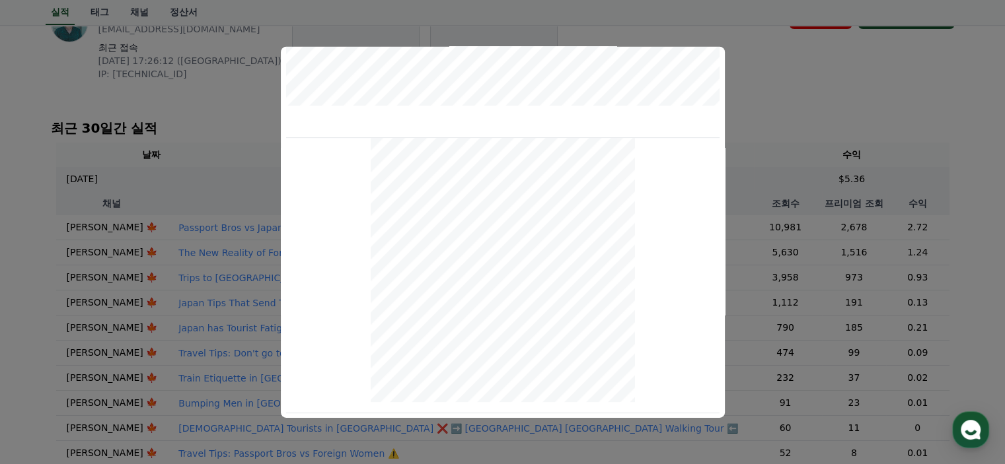
scroll to position [198, 0]
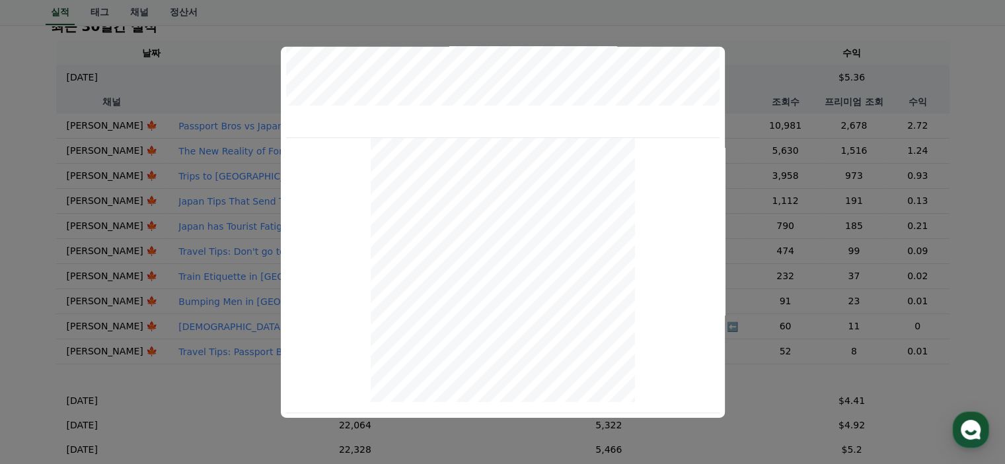
click at [782, 71] on button "close modal" at bounding box center [502, 232] width 1005 height 464
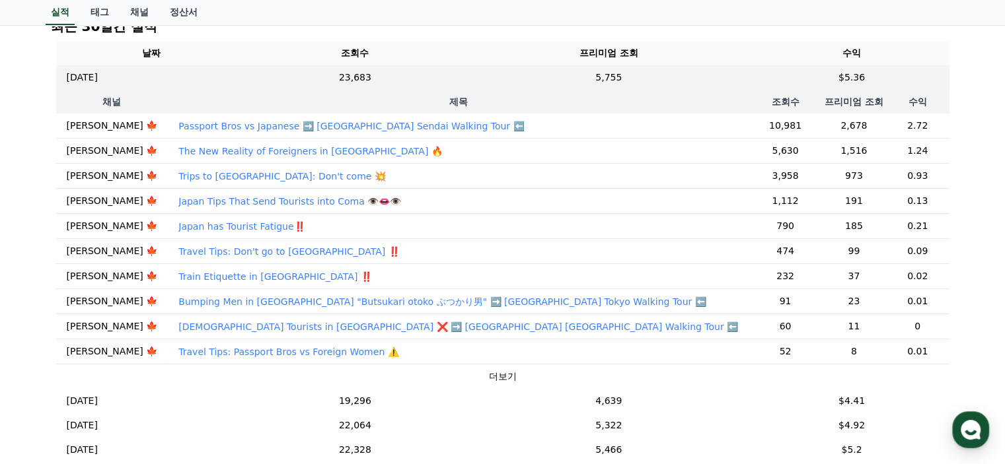
click at [581, 119] on td "Passport Bros vs Japanese ➡️ Japan Sendai Walking Tour ⬅️" at bounding box center [458, 126] width 581 height 25
click at [351, 126] on p "Passport Bros vs Japanese ➡️ Japan Sendai Walking Tour ⬅️" at bounding box center [351, 126] width 346 height 13
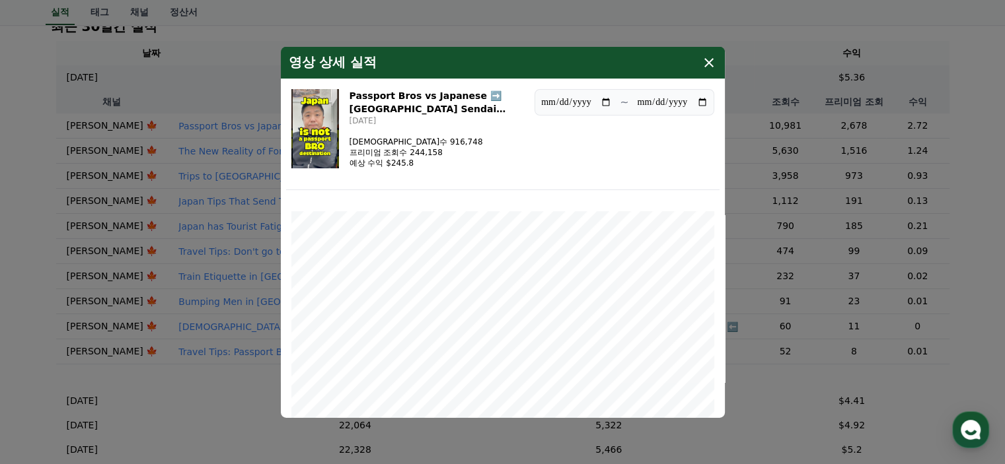
click at [607, 98] on input "**********" at bounding box center [575, 101] width 71 height 15
type input "**********"
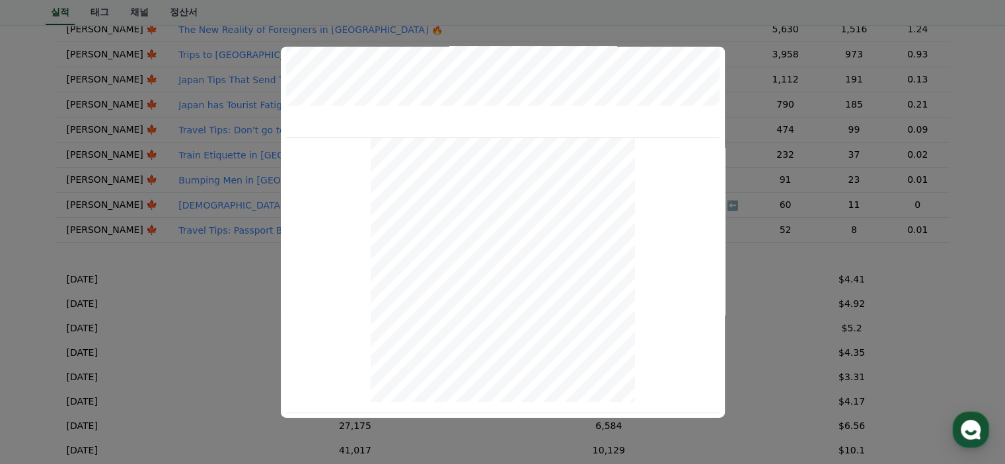
scroll to position [462, 0]
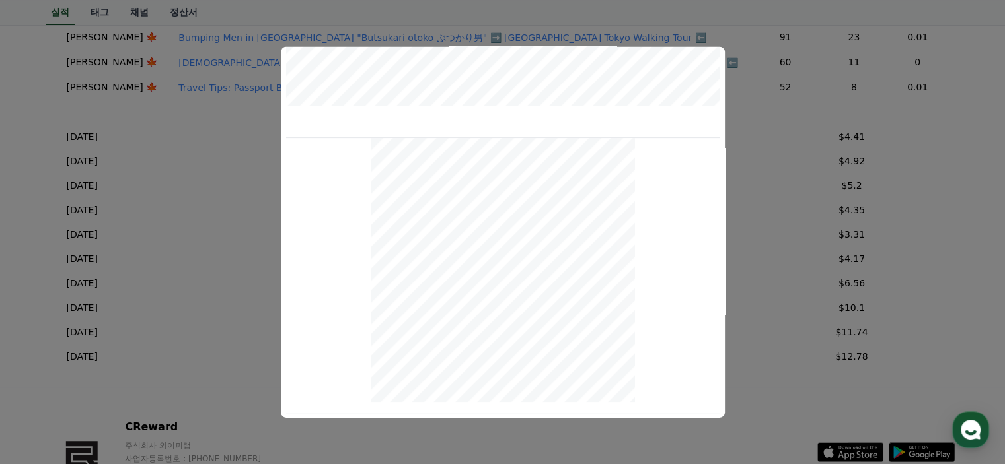
click at [755, 38] on button "close modal" at bounding box center [502, 232] width 1005 height 464
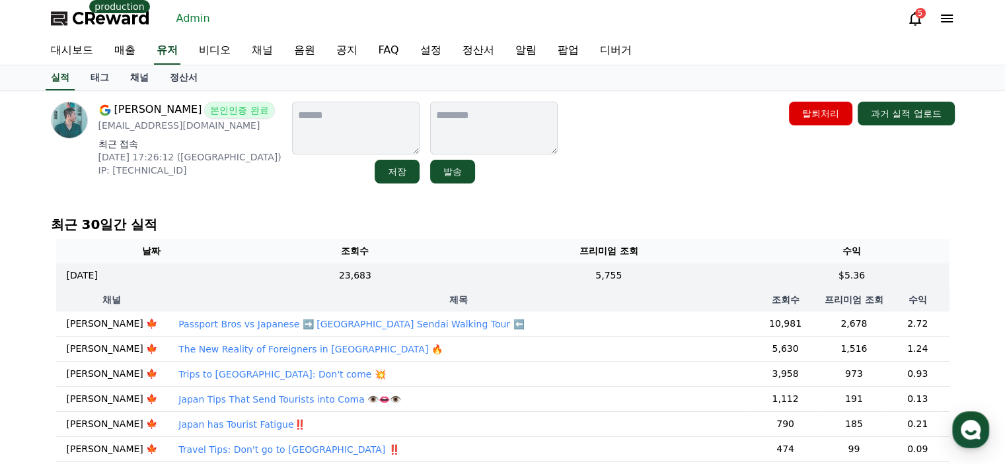
scroll to position [66, 0]
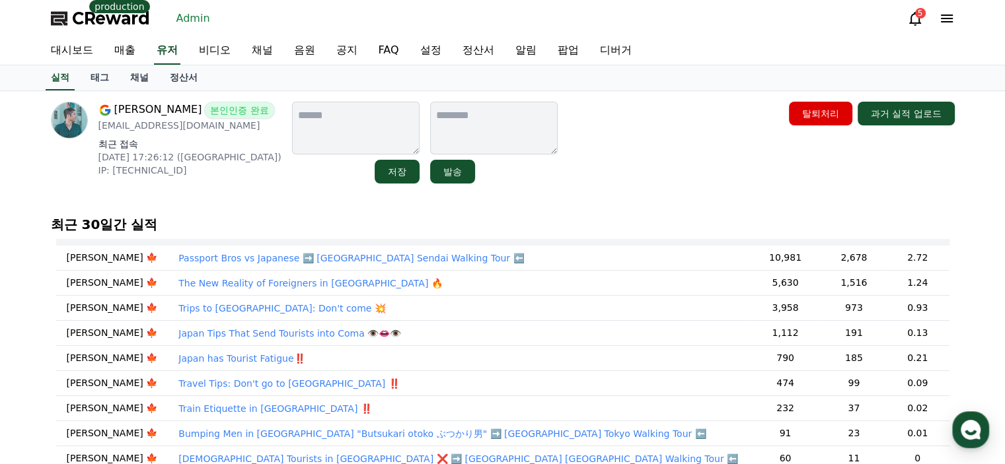
click at [264, 382] on p "Travel Tips: Don't go to Japan ‼️" at bounding box center [288, 383] width 221 height 13
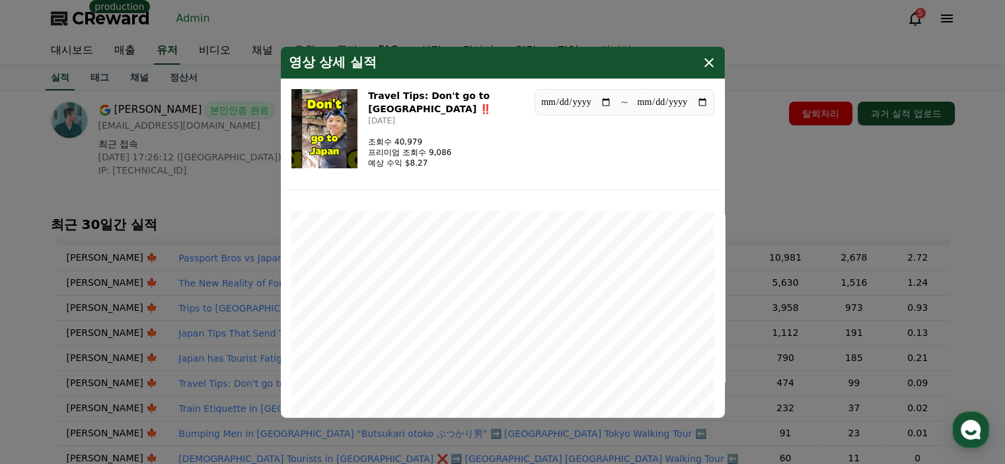
click at [713, 65] on icon "modal" at bounding box center [709, 62] width 16 height 16
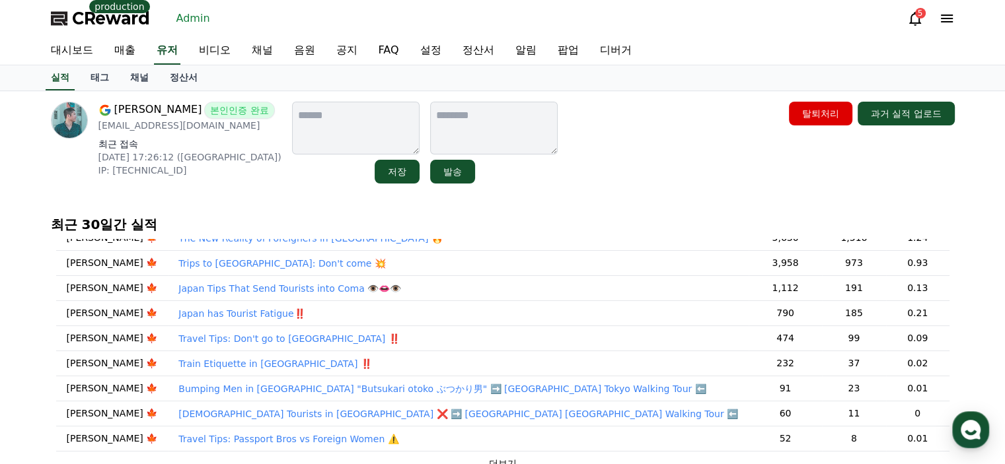
scroll to position [132, 0]
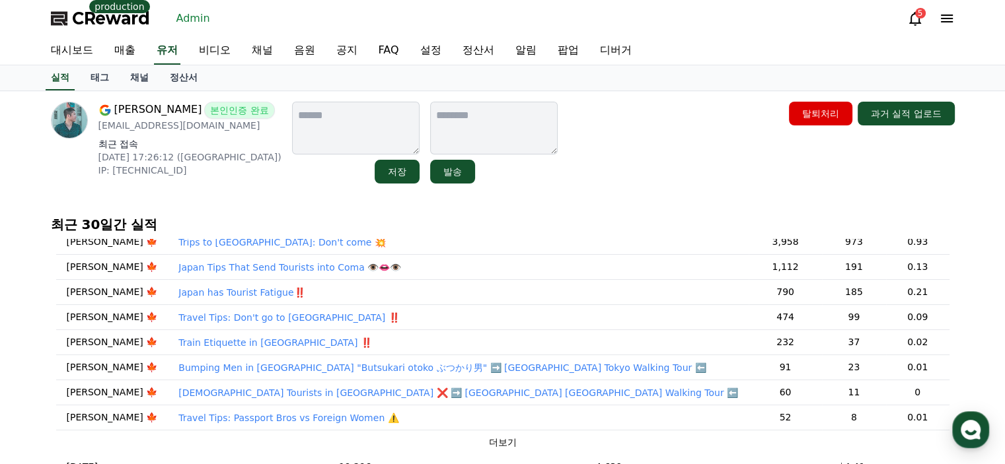
click at [236, 294] on p "Japan has Tourist Fatigue‼️" at bounding box center [241, 292] width 126 height 13
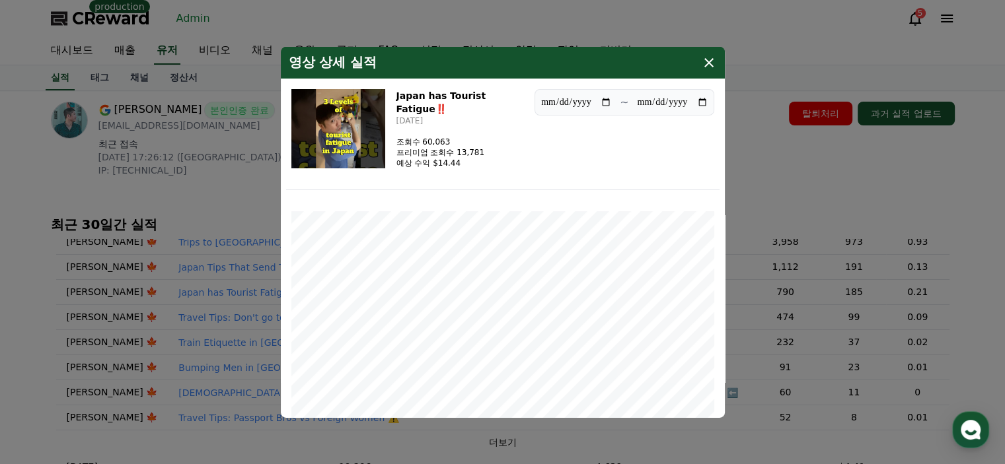
click at [704, 63] on icon "modal" at bounding box center [709, 62] width 16 height 16
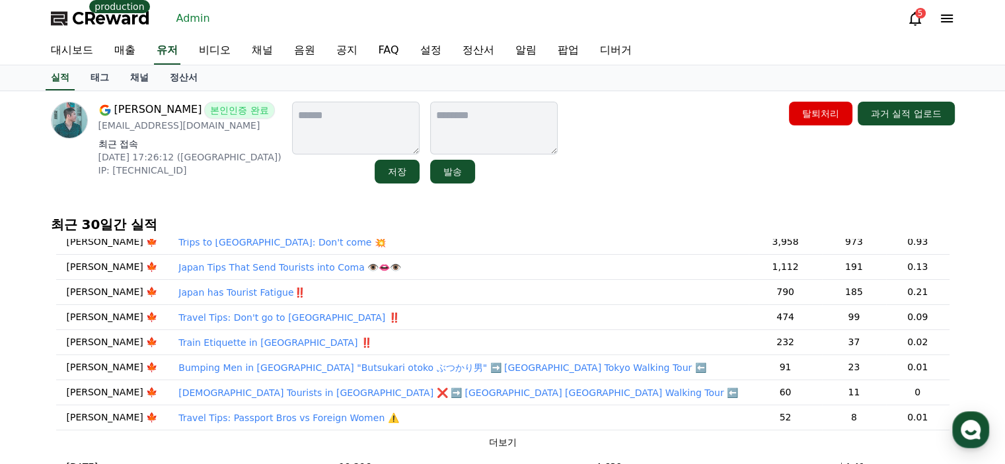
click at [287, 390] on p "American Tourists in Kyoto ❌ ➡️ Japan Tokyo Walking Tour ⬅️" at bounding box center [458, 393] width 560 height 13
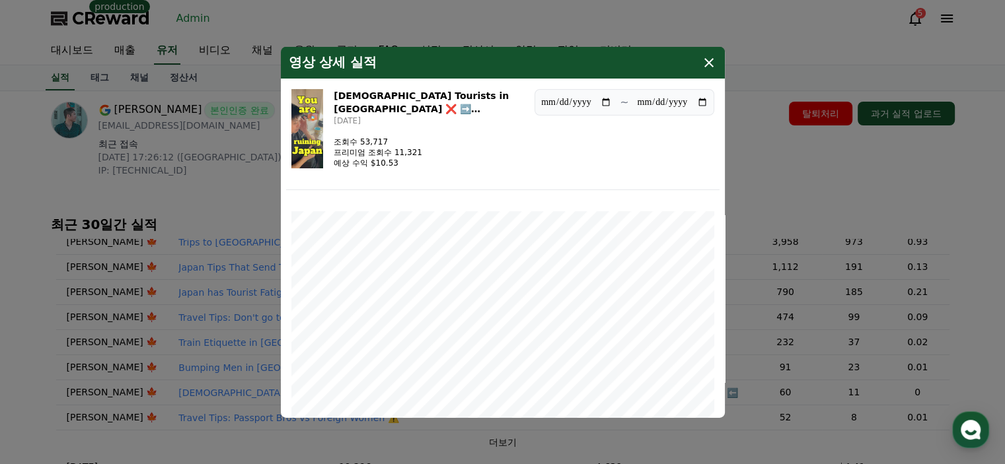
click at [715, 60] on icon "modal" at bounding box center [709, 62] width 16 height 16
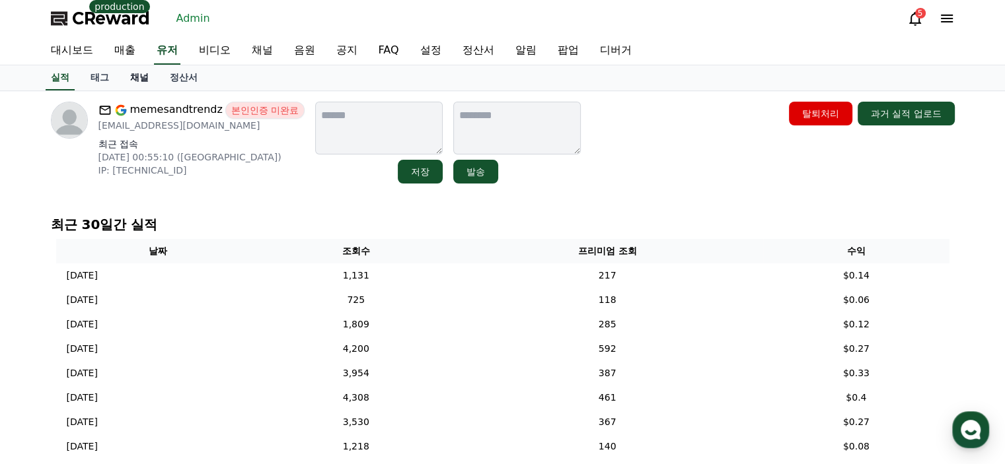
click at [144, 80] on link "채널" at bounding box center [140, 77] width 40 height 25
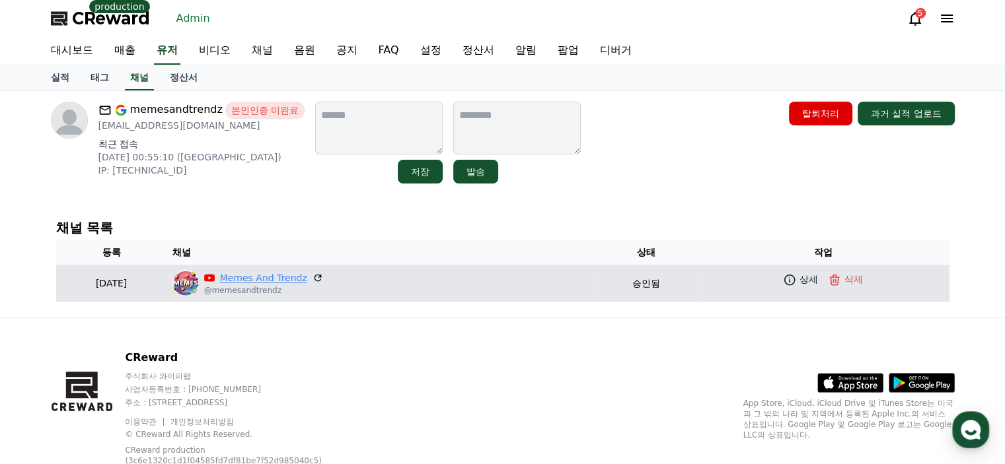
click at [307, 275] on link "Memes And Trendz" at bounding box center [263, 279] width 87 height 14
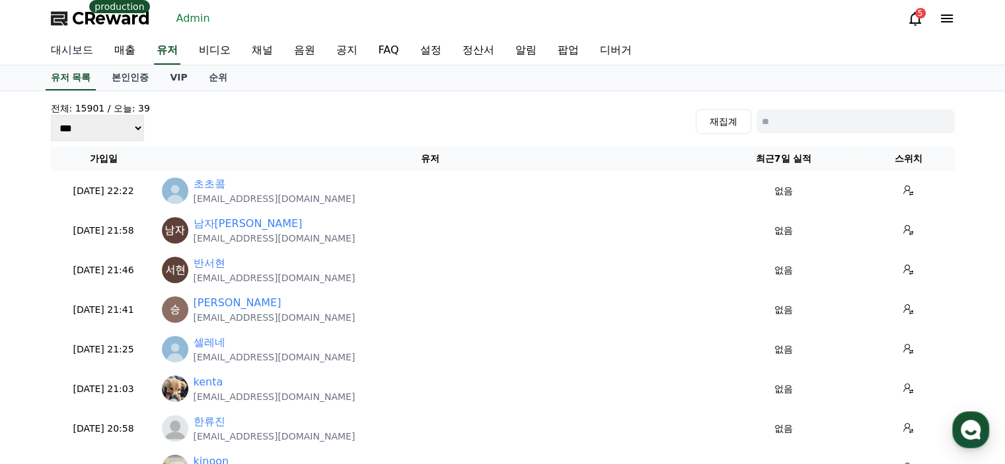
click at [68, 57] on link "대시보드" at bounding box center [71, 51] width 63 height 28
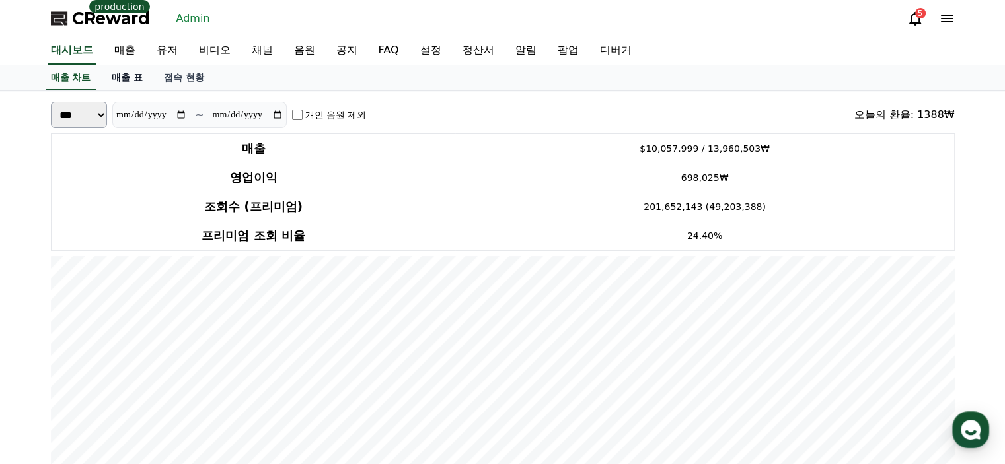
click at [127, 88] on link "매출 표" at bounding box center [127, 77] width 52 height 25
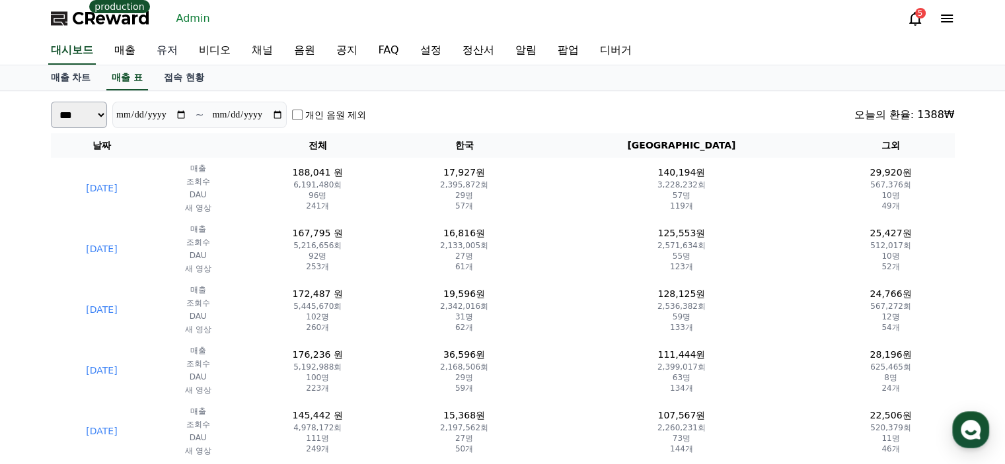
click at [149, 52] on link "유저" at bounding box center [167, 51] width 42 height 28
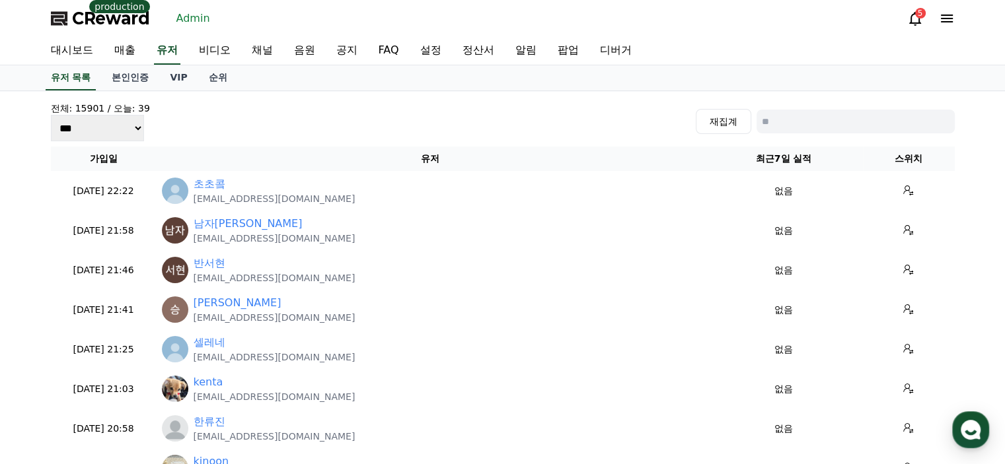
click at [832, 126] on input at bounding box center [856, 122] width 198 height 24
type input "*"
type input "****"
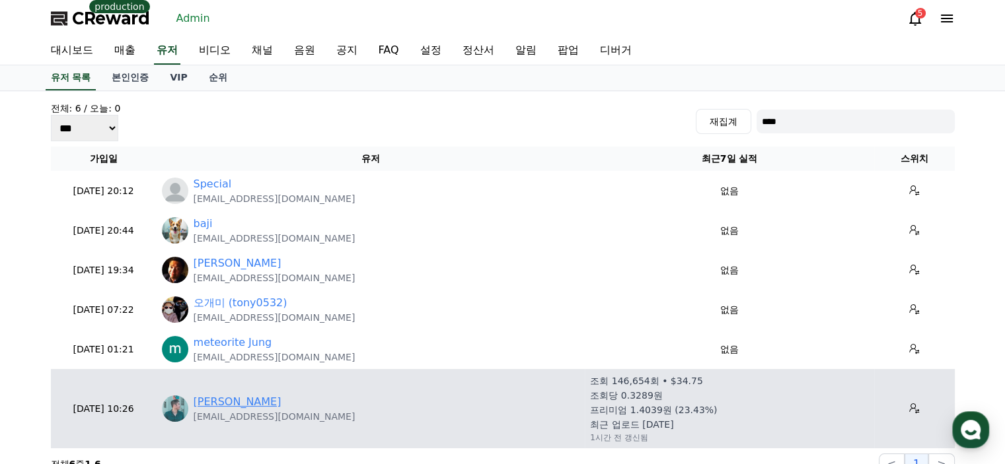
click at [225, 401] on link "[PERSON_NAME]" at bounding box center [238, 402] width 88 height 16
click at [911, 404] on icon at bounding box center [914, 409] width 11 height 11
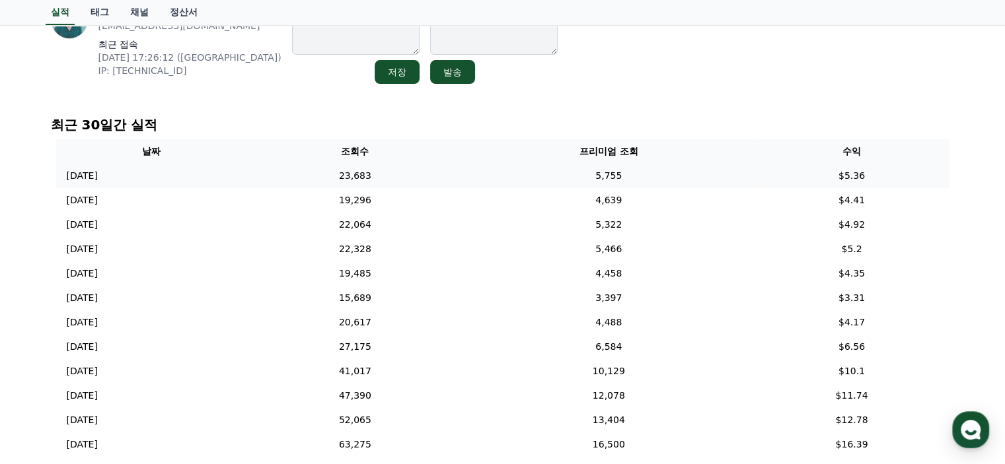
scroll to position [198, 0]
